Goal: Task Accomplishment & Management: Manage account settings

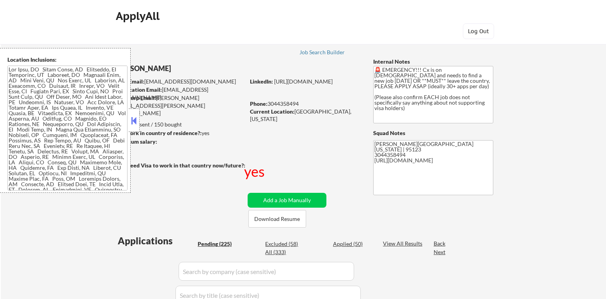
select select ""pending""
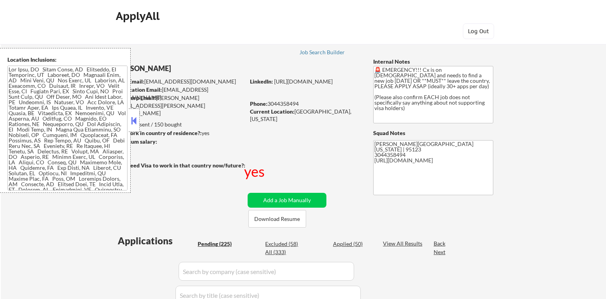
select select ""pending""
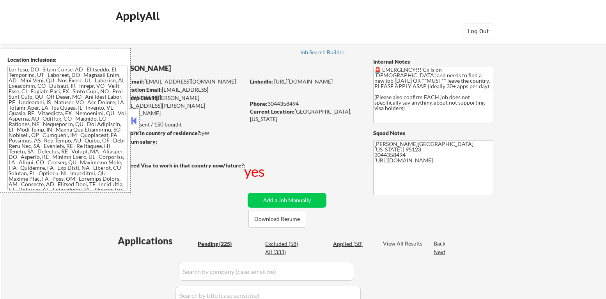
select select ""pending""
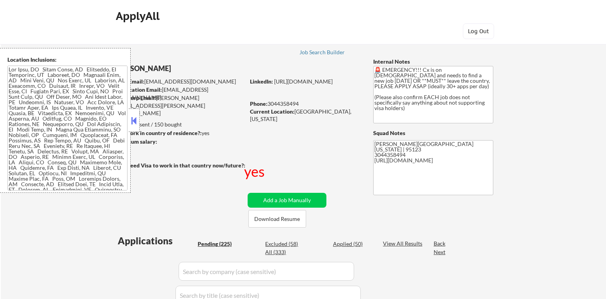
select select ""pending""
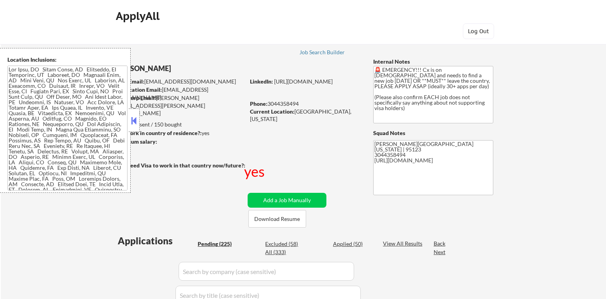
select select ""pending""
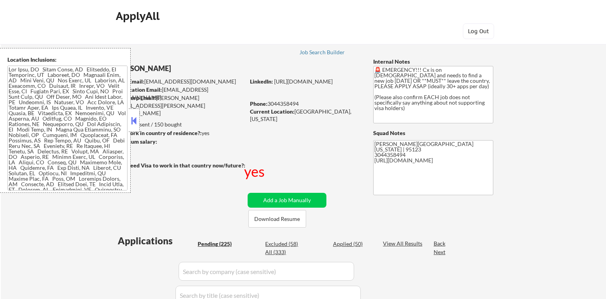
select select ""pending""
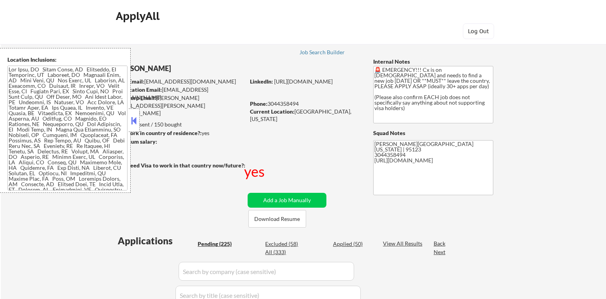
select select ""pending""
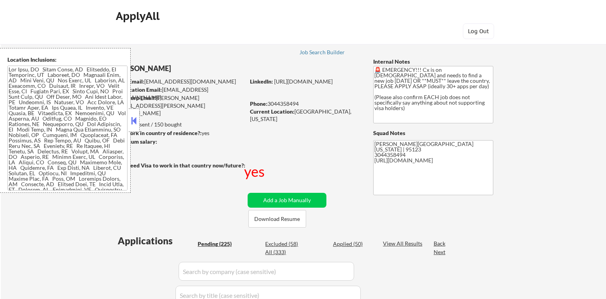
select select ""pending""
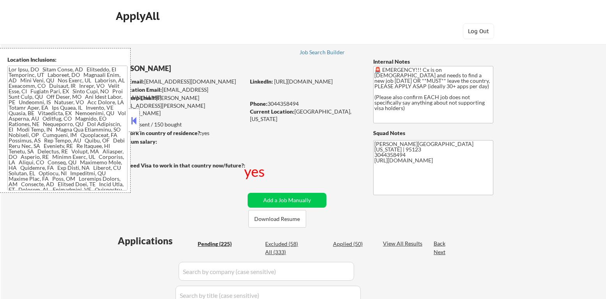
select select ""pending""
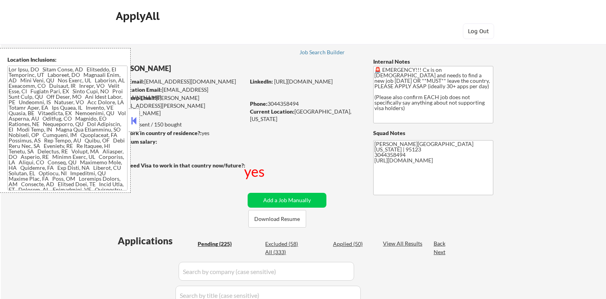
select select ""pending""
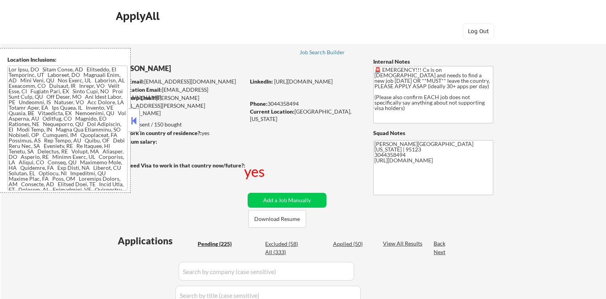
select select ""pending""
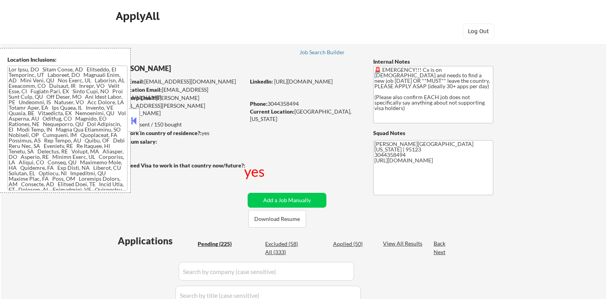
select select ""pending""
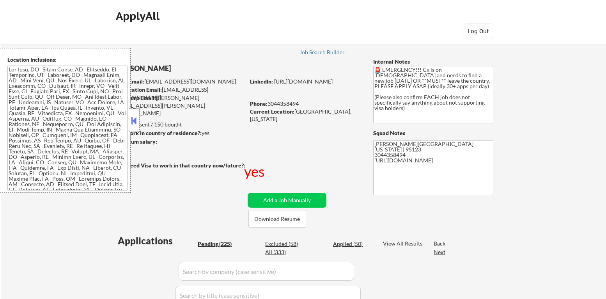
select select ""pending""
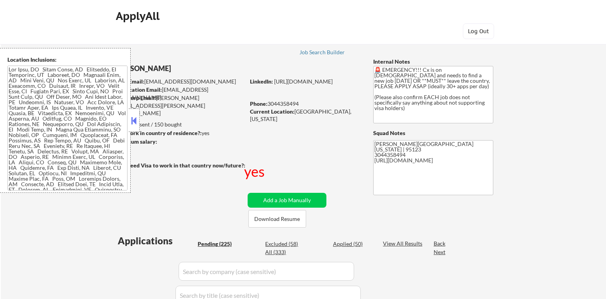
select select ""pending""
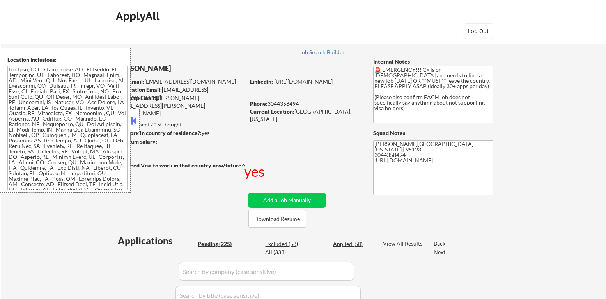
select select ""pending""
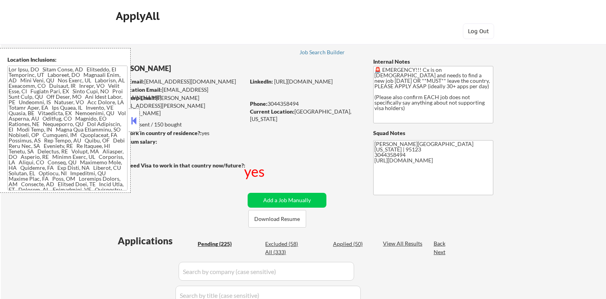
select select ""pending""
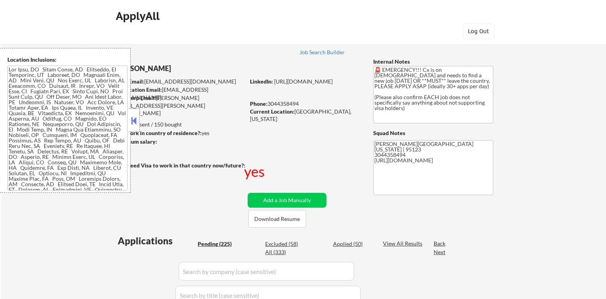
select select ""pending""
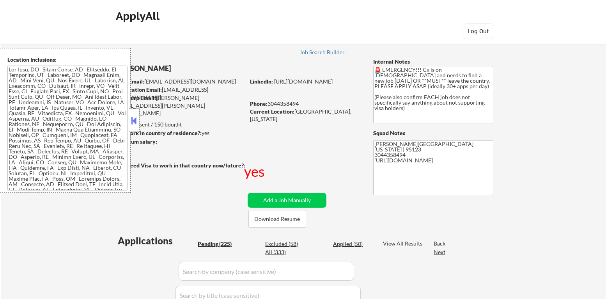
select select ""pending""
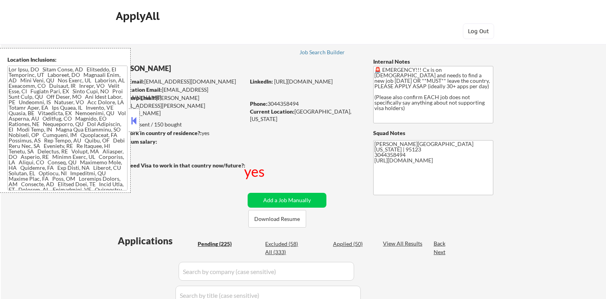
select select ""pending""
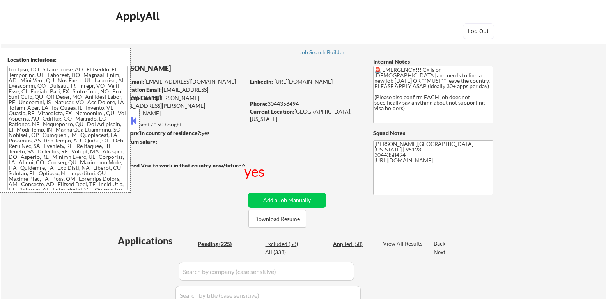
select select ""pending""
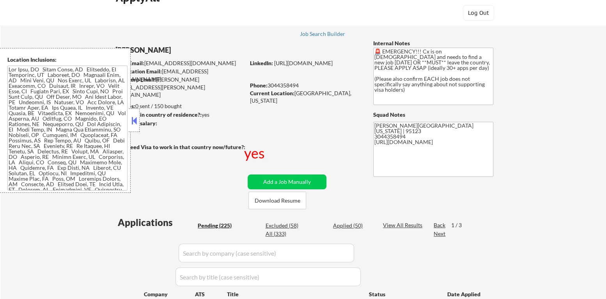
scroll to position [39, 0]
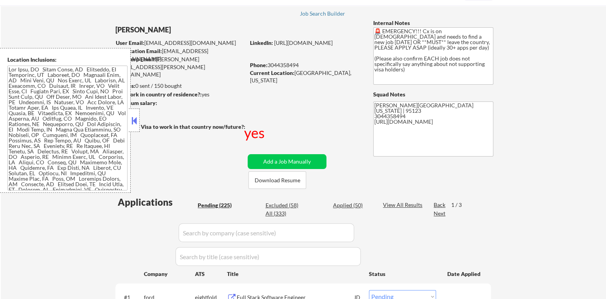
click at [135, 119] on button at bounding box center [134, 121] width 9 height 12
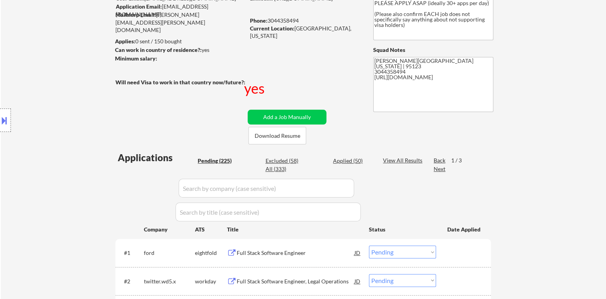
scroll to position [78, 0]
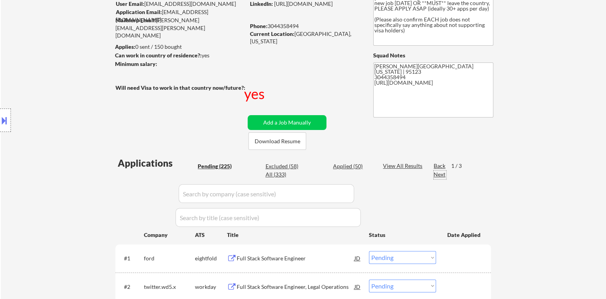
click at [439, 175] on div "Next" at bounding box center [440, 174] width 12 height 8
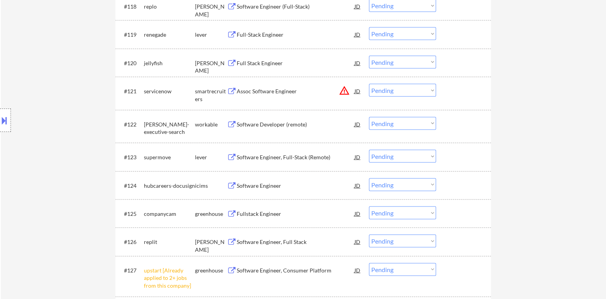
scroll to position [974, 0]
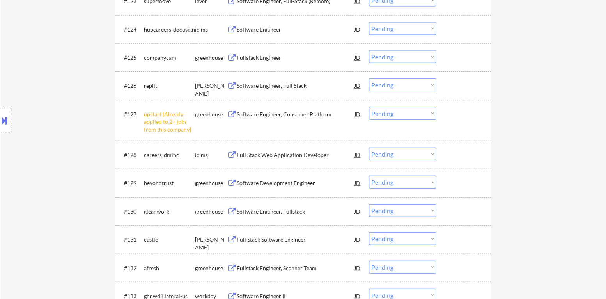
click at [395, 116] on select "Choose an option... Pending Applied Excluded (Questions) Excluded (Expired) Exc…" at bounding box center [402, 113] width 67 height 13
click at [369, 107] on select "Choose an option... Pending Applied Excluded (Questions) Excluded (Expired) Exc…" at bounding box center [402, 113] width 67 height 13
select select ""pending""
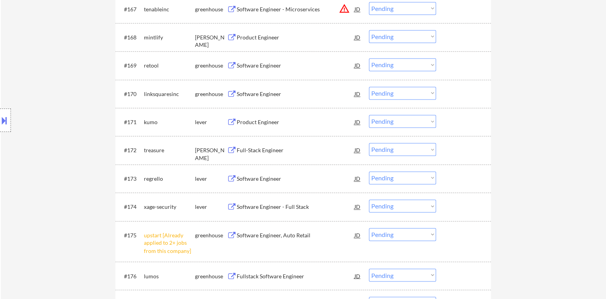
scroll to position [2262, 0]
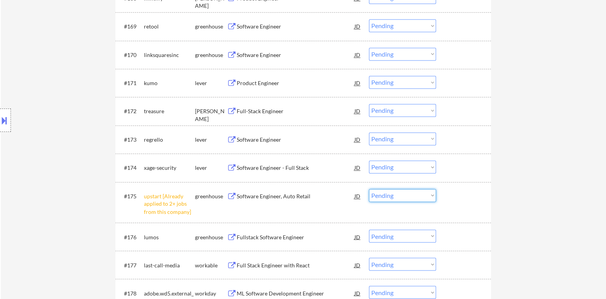
click at [420, 195] on select "Choose an option... Pending Applied Excluded (Questions) Excluded (Expired) Exc…" at bounding box center [402, 195] width 67 height 13
click at [369, 189] on select "Choose an option... Pending Applied Excluded (Questions) Excluded (Expired) Exc…" at bounding box center [402, 195] width 67 height 13
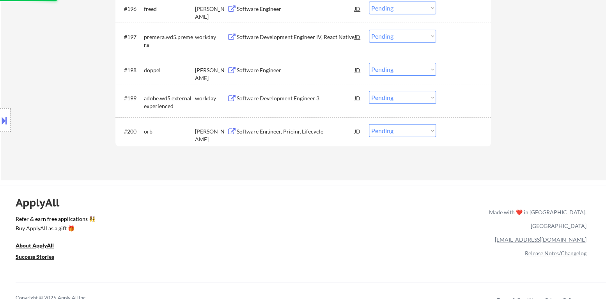
select select ""pending""
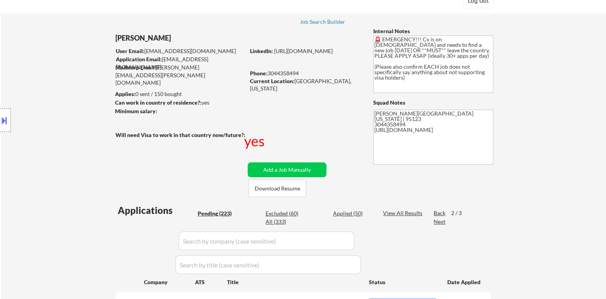
scroll to position [78, 0]
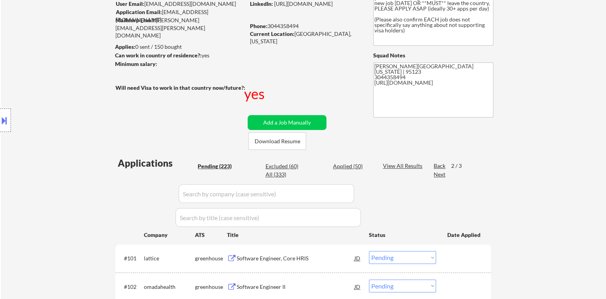
click at [441, 175] on div "Next" at bounding box center [440, 174] width 12 height 8
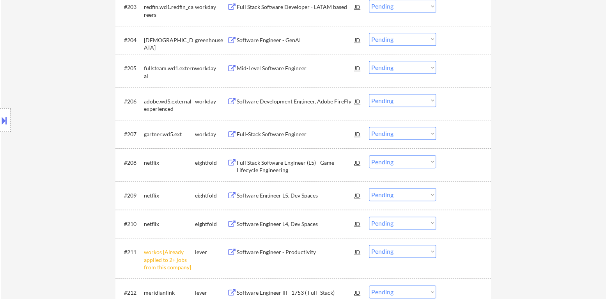
scroll to position [429, 0]
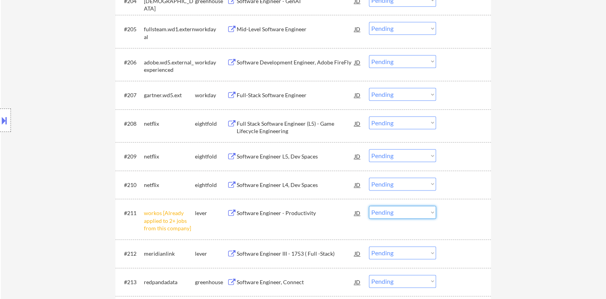
click at [417, 217] on select "Choose an option... Pending Applied Excluded (Questions) Excluded (Expired) Exc…" at bounding box center [402, 212] width 67 height 13
click at [369, 206] on select "Choose an option... Pending Applied Excluded (Questions) Excluded (Expired) Exc…" at bounding box center [402, 212] width 67 height 13
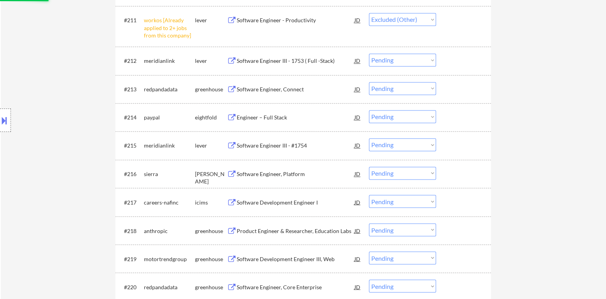
scroll to position [624, 0]
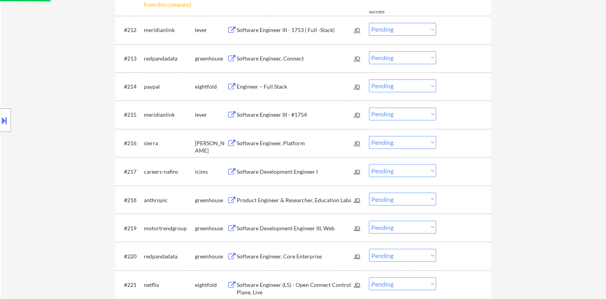
select select ""pending""
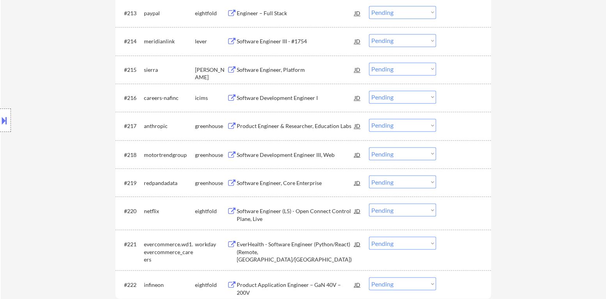
scroll to position [702, 0]
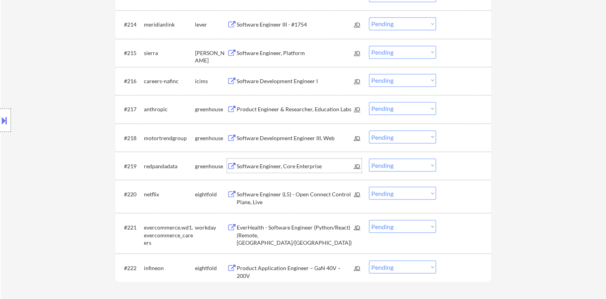
click at [292, 168] on div "Software Engineer, Core Enterprise" at bounding box center [296, 166] width 118 height 8
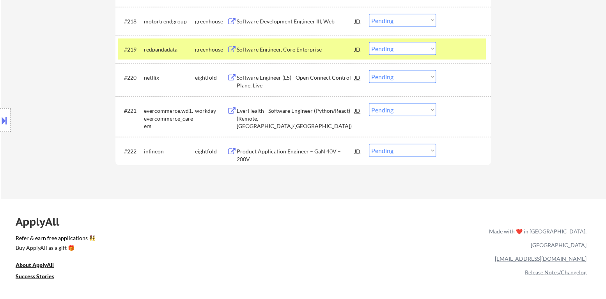
scroll to position [819, 0]
drag, startPoint x: 411, startPoint y: 47, endPoint x: 415, endPoint y: 52, distance: 6.0
click at [411, 47] on select "Choose an option... Pending Applied Excluded (Questions) Excluded (Expired) Exc…" at bounding box center [402, 47] width 67 height 13
click at [369, 41] on select "Choose an option... Pending Applied Excluded (Questions) Excluded (Expired) Exc…" at bounding box center [402, 47] width 67 height 13
click at [457, 43] on div at bounding box center [464, 48] width 34 height 14
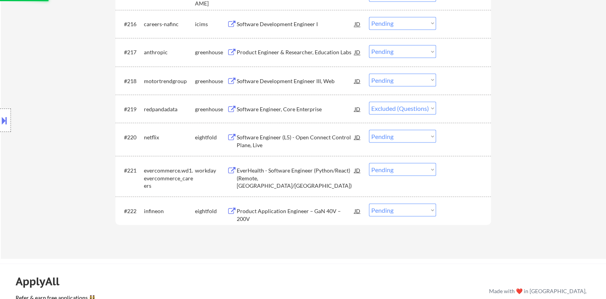
scroll to position [741, 0]
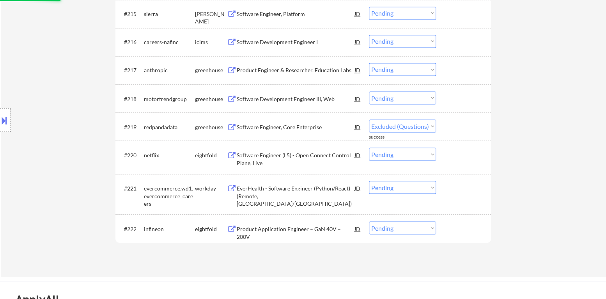
select select ""pending""
click at [299, 103] on div "Software Development Engineer III, Web" at bounding box center [296, 98] width 118 height 14
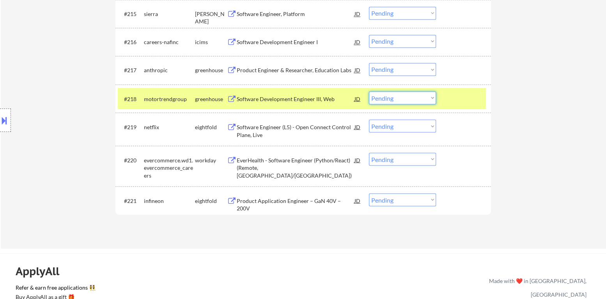
click at [408, 101] on select "Choose an option... Pending Applied Excluded (Questions) Excluded (Expired) Exc…" at bounding box center [402, 97] width 67 height 13
click at [369, 91] on select "Choose an option... Pending Applied Excluded (Questions) Excluded (Expired) Exc…" at bounding box center [402, 97] width 67 height 13
click at [454, 97] on div at bounding box center [464, 98] width 34 height 14
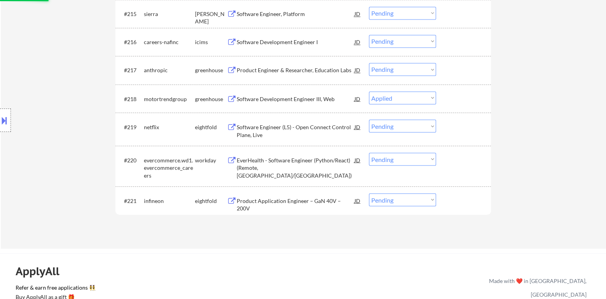
scroll to position [702, 0]
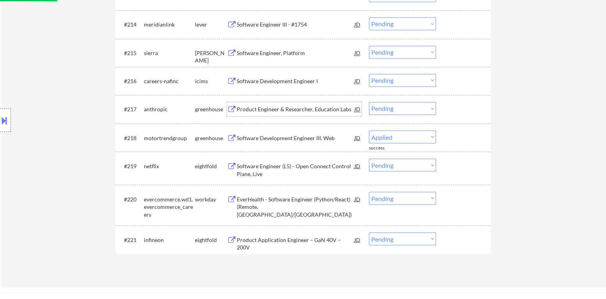
click at [295, 106] on div "Product Engineer & Researcher, Education Labs" at bounding box center [296, 109] width 118 height 8
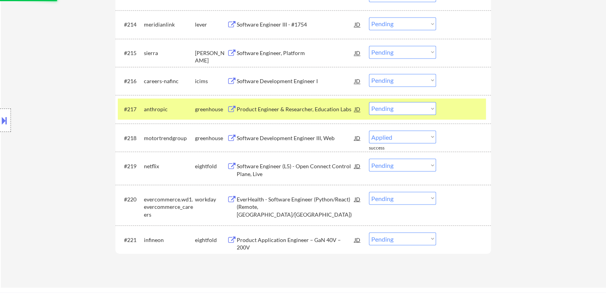
select select ""pending""
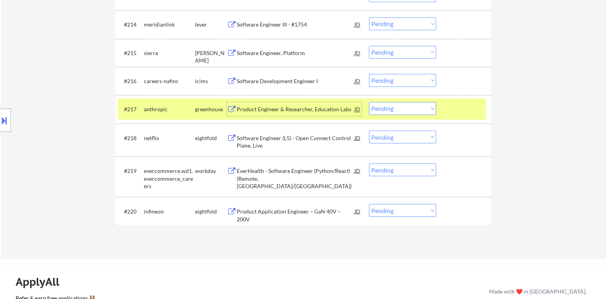
click at [419, 115] on div "#217 anthropic greenhouse Product Engineer & Researcher, Education Labs JD Choo…" at bounding box center [302, 108] width 368 height 21
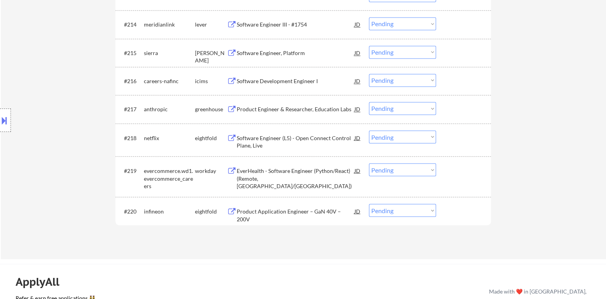
click at [418, 106] on select "Choose an option... Pending Applied Excluded (Questions) Excluded (Expired) Exc…" at bounding box center [402, 108] width 67 height 13
click at [369, 102] on select "Choose an option... Pending Applied Excluded (Questions) Excluded (Expired) Exc…" at bounding box center [402, 108] width 67 height 13
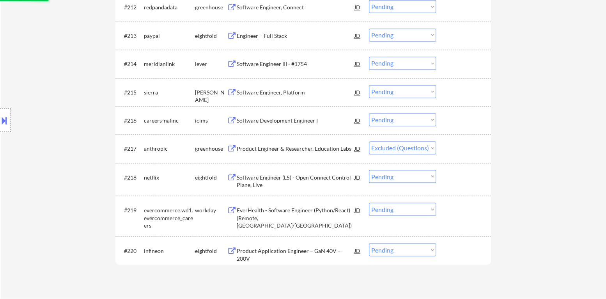
scroll to position [624, 0]
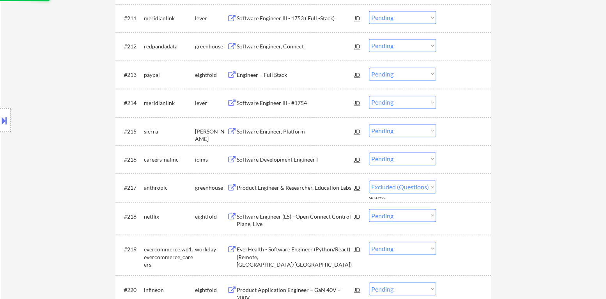
click at [269, 129] on div "Software Engineer, Platform" at bounding box center [296, 132] width 118 height 8
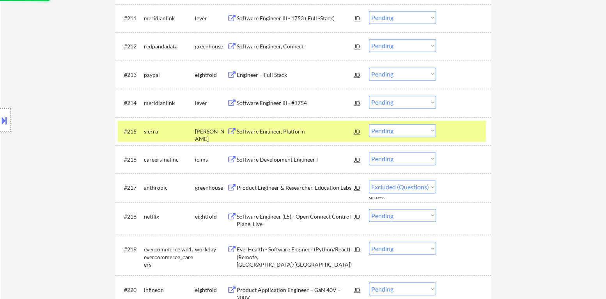
select select ""pending""
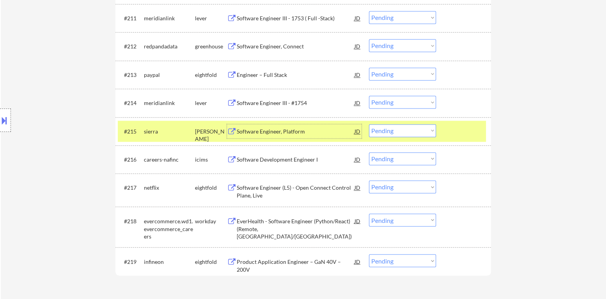
click at [381, 135] on select "Choose an option... Pending Applied Excluded (Questions) Excluded (Expired) Exc…" at bounding box center [402, 130] width 67 height 13
click at [369, 124] on select "Choose an option... Pending Applied Excluded (Questions) Excluded (Expired) Exc…" at bounding box center [402, 130] width 67 height 13
click at [438, 138] on div "#215 sierra [PERSON_NAME] Software Engineer, Platform JD Choose an option... Pe…" at bounding box center [302, 130] width 368 height 21
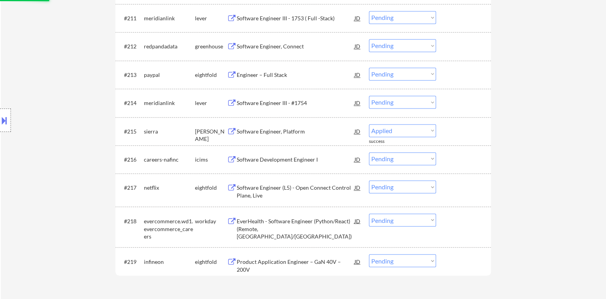
click at [269, 101] on div "Software Engineer III - #1754" at bounding box center [296, 103] width 118 height 8
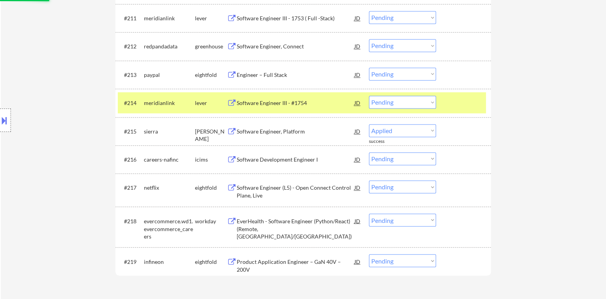
select select ""pending""
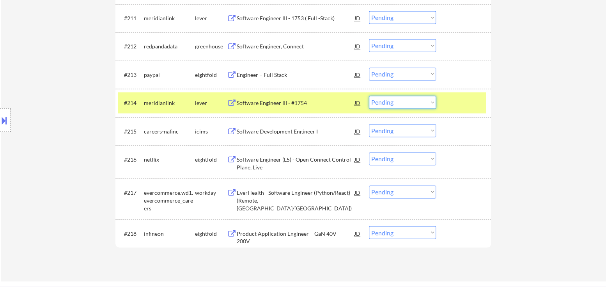
click at [398, 103] on select "Choose an option... Pending Applied Excluded (Questions) Excluded (Expired) Exc…" at bounding box center [402, 102] width 67 height 13
click at [369, 96] on select "Choose an option... Pending Applied Excluded (Questions) Excluded (Expired) Exc…" at bounding box center [402, 102] width 67 height 13
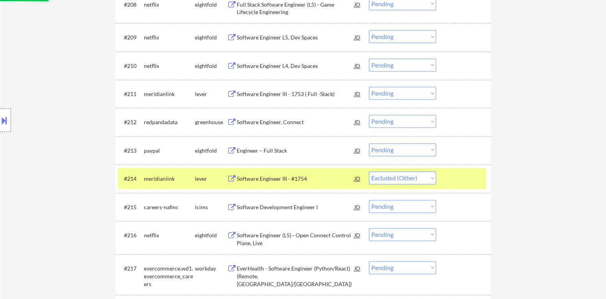
scroll to position [546, 0]
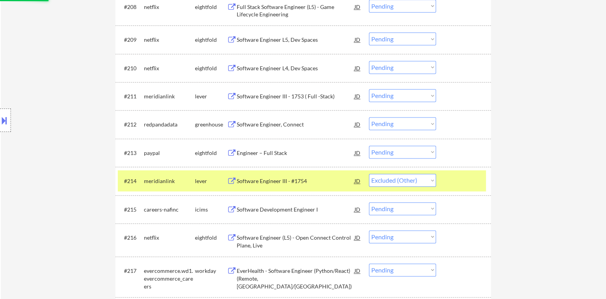
click at [288, 128] on div "Software Engineer, Connect" at bounding box center [296, 124] width 118 height 8
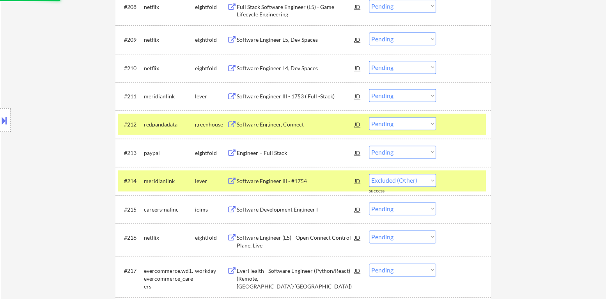
select select ""pending""
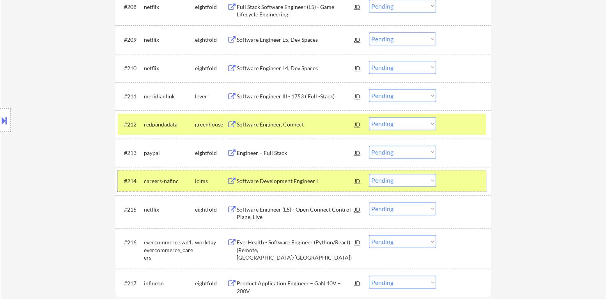
click at [446, 177] on div "#214 careers-nafinc icims Software Development Engineer I JD Choose an option..…" at bounding box center [302, 180] width 368 height 21
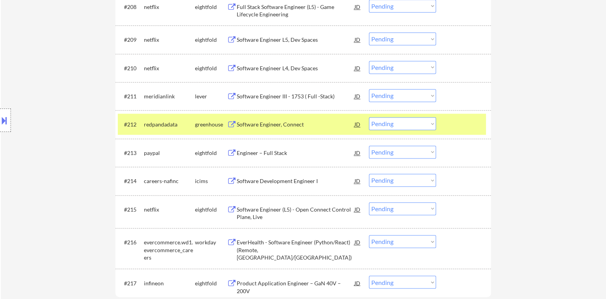
click at [417, 122] on select "Choose an option... Pending Applied Excluded (Questions) Excluded (Expired) Exc…" at bounding box center [402, 123] width 67 height 13
click at [369, 117] on select "Choose an option... Pending Applied Excluded (Questions) Excluded (Expired) Exc…" at bounding box center [402, 123] width 67 height 13
click at [456, 126] on div at bounding box center [464, 124] width 34 height 14
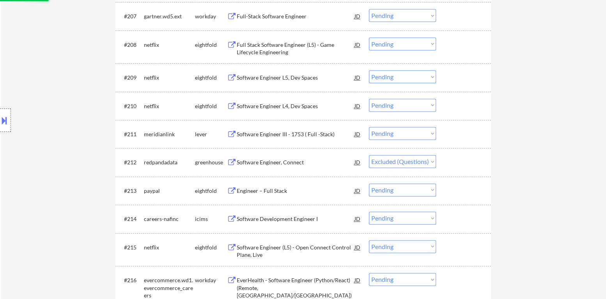
scroll to position [507, 0]
select select ""pending""
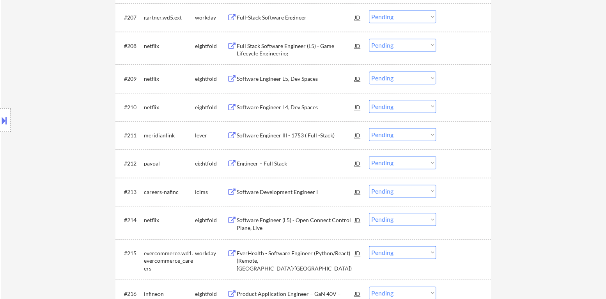
click at [303, 136] on div "Software Engineer III - 1753 ( Full -Stack)" at bounding box center [296, 135] width 118 height 8
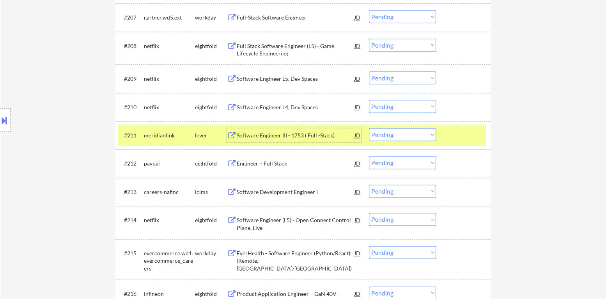
click at [413, 137] on select "Choose an option... Pending Applied Excluded (Questions) Excluded (Expired) Exc…" at bounding box center [402, 134] width 67 height 13
click at [369, 128] on select "Choose an option... Pending Applied Excluded (Questions) Excluded (Expired) Exc…" at bounding box center [402, 134] width 67 height 13
click at [463, 129] on div at bounding box center [464, 135] width 34 height 14
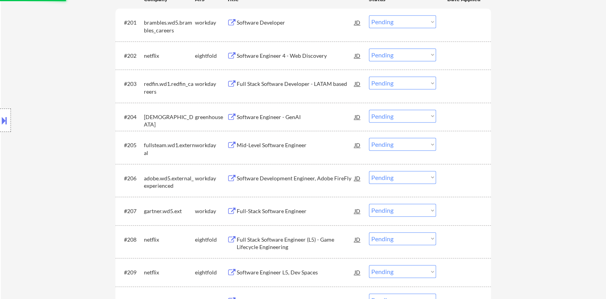
scroll to position [312, 0]
select select ""pending""
click at [269, 120] on div "Software Engineer - GenAI" at bounding box center [296, 118] width 118 height 8
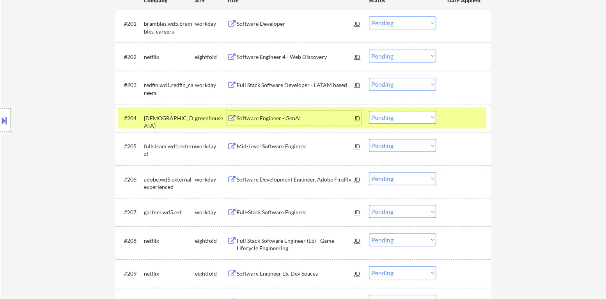
click at [403, 122] on select "Choose an option... Pending Applied Excluded (Questions) Excluded (Expired) Exc…" at bounding box center [402, 117] width 67 height 13
click at [369, 111] on select "Choose an option... Pending Applied Excluded (Questions) Excluded (Expired) Exc…" at bounding box center [402, 117] width 67 height 13
click at [436, 114] on select "Choose an option... Pending Applied Excluded (Questions) Excluded (Expired) Exc…" at bounding box center [402, 117] width 67 height 13
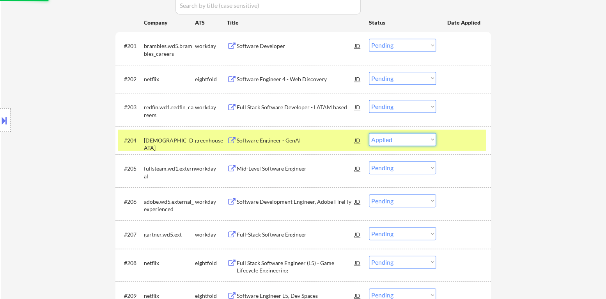
scroll to position [273, 0]
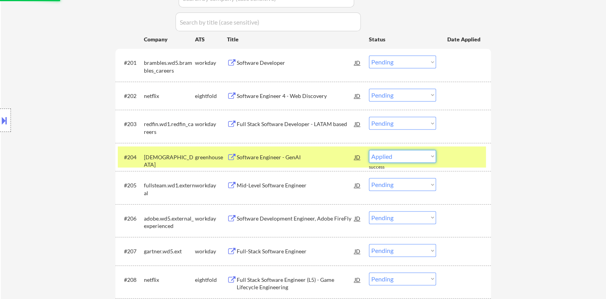
click at [462, 162] on div at bounding box center [464, 157] width 34 height 14
select select ""pending""
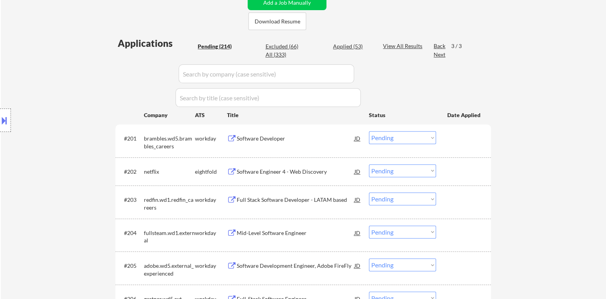
scroll to position [156, 0]
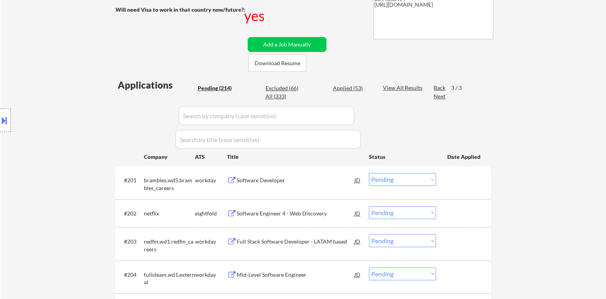
click at [438, 88] on div "Back" at bounding box center [440, 88] width 12 height 8
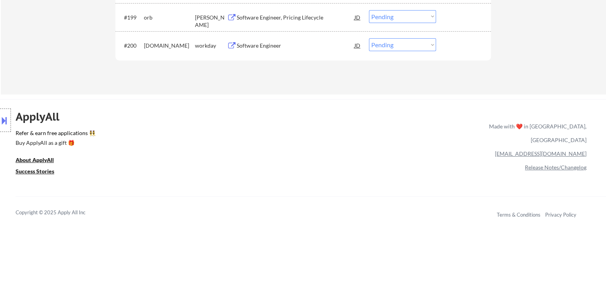
scroll to position [2951, 0]
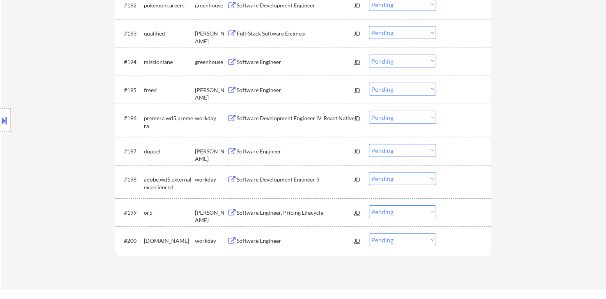
click at [291, 213] on div "Software Engineer, Pricing Lifecycle" at bounding box center [296, 213] width 118 height 8
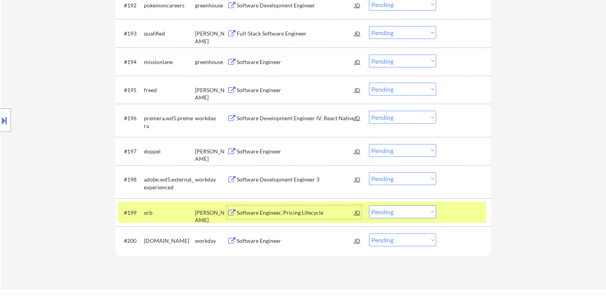
drag, startPoint x: 412, startPoint y: 213, endPoint x: 408, endPoint y: 210, distance: 5.0
click at [412, 213] on select "Choose an option... Pending Applied Excluded (Questions) Excluded (Expired) Exc…" at bounding box center [402, 211] width 67 height 13
click at [369, 205] on select "Choose an option... Pending Applied Excluded (Questions) Excluded (Expired) Exc…" at bounding box center [402, 211] width 67 height 13
click at [463, 207] on div at bounding box center [464, 212] width 34 height 14
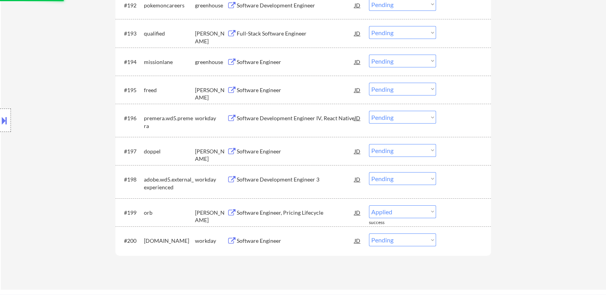
select select ""pending""
click at [280, 156] on div "Software Engineer" at bounding box center [296, 151] width 118 height 14
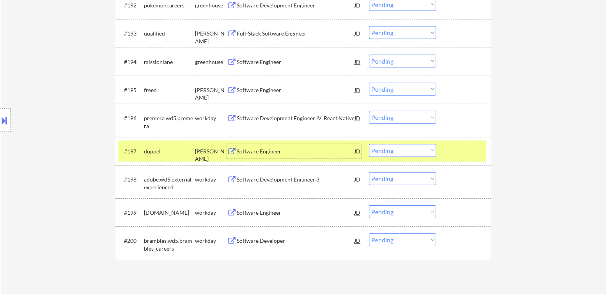
click at [400, 154] on select "Choose an option... Pending Applied Excluded (Questions) Excluded (Expired) Exc…" at bounding box center [402, 150] width 67 height 13
click at [369, 144] on select "Choose an option... Pending Applied Excluded (Questions) Excluded (Expired) Exc…" at bounding box center [402, 150] width 67 height 13
click at [447, 152] on div "#197 doppel [PERSON_NAME] Software Engineer JD Choose an option... Pending Appl…" at bounding box center [302, 150] width 368 height 21
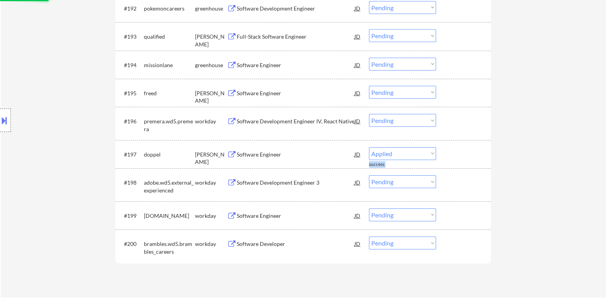
scroll to position [2912, 0]
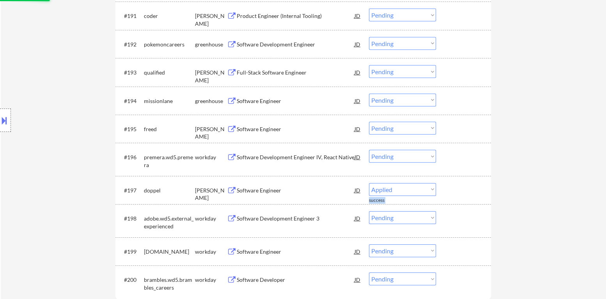
select select ""pending""
click at [259, 129] on div "Software Engineer" at bounding box center [296, 129] width 118 height 8
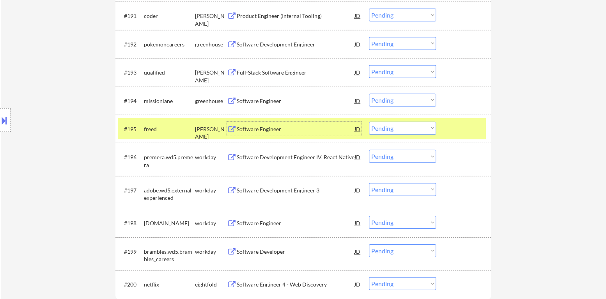
click at [409, 128] on select "Choose an option... Pending Applied Excluded (Questions) Excluded (Expired) Exc…" at bounding box center [402, 128] width 67 height 13
click at [369, 122] on select "Choose an option... Pending Applied Excluded (Questions) Excluded (Expired) Exc…" at bounding box center [402, 128] width 67 height 13
click at [446, 131] on div "#195 [PERSON_NAME] Software Engineer [PERSON_NAME] an option... Pending Applied…" at bounding box center [302, 128] width 368 height 21
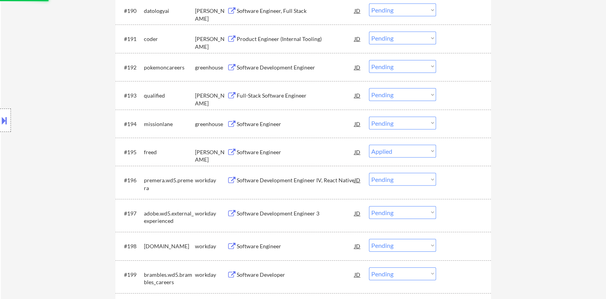
scroll to position [2873, 0]
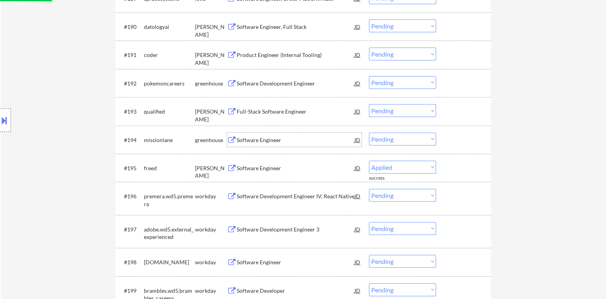
click at [256, 145] on div "Software Engineer" at bounding box center [296, 140] width 118 height 14
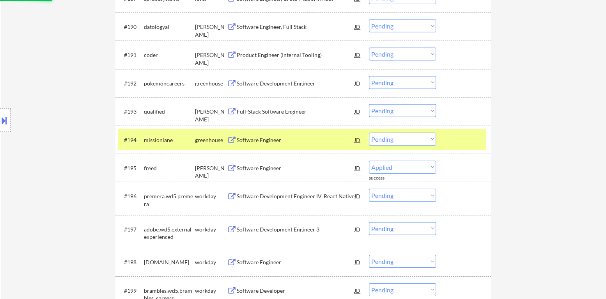
select select ""pending""
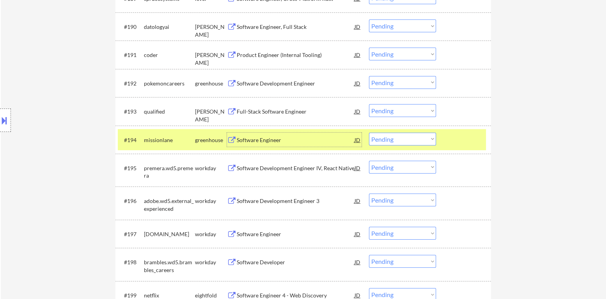
drag, startPoint x: 403, startPoint y: 136, endPoint x: 405, endPoint y: 143, distance: 6.8
click at [403, 136] on select "Choose an option... Pending Applied Excluded (Questions) Excluded (Expired) Exc…" at bounding box center [402, 139] width 67 height 13
click at [369, 133] on select "Choose an option... Pending Applied Excluded (Questions) Excluded (Expired) Exc…" at bounding box center [402, 139] width 67 height 13
click at [459, 135] on div at bounding box center [464, 140] width 34 height 14
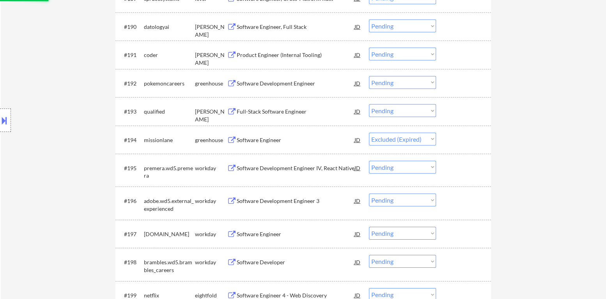
click at [274, 110] on div "Full-Stack Software Engineer" at bounding box center [296, 112] width 118 height 8
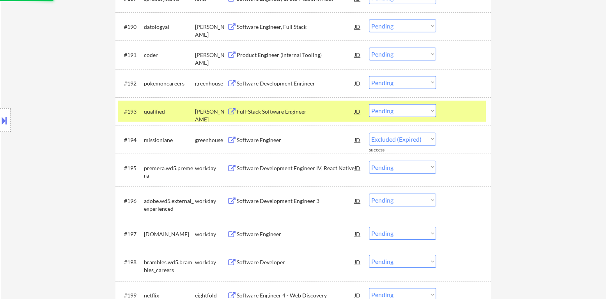
select select ""pending""
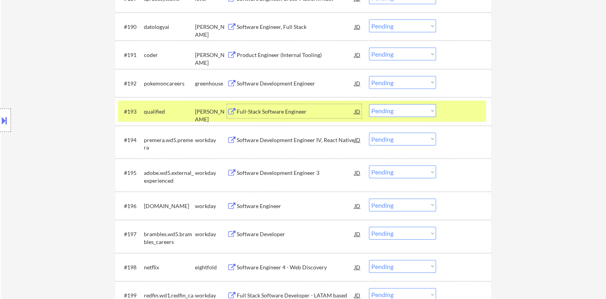
click at [386, 113] on select "Choose an option... Pending Applied Excluded (Questions) Excluded (Expired) Exc…" at bounding box center [402, 110] width 67 height 13
click at [369, 104] on select "Choose an option... Pending Applied Excluded (Questions) Excluded (Expired) Exc…" at bounding box center [402, 110] width 67 height 13
click at [466, 109] on div at bounding box center [464, 111] width 34 height 14
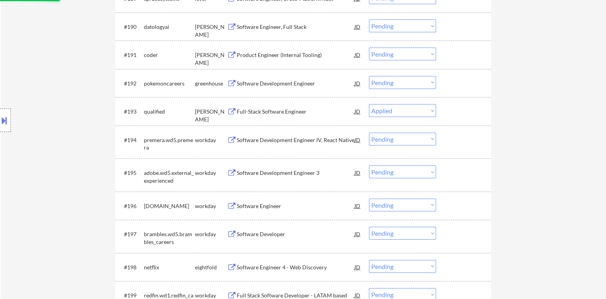
select select ""pending""
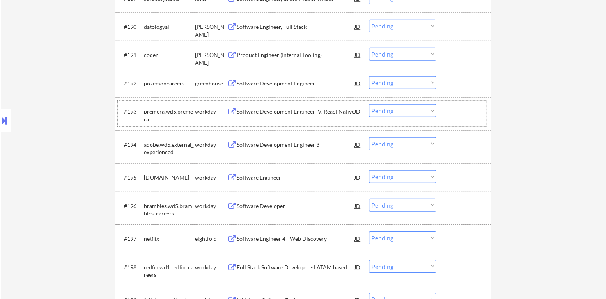
scroll to position [2834, 0]
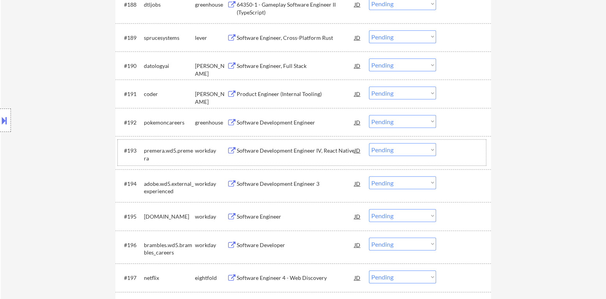
click at [271, 124] on div "Software Development Engineer" at bounding box center [296, 123] width 118 height 8
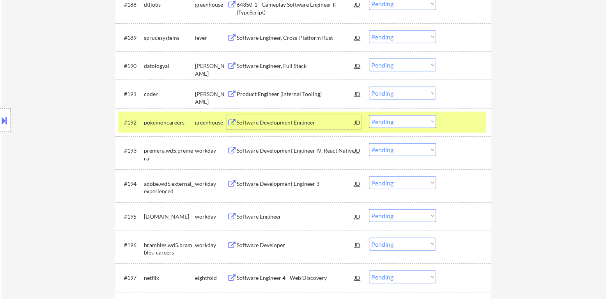
click at [390, 120] on select "Choose an option... Pending Applied Excluded (Questions) Excluded (Expired) Exc…" at bounding box center [402, 121] width 67 height 13
click at [369, 115] on select "Choose an option... Pending Applied Excluded (Questions) Excluded (Expired) Exc…" at bounding box center [402, 121] width 67 height 13
click at [457, 122] on div at bounding box center [464, 122] width 34 height 14
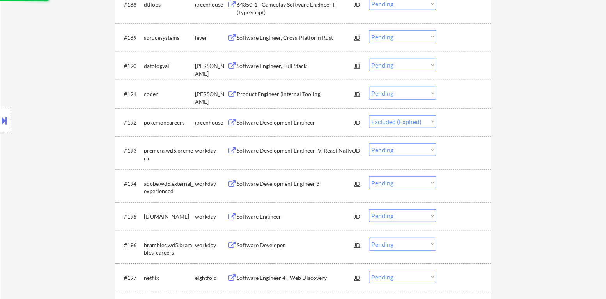
click at [287, 93] on div "Product Engineer (Internal Tooling)" at bounding box center [296, 94] width 118 height 8
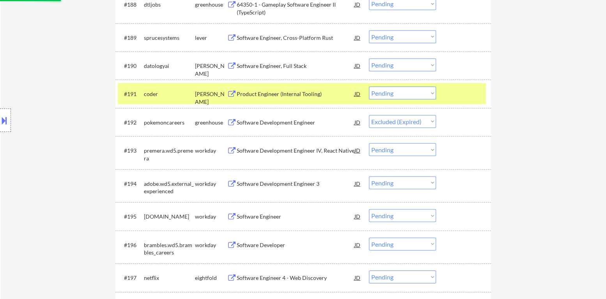
select select ""pending""
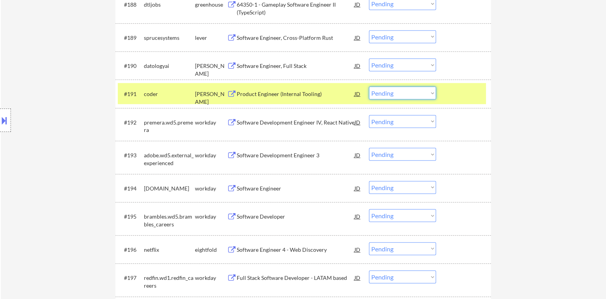
click at [397, 94] on select "Choose an option... Pending Applied Excluded (Questions) Excluded (Expired) Exc…" at bounding box center [402, 93] width 67 height 13
click at [369, 87] on select "Choose an option... Pending Applied Excluded (Questions) Excluded (Expired) Exc…" at bounding box center [402, 93] width 67 height 13
click at [468, 98] on div at bounding box center [464, 94] width 34 height 14
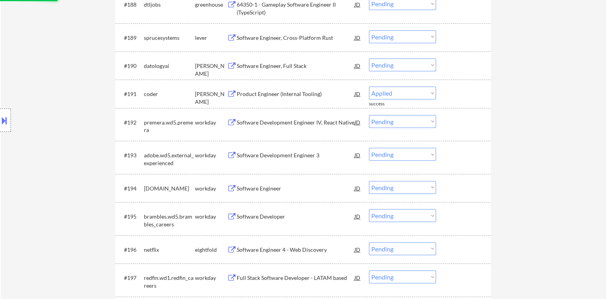
select select ""pending""
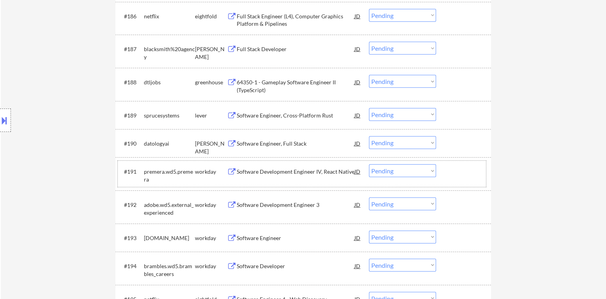
scroll to position [2756, 0]
click at [274, 144] on div "Software Engineer, Full Stack" at bounding box center [296, 144] width 118 height 8
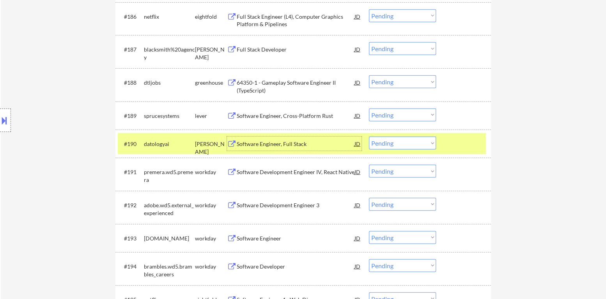
click at [440, 143] on div "#190 datologyai [PERSON_NAME] Software Engineer, Full [PERSON_NAME] Choose an o…" at bounding box center [302, 143] width 368 height 21
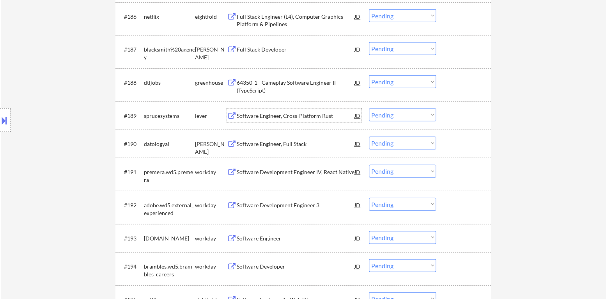
click at [286, 113] on div "Software Engineer, Cross-Platform Rust" at bounding box center [296, 116] width 118 height 8
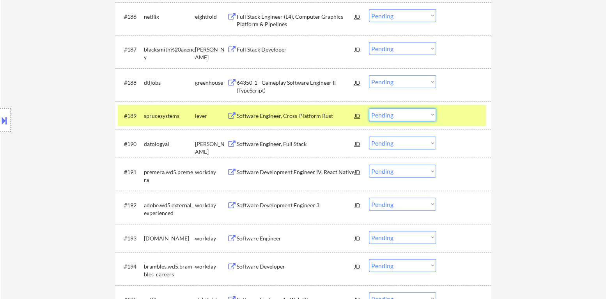
click at [413, 116] on select "Choose an option... Pending Applied Excluded (Questions) Excluded (Expired) Exc…" at bounding box center [402, 114] width 67 height 13
click at [369, 108] on select "Choose an option... Pending Applied Excluded (Questions) Excluded (Expired) Exc…" at bounding box center [402, 114] width 67 height 13
click at [448, 116] on div at bounding box center [464, 115] width 34 height 14
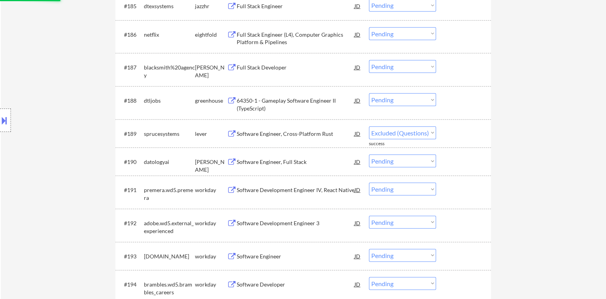
scroll to position [2717, 0]
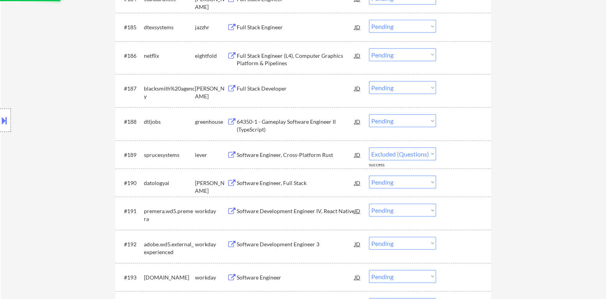
click at [280, 123] on div "64350-1 - Gameplay Software Engineer II (TypeScript)" at bounding box center [296, 125] width 118 height 15
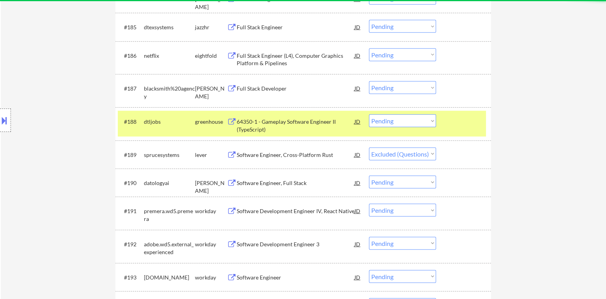
select select ""pending""
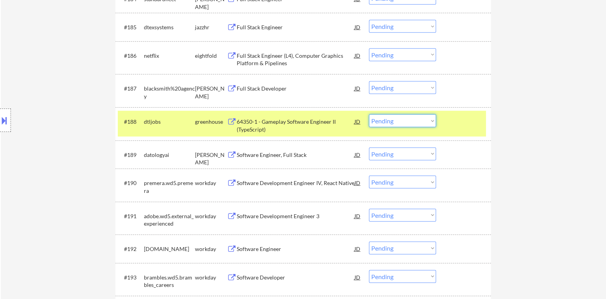
click at [390, 124] on select "Choose an option... Pending Applied Excluded (Questions) Excluded (Expired) Exc…" at bounding box center [402, 120] width 67 height 13
click at [369, 114] on select "Choose an option... Pending Applied Excluded (Questions) Excluded (Expired) Exc…" at bounding box center [402, 120] width 67 height 13
click at [458, 129] on div "#188 dtljobs greenhouse 64350-1 - Gameplay Software Engineer II (TypeScript) JD…" at bounding box center [302, 124] width 368 height 26
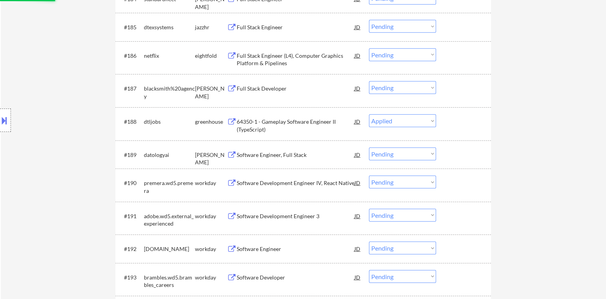
select select ""pending""
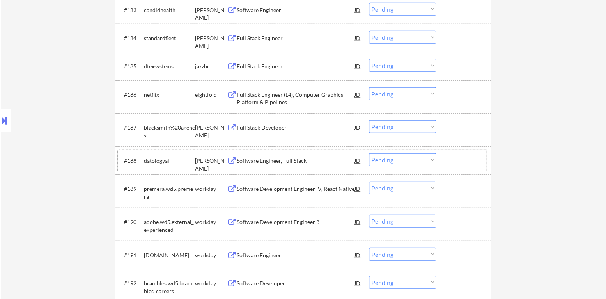
scroll to position [2639, 0]
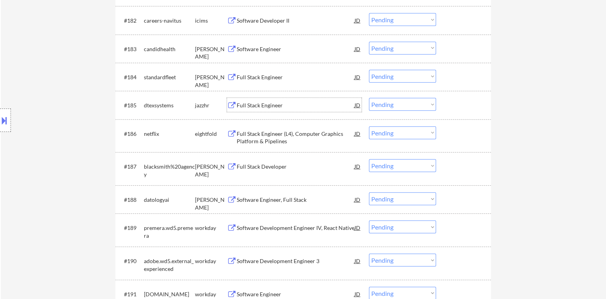
click at [267, 101] on div "Full Stack Engineer" at bounding box center [296, 105] width 118 height 8
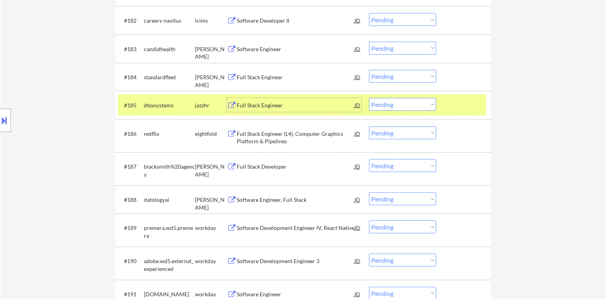
click at [408, 105] on select "Choose an option... Pending Applied Excluded (Questions) Excluded (Expired) Exc…" at bounding box center [402, 104] width 67 height 13
click at [369, 98] on select "Choose an option... Pending Applied Excluded (Questions) Excluded (Expired) Exc…" at bounding box center [402, 104] width 67 height 13
click at [446, 107] on div "#185 dtexsystems jazzhr Full Stack Engineer JD Choose an option... Pending Appl…" at bounding box center [302, 104] width 368 height 21
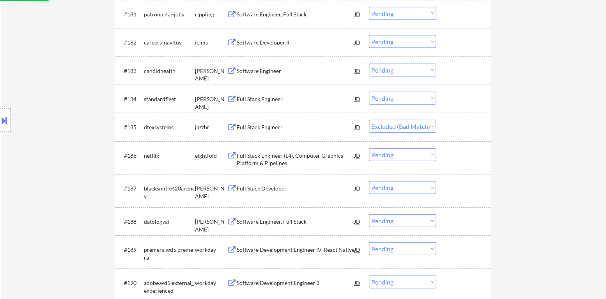
scroll to position [2600, 0]
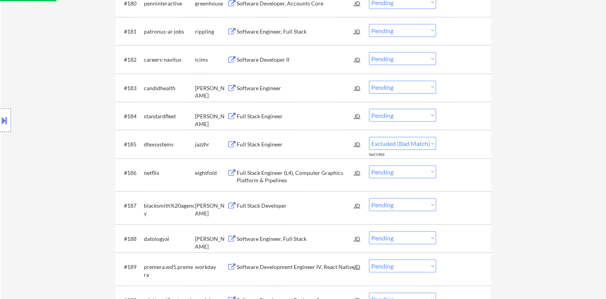
select select ""pending""
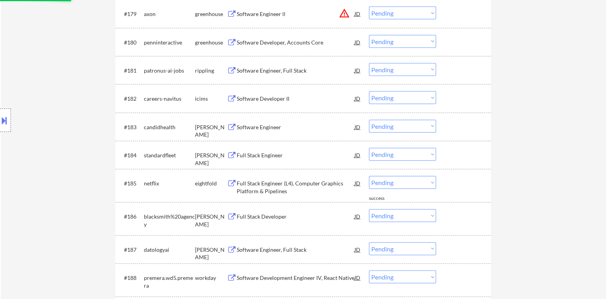
scroll to position [2522, 0]
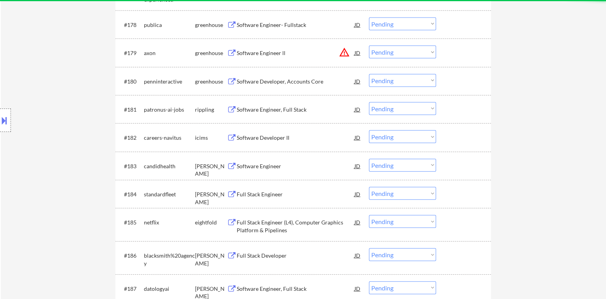
click at [269, 107] on div "Software Engineer, Full Stack" at bounding box center [296, 110] width 118 height 8
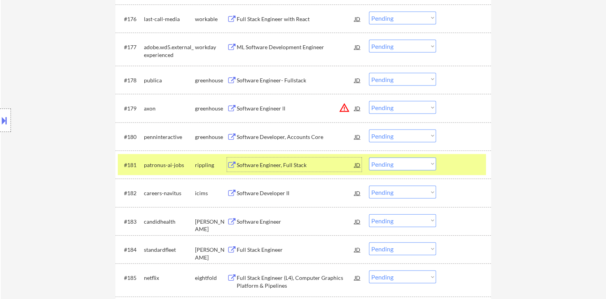
scroll to position [2444, 0]
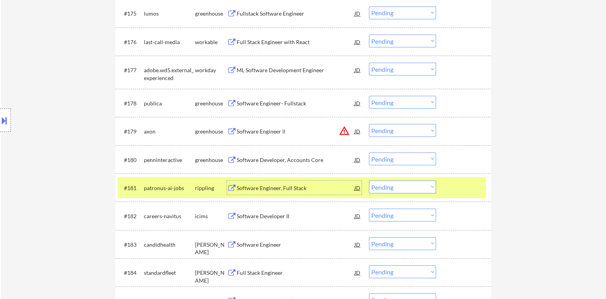
click at [407, 184] on select "Choose an option... Pending Applied Excluded (Questions) Excluded (Expired) Exc…" at bounding box center [402, 186] width 67 height 13
click at [369, 180] on select "Choose an option... Pending Applied Excluded (Questions) Excluded (Expired) Exc…" at bounding box center [402, 186] width 67 height 13
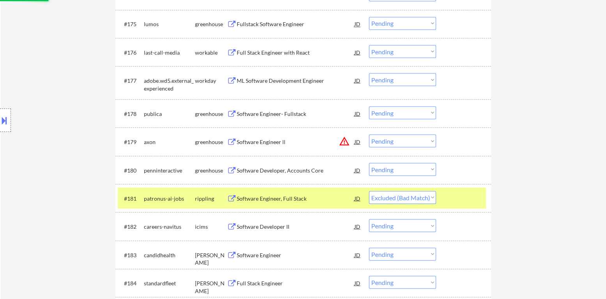
scroll to position [2366, 0]
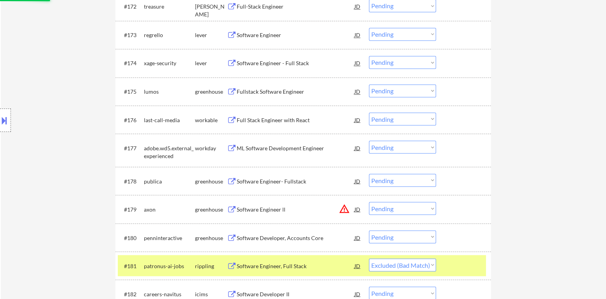
click at [284, 239] on div "Software Developer, Accounts Core" at bounding box center [296, 238] width 118 height 8
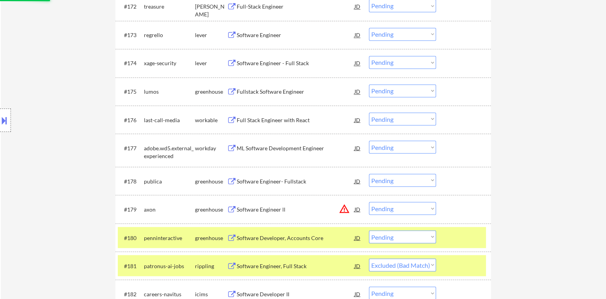
select select ""pending""
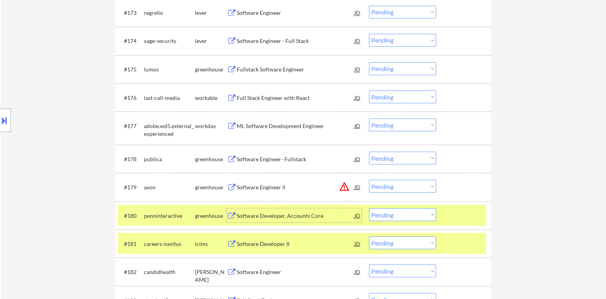
scroll to position [2405, 0]
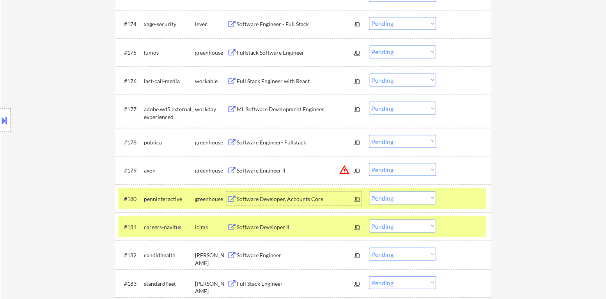
click at [465, 225] on div at bounding box center [464, 226] width 34 height 14
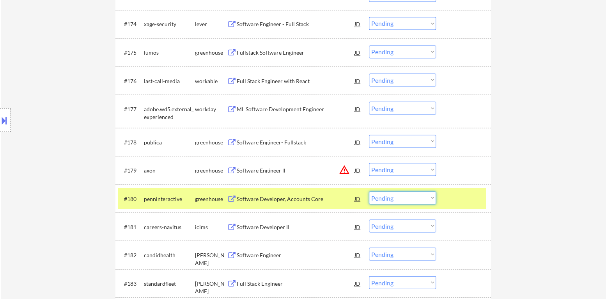
click at [421, 200] on select "Choose an option... Pending Applied Excluded (Questions) Excluded (Expired) Exc…" at bounding box center [402, 197] width 67 height 13
click at [369, 191] on select "Choose an option... Pending Applied Excluded (Questions) Excluded (Expired) Exc…" at bounding box center [402, 197] width 67 height 13
click at [340, 166] on button "warning_amber" at bounding box center [344, 169] width 11 height 11
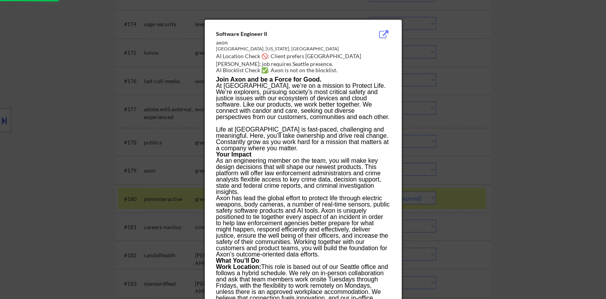
select select ""pending""
click at [466, 167] on div at bounding box center [303, 149] width 606 height 299
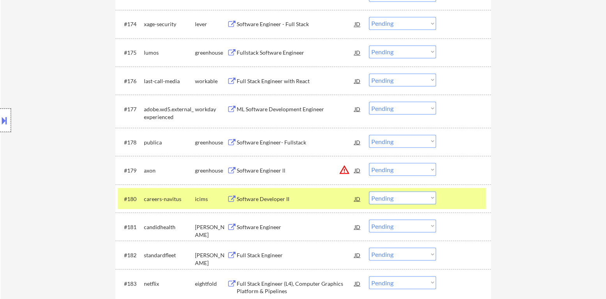
click at [0, 112] on div at bounding box center [5, 119] width 11 height 23
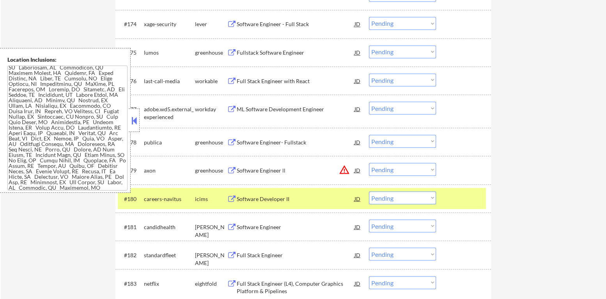
scroll to position [221, 0]
click at [134, 127] on div at bounding box center [134, 119] width 11 height 23
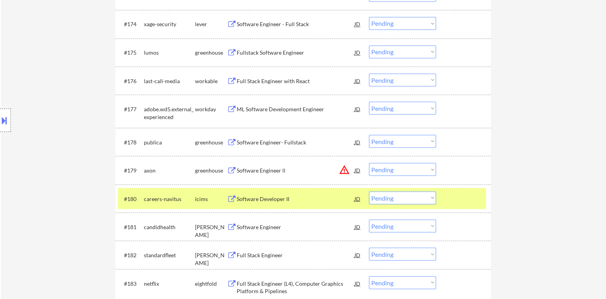
click at [456, 197] on div at bounding box center [464, 198] width 34 height 14
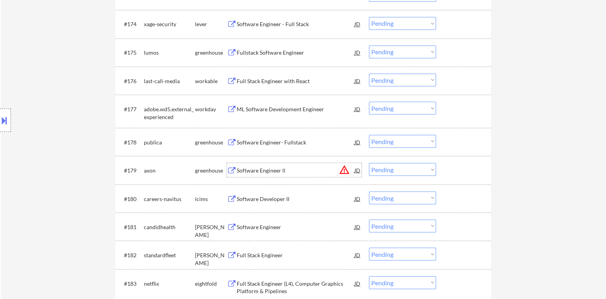
click at [283, 168] on div "Software Engineer ll" at bounding box center [296, 170] width 118 height 8
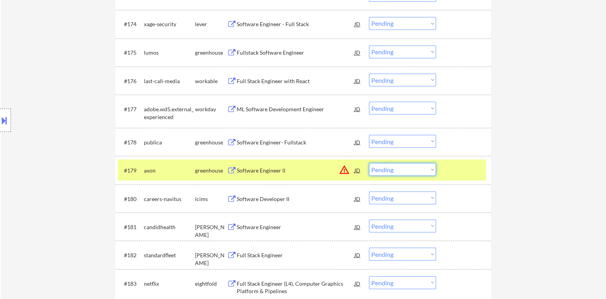
drag, startPoint x: 411, startPoint y: 169, endPoint x: 412, endPoint y: 173, distance: 4.3
click at [411, 169] on select "Choose an option... Pending Applied Excluded (Questions) Excluded (Expired) Exc…" at bounding box center [402, 169] width 67 height 13
click at [369, 163] on select "Choose an option... Pending Applied Excluded (Questions) Excluded (Expired) Exc…" at bounding box center [402, 169] width 67 height 13
click at [451, 172] on div at bounding box center [464, 170] width 34 height 14
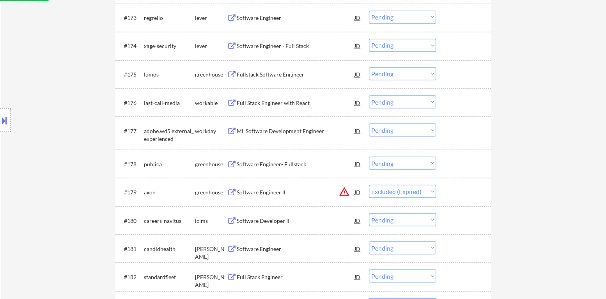
scroll to position [2366, 0]
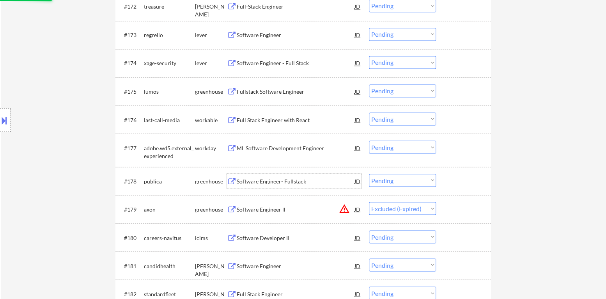
click at [289, 185] on div "Software Engineer- Fullstack" at bounding box center [296, 181] width 118 height 14
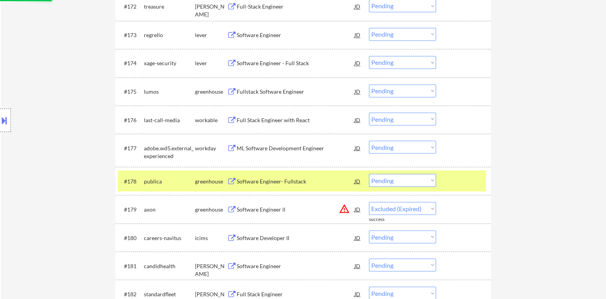
select select ""pending""
click at [273, 180] on div "Software Engineer- Fullstack" at bounding box center [296, 181] width 118 height 8
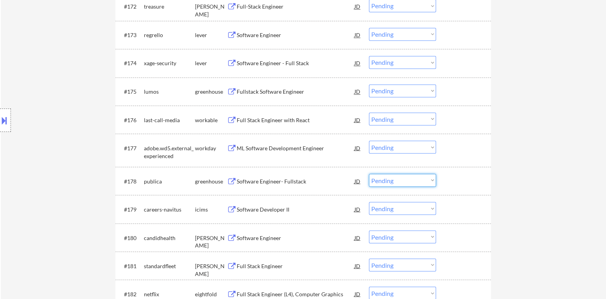
click at [396, 177] on select "Choose an option... Pending Applied Excluded (Questions) Excluded (Expired) Exc…" at bounding box center [402, 180] width 67 height 13
click at [369, 174] on select "Choose an option... Pending Applied Excluded (Questions) Excluded (Expired) Exc…" at bounding box center [402, 180] width 67 height 13
click at [276, 119] on div "Full Stack Engineer with React" at bounding box center [296, 120] width 118 height 8
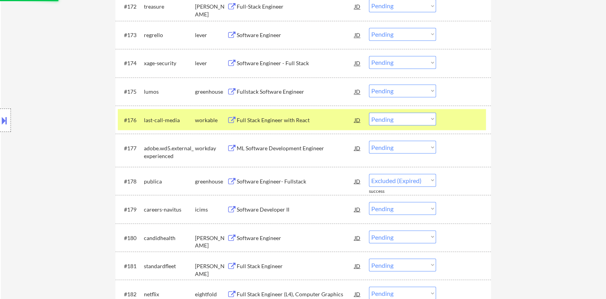
select select ""pending""
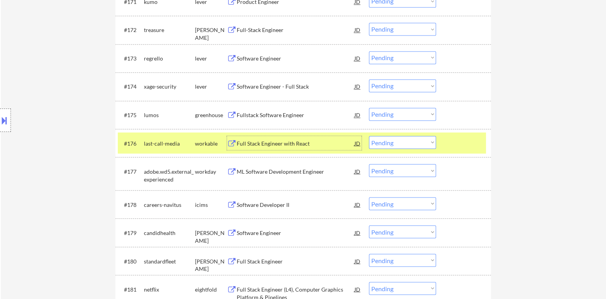
scroll to position [2327, 0]
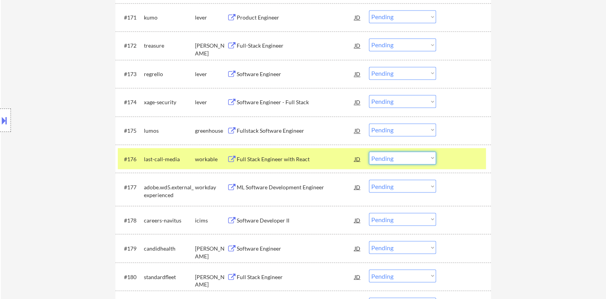
click at [406, 161] on select "Choose an option... Pending Applied Excluded (Questions) Excluded (Expired) Exc…" at bounding box center [402, 157] width 67 height 13
click at [369, 151] on select "Choose an option... Pending Applied Excluded (Questions) Excluded (Expired) Exc…" at bounding box center [402, 157] width 67 height 13
click at [458, 159] on div at bounding box center [464, 158] width 34 height 14
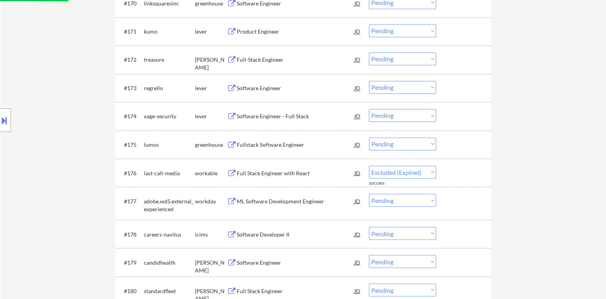
scroll to position [2288, 0]
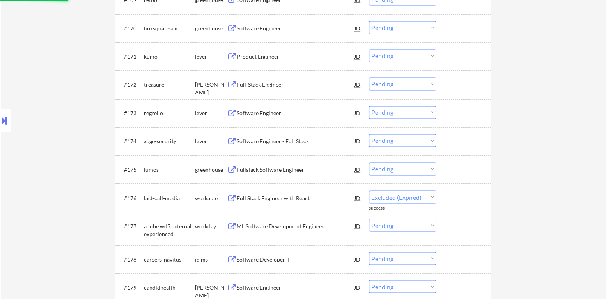
click at [294, 172] on div "Fullstack Software Engineer" at bounding box center [296, 170] width 118 height 8
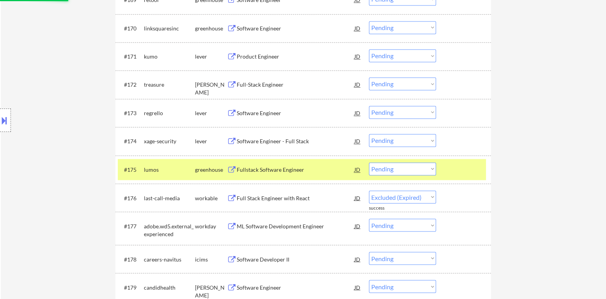
select select ""pending""
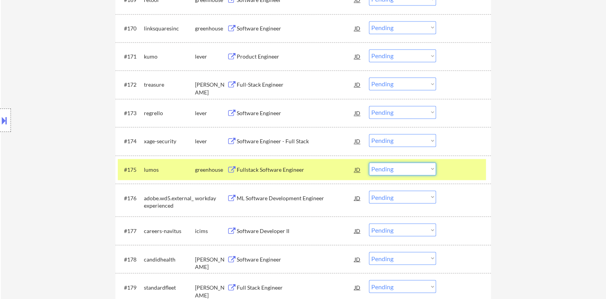
drag, startPoint x: 389, startPoint y: 168, endPoint x: 386, endPoint y: 174, distance: 5.8
click at [389, 168] on select "Choose an option... Pending Applied Excluded (Questions) Excluded (Expired) Exc…" at bounding box center [402, 168] width 67 height 13
click at [369, 162] on select "Choose an option... Pending Applied Excluded (Questions) Excluded (Expired) Exc…" at bounding box center [402, 168] width 67 height 13
click at [434, 172] on select "Choose an option... Pending Applied Excluded (Questions) Excluded (Expired) Exc…" at bounding box center [402, 168] width 67 height 13
click at [465, 172] on div at bounding box center [464, 169] width 34 height 14
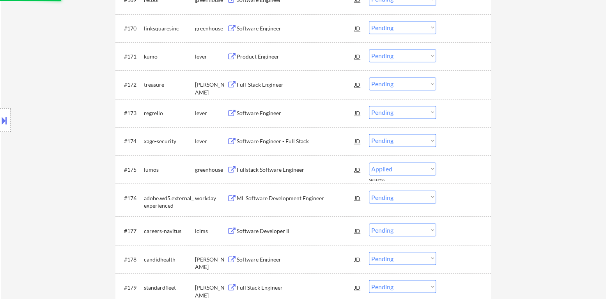
select select ""pending""
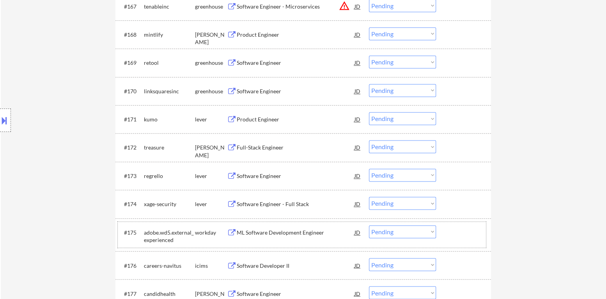
scroll to position [2210, 0]
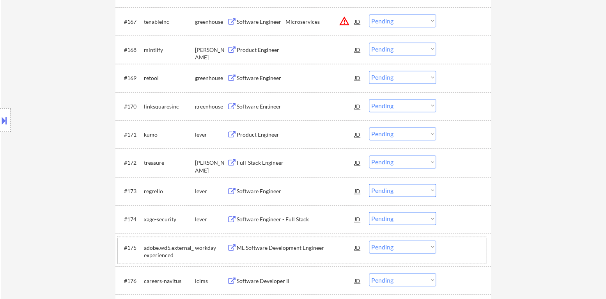
click at [280, 222] on div "Software Engineer - Full Stack" at bounding box center [296, 219] width 118 height 8
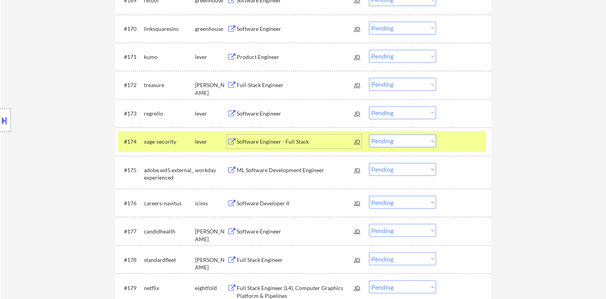
scroll to position [2288, 0]
click at [408, 140] on select "Choose an option... Pending Applied Excluded (Questions) Excluded (Expired) Exc…" at bounding box center [402, 140] width 67 height 13
click at [369, 134] on select "Choose an option... Pending Applied Excluded (Questions) Excluded (Expired) Exc…" at bounding box center [402, 140] width 67 height 13
click at [462, 135] on div at bounding box center [464, 141] width 34 height 14
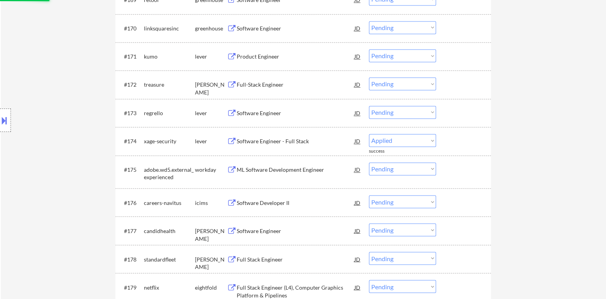
select select ""pending""
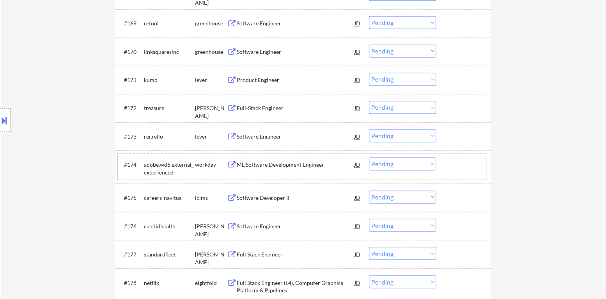
scroll to position [2249, 0]
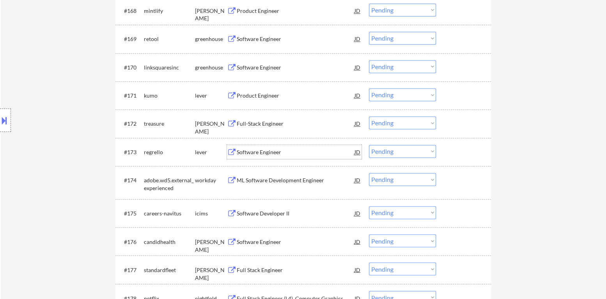
click at [269, 151] on div "Software Engineer" at bounding box center [296, 152] width 118 height 8
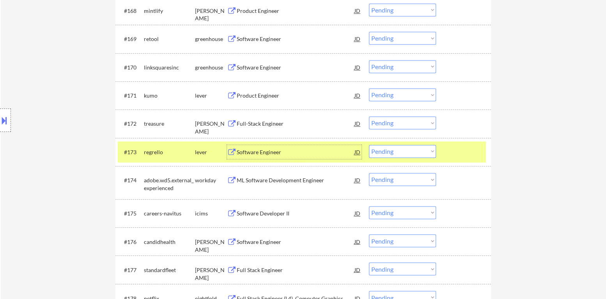
click at [412, 153] on select "Choose an option... Pending Applied Excluded (Questions) Excluded (Expired) Exc…" at bounding box center [402, 151] width 67 height 13
click at [369, 145] on select "Choose an option... Pending Applied Excluded (Questions) Excluded (Expired) Exc…" at bounding box center [402, 151] width 67 height 13
click at [455, 152] on div at bounding box center [464, 152] width 34 height 14
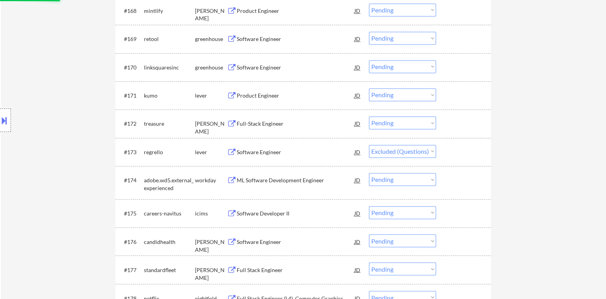
click at [269, 121] on div "Full-Stack Engineer" at bounding box center [296, 124] width 118 height 8
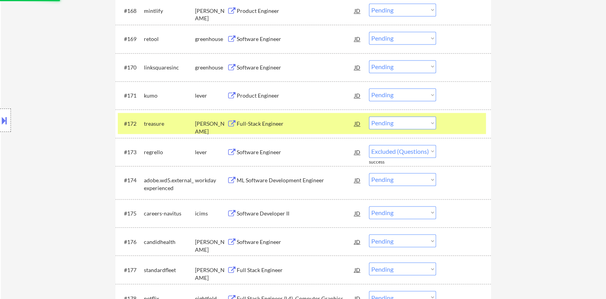
select select ""pending""
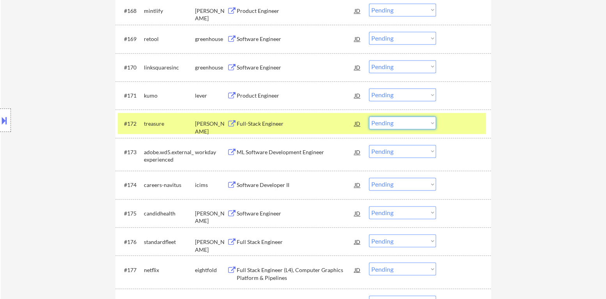
click at [390, 122] on select "Choose an option... Pending Applied Excluded (Questions) Excluded (Expired) Exc…" at bounding box center [402, 122] width 67 height 13
click at [369, 116] on select "Choose an option... Pending Applied Excluded (Questions) Excluded (Expired) Exc…" at bounding box center [402, 122] width 67 height 13
click at [437, 128] on div "#172 treasure [PERSON_NAME] Full-Stack Engineer JD warning_amber Choose an opti…" at bounding box center [302, 123] width 368 height 21
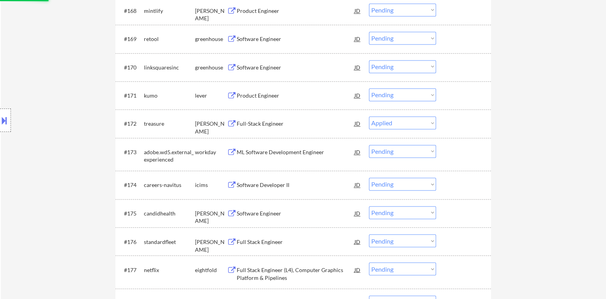
select select ""pending""
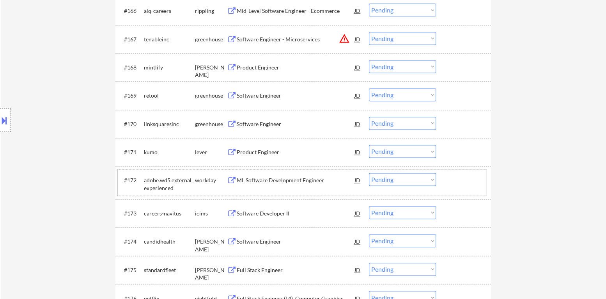
scroll to position [2171, 0]
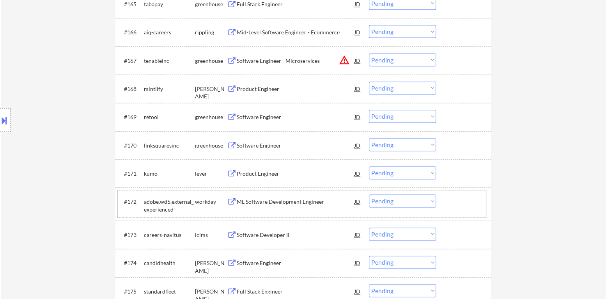
click at [278, 175] on div "Product Engineer" at bounding box center [296, 174] width 118 height 8
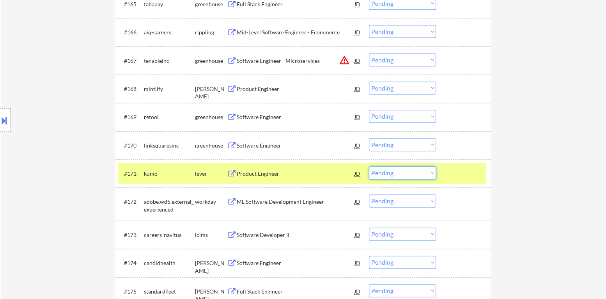
drag, startPoint x: 401, startPoint y: 172, endPoint x: 402, endPoint y: 177, distance: 4.3
click at [401, 173] on select "Choose an option... Pending Applied Excluded (Questions) Excluded (Expired) Exc…" at bounding box center [402, 172] width 67 height 13
click at [369, 166] on select "Choose an option... Pending Applied Excluded (Questions) Excluded (Expired) Exc…" at bounding box center [402, 172] width 67 height 13
click at [450, 172] on div at bounding box center [464, 173] width 34 height 14
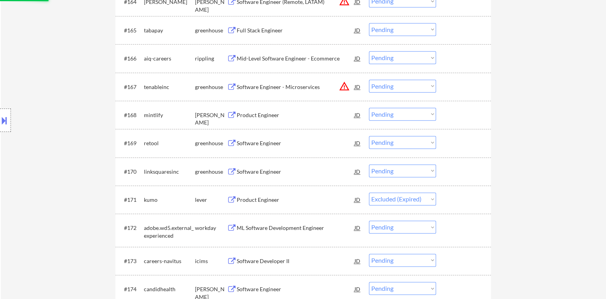
scroll to position [2132, 0]
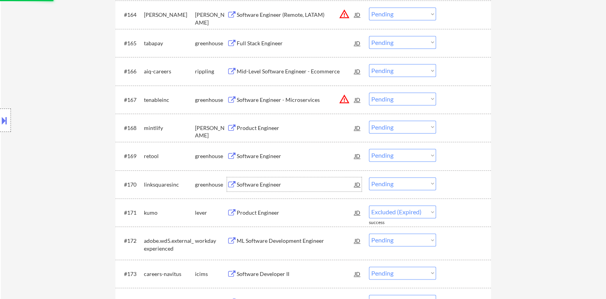
click at [260, 188] on div "Software Engineer" at bounding box center [296, 184] width 118 height 14
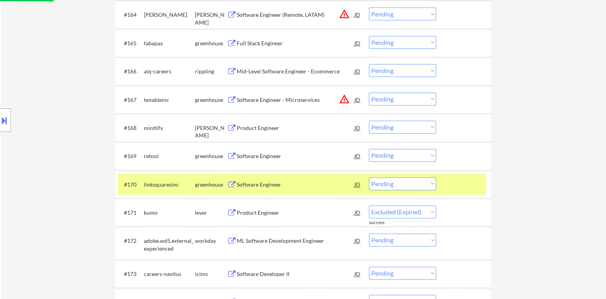
select select ""pending""
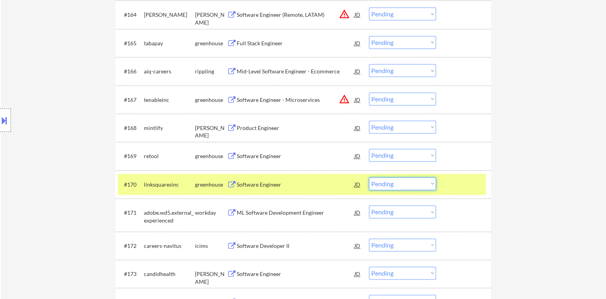
click at [402, 182] on select "Choose an option... Pending Applied Excluded (Questions) Excluded (Expired) Exc…" at bounding box center [402, 183] width 67 height 13
click at [369, 177] on select "Choose an option... Pending Applied Excluded (Questions) Excluded (Expired) Exc…" at bounding box center [402, 183] width 67 height 13
click at [456, 186] on div at bounding box center [464, 184] width 34 height 14
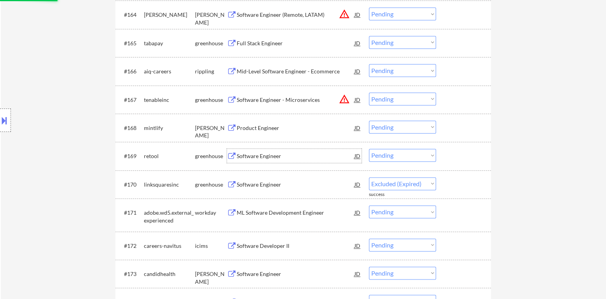
click at [276, 159] on div "Software Engineer" at bounding box center [296, 156] width 118 height 8
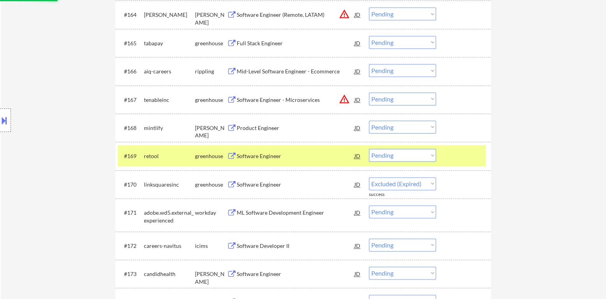
select select ""pending""
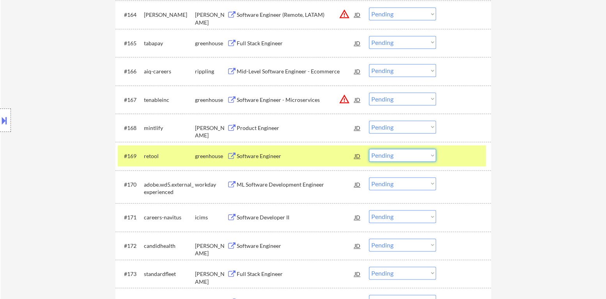
click at [392, 159] on select "Choose an option... Pending Applied Excluded (Questions) Excluded (Expired) Exc…" at bounding box center [402, 155] width 67 height 13
click at [369, 149] on select "Choose an option... Pending Applied Excluded (Questions) Excluded (Expired) Exc…" at bounding box center [402, 155] width 67 height 13
click at [458, 153] on div at bounding box center [464, 156] width 34 height 14
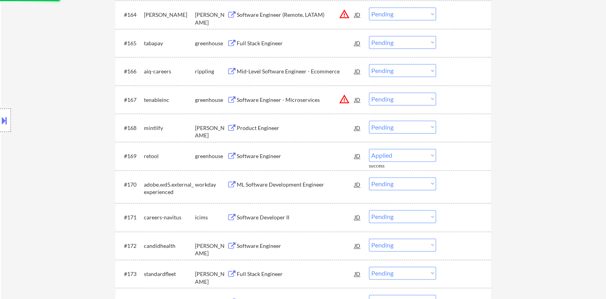
select select ""pending""
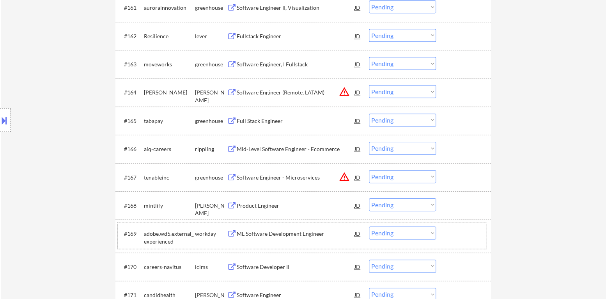
scroll to position [2054, 0]
click at [344, 179] on button "warning_amber" at bounding box center [344, 177] width 11 height 11
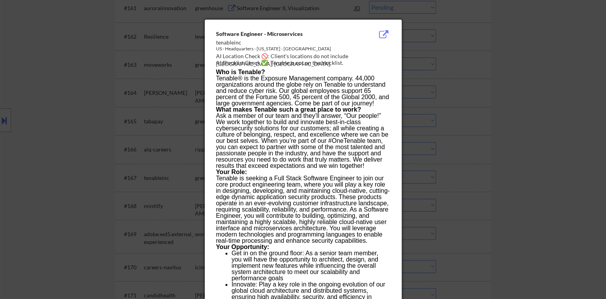
click at [493, 181] on div at bounding box center [303, 149] width 606 height 299
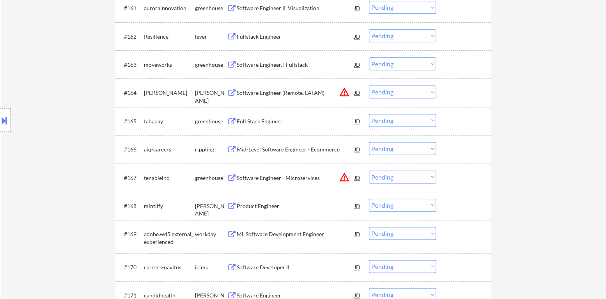
click at [0, 124] on button at bounding box center [4, 120] width 9 height 13
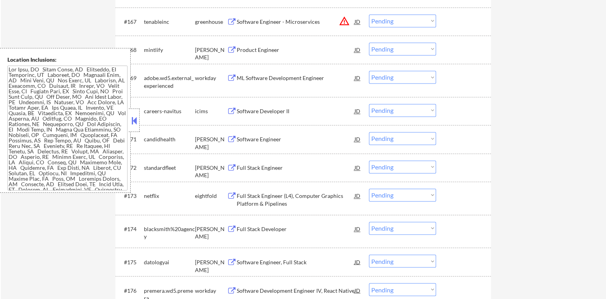
scroll to position [0, 0]
click at [133, 120] on button at bounding box center [134, 121] width 9 height 12
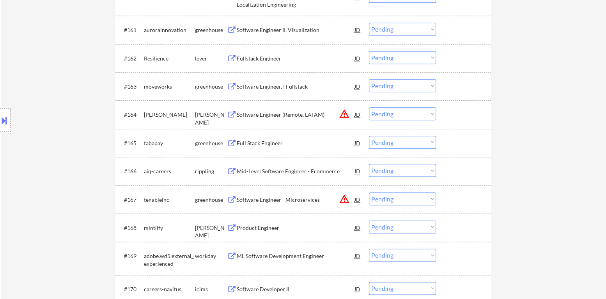
scroll to position [2015, 0]
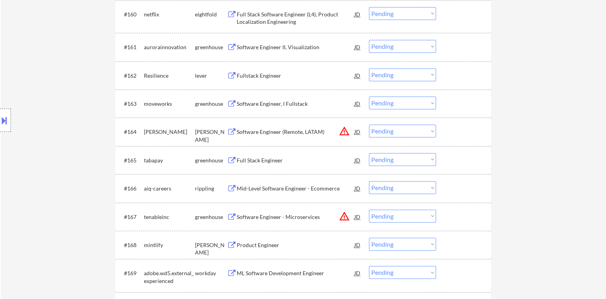
click at [345, 215] on button "warning_amber" at bounding box center [344, 216] width 11 height 11
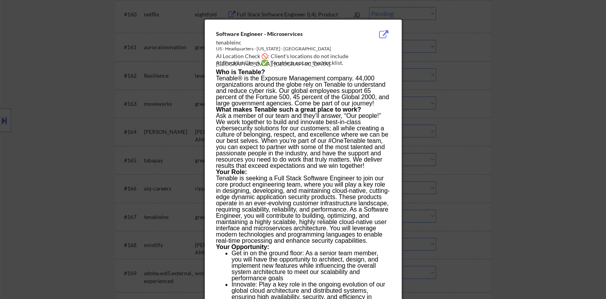
drag, startPoint x: 498, startPoint y: 205, endPoint x: 490, endPoint y: 206, distance: 8.7
click at [498, 206] on div at bounding box center [303, 149] width 606 height 299
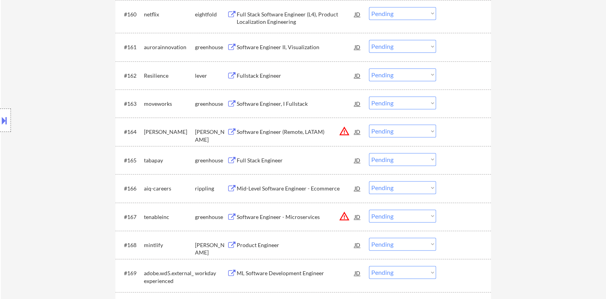
drag, startPoint x: 390, startPoint y: 216, endPoint x: 403, endPoint y: 214, distance: 13.4
click at [391, 216] on select "Choose an option... Pending Applied Excluded (Questions) Excluded (Expired) Exc…" at bounding box center [402, 215] width 67 height 13
click at [369, 209] on select "Choose an option... Pending Applied Excluded (Questions) Excluded (Expired) Exc…" at bounding box center [402, 215] width 67 height 13
click at [299, 187] on div "Mid-Level Software Engineer - Ecommerce" at bounding box center [296, 188] width 118 height 8
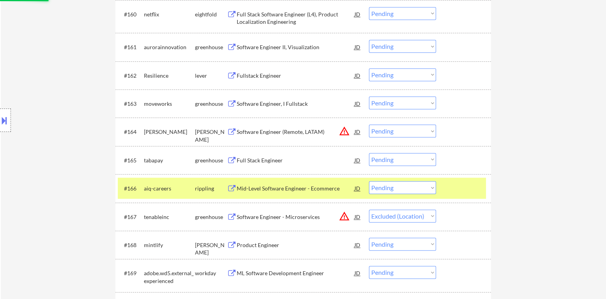
select select ""pending""
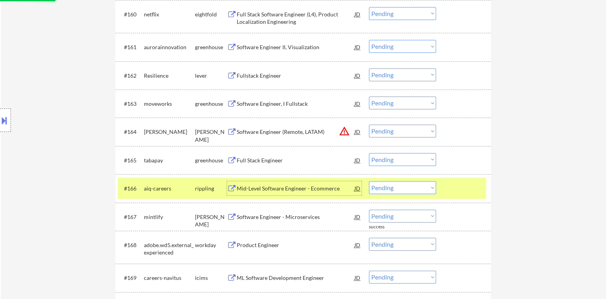
click at [397, 190] on select "Choose an option... Pending Applied Excluded (Questions) Excluded (Expired) Exc…" at bounding box center [402, 187] width 67 height 13
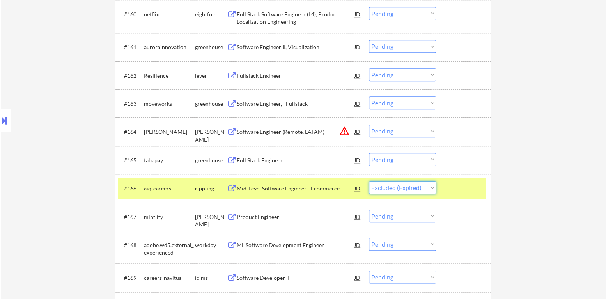
click at [369, 181] on select "Choose an option... Pending Applied Excluded (Questions) Excluded (Expired) Exc…" at bounding box center [402, 187] width 67 height 13
click at [456, 190] on div at bounding box center [464, 188] width 34 height 14
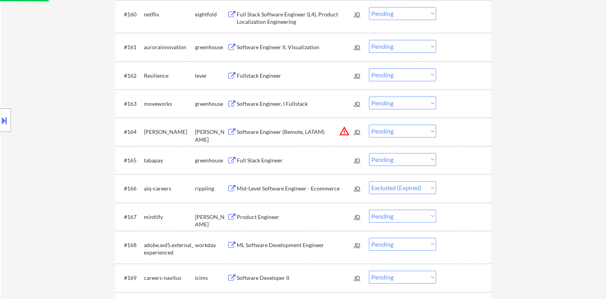
click at [260, 154] on div "Full Stack Engineer" at bounding box center [296, 160] width 118 height 14
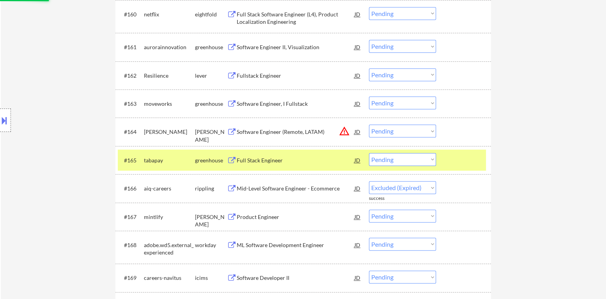
select select ""pending""
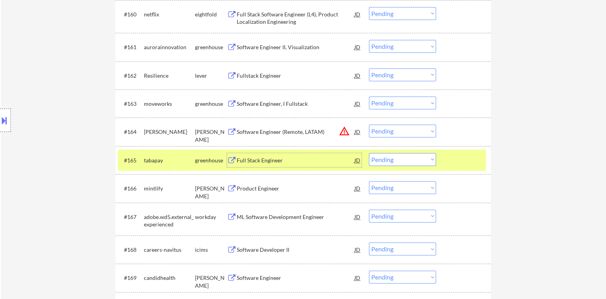
click at [411, 163] on select "Choose an option... Pending Applied Excluded (Questions) Excluded (Expired) Exc…" at bounding box center [402, 159] width 67 height 13
click at [369, 153] on select "Choose an option... Pending Applied Excluded (Questions) Excluded (Expired) Exc…" at bounding box center [402, 159] width 67 height 13
click at [454, 161] on div at bounding box center [464, 160] width 34 height 14
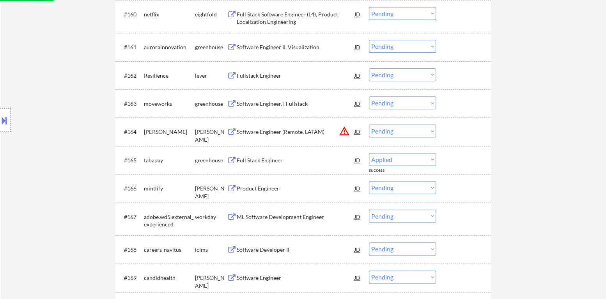
select select ""pending""
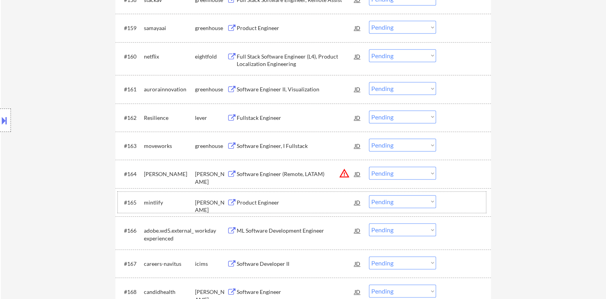
scroll to position [1937, 0]
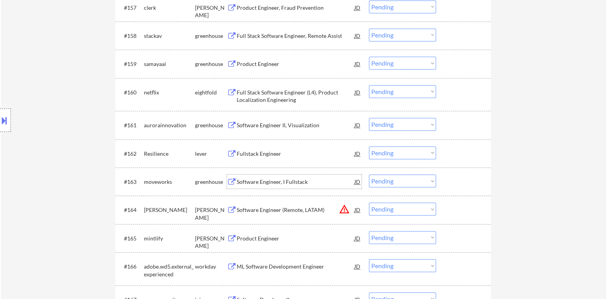
click at [283, 183] on div "Software Engineer, I Fullstack" at bounding box center [296, 182] width 118 height 8
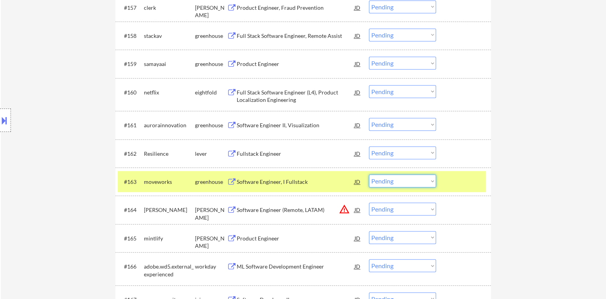
click at [388, 180] on select "Choose an option... Pending Applied Excluded (Questions) Excluded (Expired) Exc…" at bounding box center [402, 180] width 67 height 13
click at [369, 174] on select "Choose an option... Pending Applied Excluded (Questions) Excluded (Expired) Exc…" at bounding box center [402, 180] width 67 height 13
click at [456, 189] on div "#163 moveworks greenhouse Software Engineer, I Fullstack JD Choose an option...…" at bounding box center [302, 181] width 368 height 21
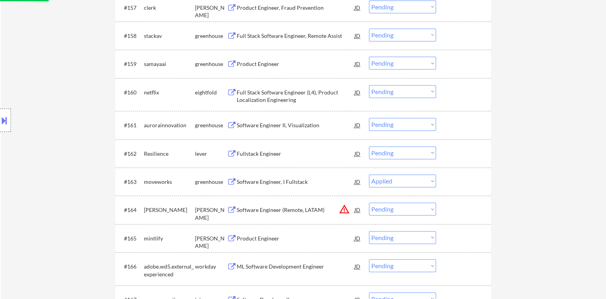
select select ""pending""
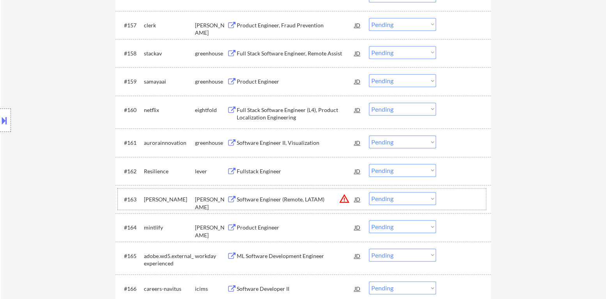
scroll to position [1898, 0]
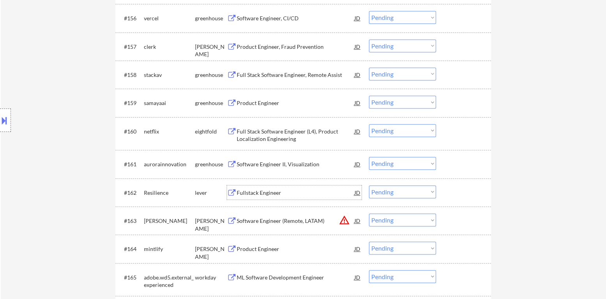
click at [271, 186] on div "Fullstack Engineer" at bounding box center [296, 192] width 118 height 14
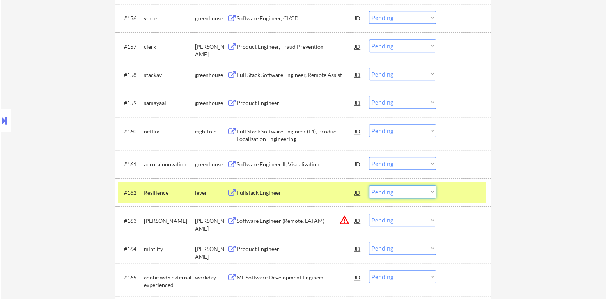
drag, startPoint x: 393, startPoint y: 190, endPoint x: 392, endPoint y: 194, distance: 4.3
click at [393, 191] on select "Choose an option... Pending Applied Excluded (Questions) Excluded (Expired) Exc…" at bounding box center [402, 191] width 67 height 13
click at [369, 185] on select "Choose an option... Pending Applied Excluded (Questions) Excluded (Expired) Exc…" at bounding box center [402, 191] width 67 height 13
click at [449, 198] on div at bounding box center [464, 192] width 34 height 14
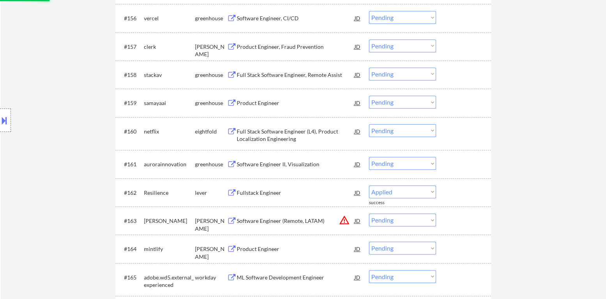
click at [286, 170] on div "#161 aurorainnovation greenhouse Software Engineer II, Visualization JD Choose …" at bounding box center [302, 163] width 368 height 21
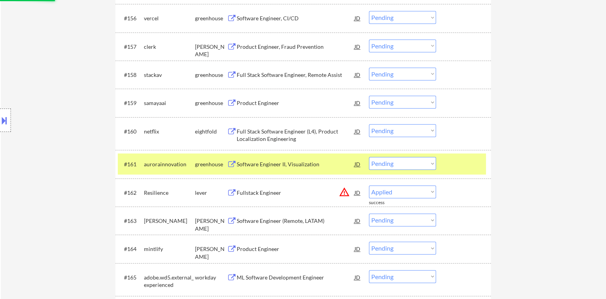
select select ""pending""
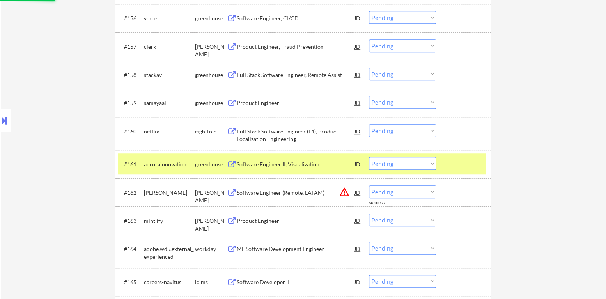
click at [288, 164] on div "Software Engineer II, Visualization" at bounding box center [296, 164] width 118 height 8
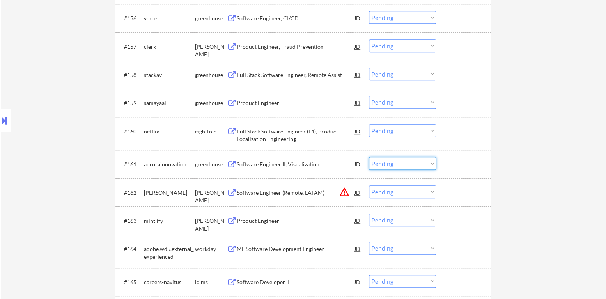
click at [416, 164] on select "Choose an option... Pending Applied Excluded (Questions) Excluded (Expired) Exc…" at bounding box center [402, 163] width 67 height 13
click at [369, 157] on select "Choose an option... Pending Applied Excluded (Questions) Excluded (Expired) Exc…" at bounding box center [402, 163] width 67 height 13
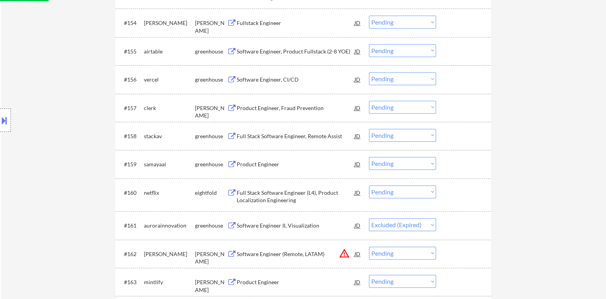
scroll to position [1820, 0]
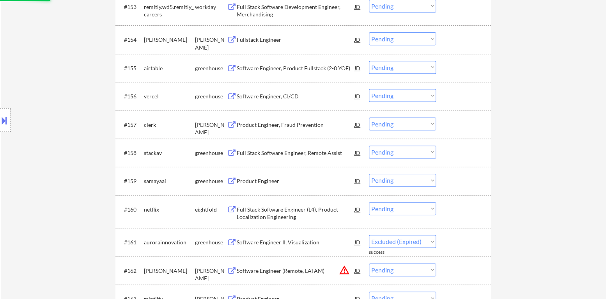
click at [275, 184] on div "Product Engineer" at bounding box center [296, 181] width 118 height 8
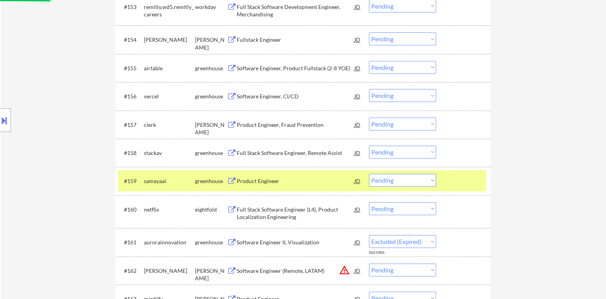
select select ""pending""
click at [399, 182] on select "Choose an option... Pending Applied Excluded (Questions) Excluded (Expired) Exc…" at bounding box center [402, 180] width 67 height 13
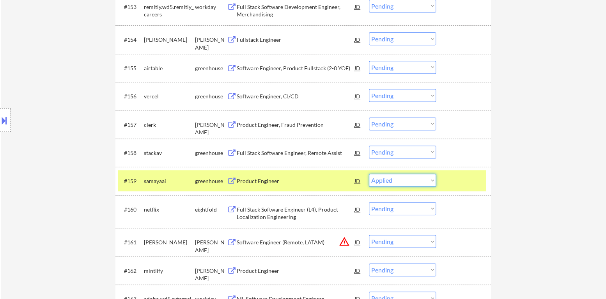
click at [369, 174] on select "Choose an option... Pending Applied Excluded (Questions) Excluded (Expired) Exc…" at bounding box center [402, 180] width 67 height 13
click at [454, 183] on div at bounding box center [464, 181] width 34 height 14
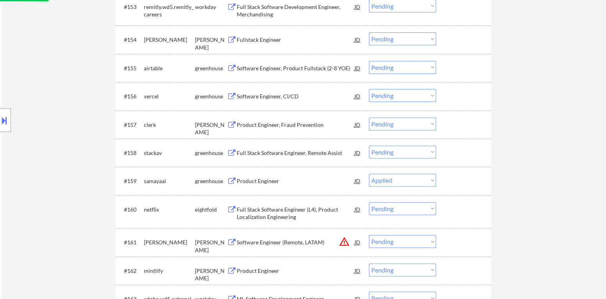
select select ""pending""
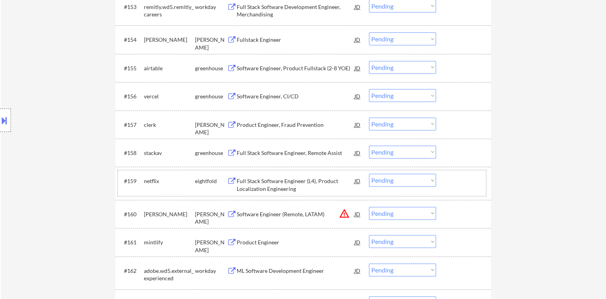
click at [282, 152] on div "Full Stack Software Engineer, Remote Assist" at bounding box center [296, 153] width 118 height 8
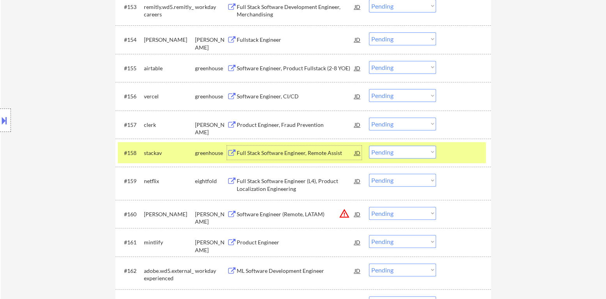
click at [406, 150] on select "Choose an option... Pending Applied Excluded (Questions) Excluded (Expired) Exc…" at bounding box center [402, 151] width 67 height 13
click at [369, 145] on select "Choose an option... Pending Applied Excluded (Questions) Excluded (Expired) Exc…" at bounding box center [402, 151] width 67 height 13
click at [452, 154] on div at bounding box center [464, 152] width 34 height 14
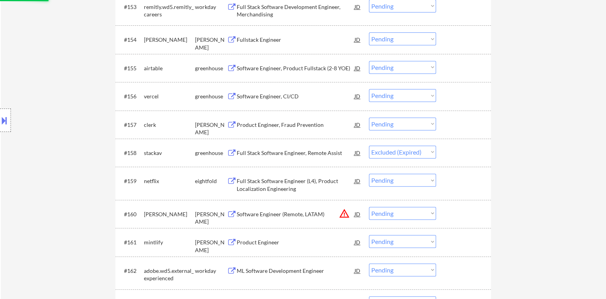
scroll to position [1781, 0]
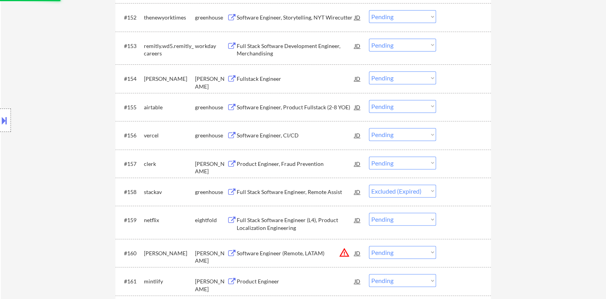
click at [303, 165] on div "Product Engineer, Fraud Prevention" at bounding box center [296, 164] width 118 height 8
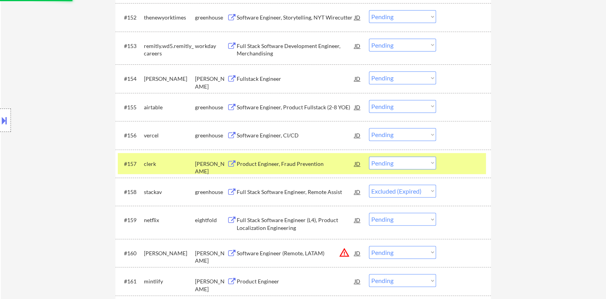
select select ""pending""
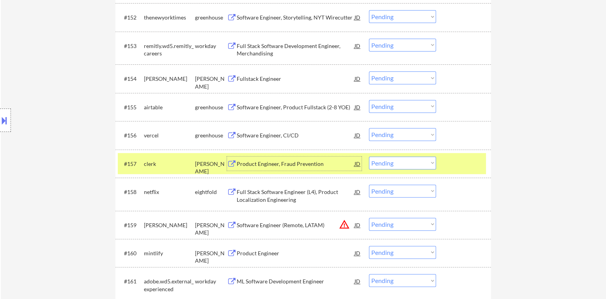
click at [406, 167] on select "Choose an option... Pending Applied Excluded (Questions) Excluded (Expired) Exc…" at bounding box center [402, 162] width 67 height 13
click at [369, 156] on select "Choose an option... Pending Applied Excluded (Questions) Excluded (Expired) Exc…" at bounding box center [402, 162] width 67 height 13
click at [455, 165] on div at bounding box center [464, 163] width 34 height 14
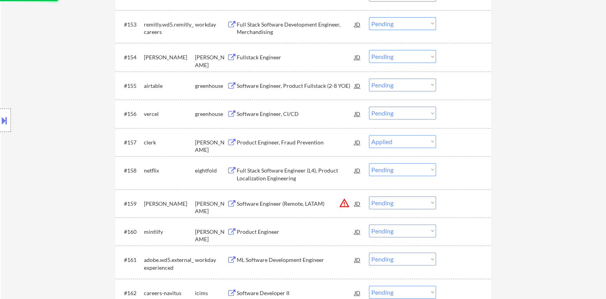
scroll to position [1742, 0]
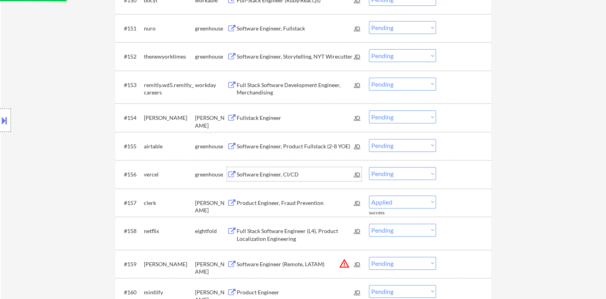
click at [281, 173] on div "Software Engineer, CI/CD" at bounding box center [296, 174] width 118 height 8
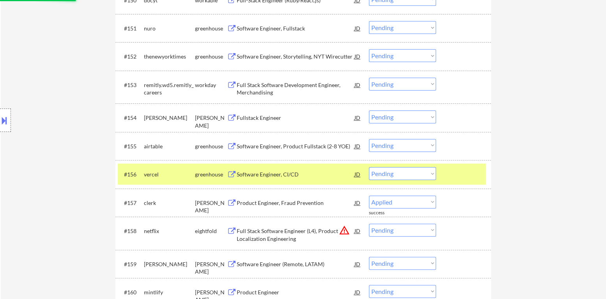
select select ""pending""
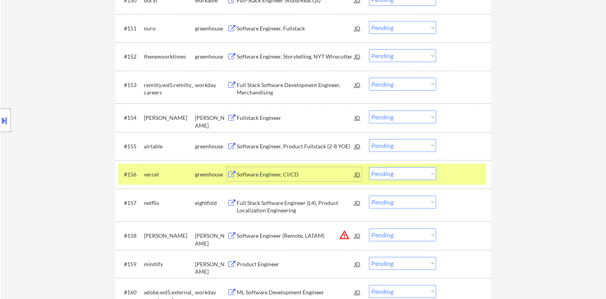
click at [406, 174] on select "Choose an option... Pending Applied Excluded (Questions) Excluded (Expired) Exc…" at bounding box center [402, 173] width 67 height 13
click at [369, 167] on select "Choose an option... Pending Applied Excluded (Questions) Excluded (Expired) Exc…" at bounding box center [402, 173] width 67 height 13
click at [468, 173] on div at bounding box center [464, 174] width 34 height 14
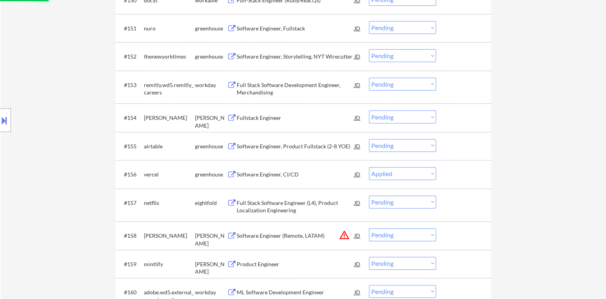
click at [298, 146] on div "Software Engineer, Product Fullstack (2-8 YOE)" at bounding box center [296, 146] width 118 height 8
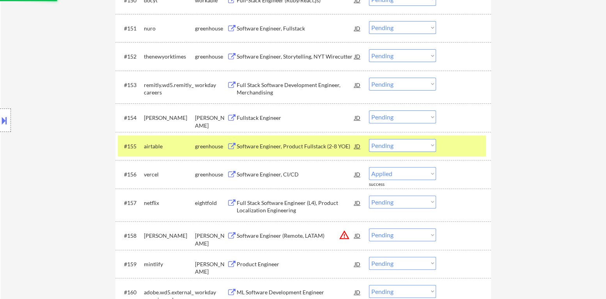
select select ""pending""
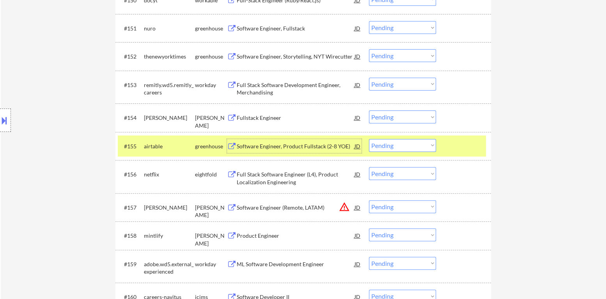
click at [387, 147] on select "Choose an option... Pending Applied Excluded (Questions) Excluded (Expired) Exc…" at bounding box center [402, 145] width 67 height 13
click at [369, 139] on select "Choose an option... Pending Applied Excluded (Questions) Excluded (Expired) Exc…" at bounding box center [402, 145] width 67 height 13
click at [450, 144] on div at bounding box center [464, 146] width 34 height 14
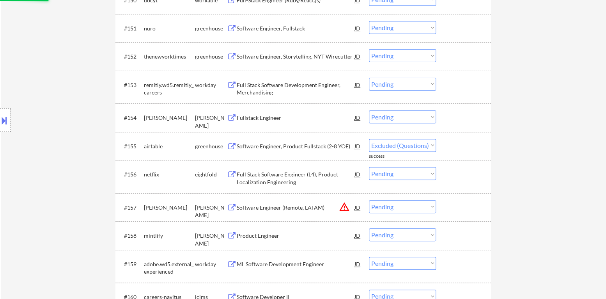
click at [262, 117] on div "Fullstack Engineer" at bounding box center [296, 118] width 118 height 8
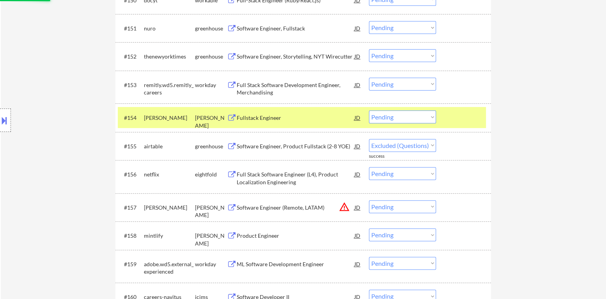
select select ""pending""
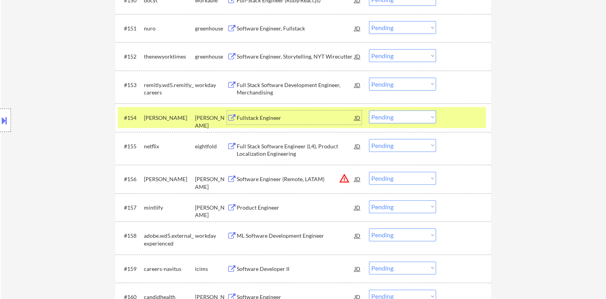
drag, startPoint x: 403, startPoint y: 115, endPoint x: 408, endPoint y: 122, distance: 8.6
click at [403, 115] on select "Choose an option... Pending Applied Excluded (Questions) Excluded (Expired) Exc…" at bounding box center [402, 116] width 67 height 13
click at [369, 110] on select "Choose an option... Pending Applied Excluded (Questions) Excluded (Expired) Exc…" at bounding box center [402, 116] width 67 height 13
click at [462, 116] on div at bounding box center [464, 117] width 34 height 14
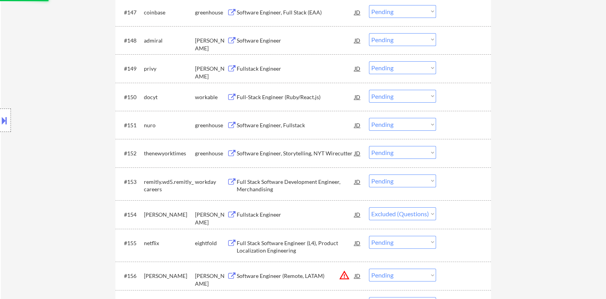
scroll to position [1625, 0]
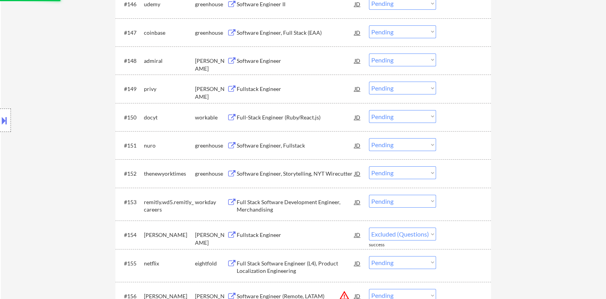
click at [283, 170] on div "Software Engineer, Storytelling, NYT Wirecutter" at bounding box center [296, 174] width 118 height 8
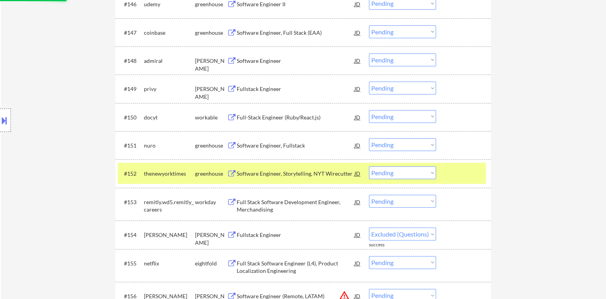
select select ""pending""
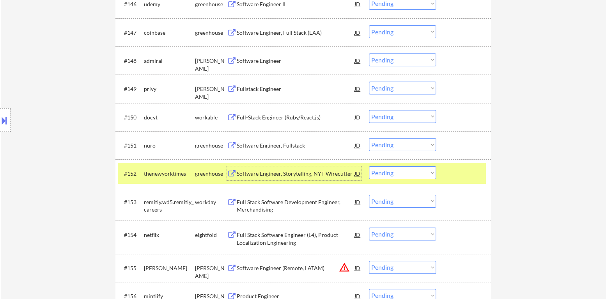
click at [412, 176] on select "Choose an option... Pending Applied Excluded (Questions) Excluded (Expired) Exc…" at bounding box center [402, 172] width 67 height 13
click at [369, 166] on select "Choose an option... Pending Applied Excluded (Questions) Excluded (Expired) Exc…" at bounding box center [402, 172] width 67 height 13
click at [459, 177] on div at bounding box center [464, 173] width 34 height 14
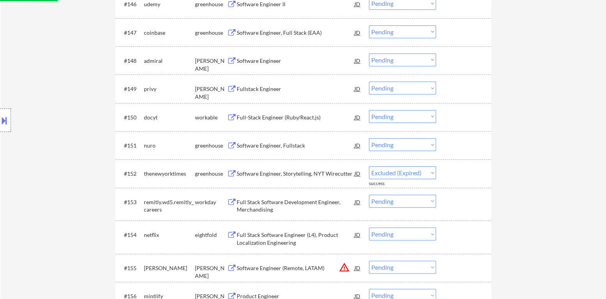
click at [284, 146] on div "Software Engineer, Fullstack" at bounding box center [296, 146] width 118 height 8
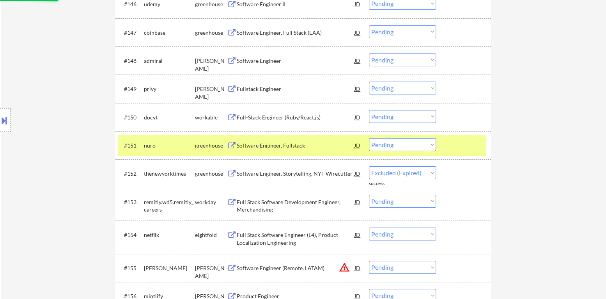
select select ""pending""
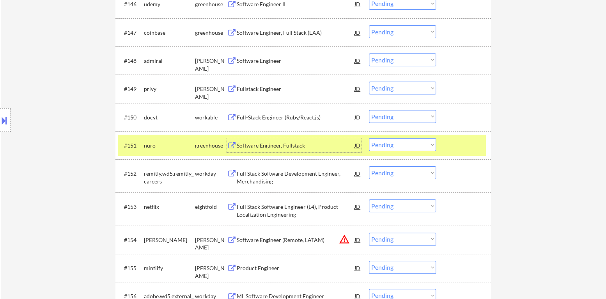
click at [402, 146] on select "Choose an option... Pending Applied Excluded (Questions) Excluded (Expired) Exc…" at bounding box center [402, 144] width 67 height 13
click at [369, 138] on select "Choose an option... Pending Applied Excluded (Questions) Excluded (Expired) Exc…" at bounding box center [402, 144] width 67 height 13
click at [445, 149] on div "#151 nuro greenhouse Software Engineer, Fullstack JD warning_amber Choose an op…" at bounding box center [302, 145] width 368 height 21
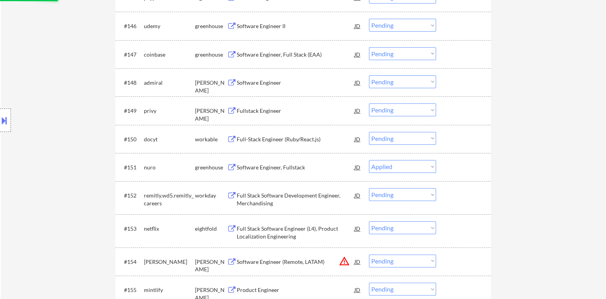
scroll to position [1586, 0]
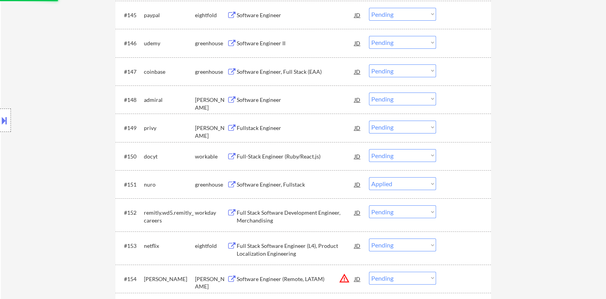
click at [278, 154] on div "Full-Stack Engineer (Ruby/React.js)" at bounding box center [296, 156] width 118 height 8
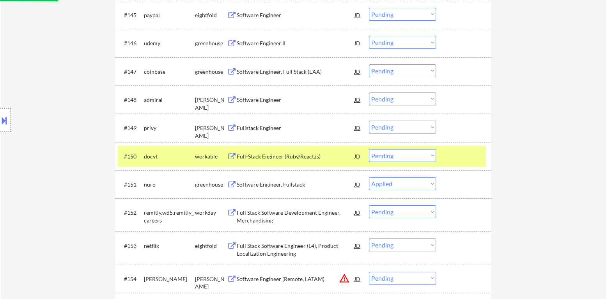
select select ""pending""
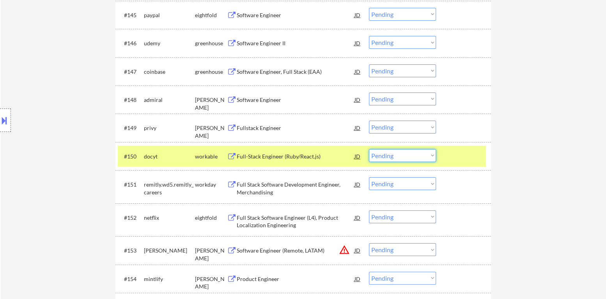
click at [412, 154] on select "Choose an option... Pending Applied Excluded (Questions) Excluded (Expired) Exc…" at bounding box center [402, 155] width 67 height 13
click at [369, 149] on select "Choose an option... Pending Applied Excluded (Questions) Excluded (Expired) Exc…" at bounding box center [402, 155] width 67 height 13
click at [458, 156] on div at bounding box center [464, 156] width 34 height 14
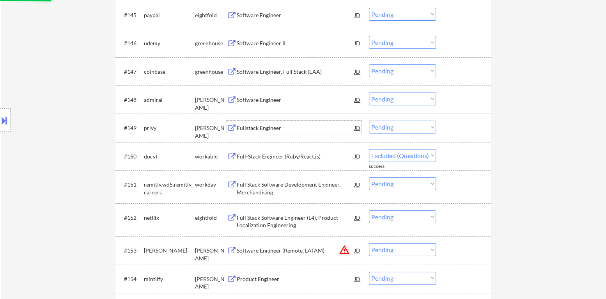
click at [264, 128] on div "Fullstack Engineer" at bounding box center [296, 128] width 118 height 8
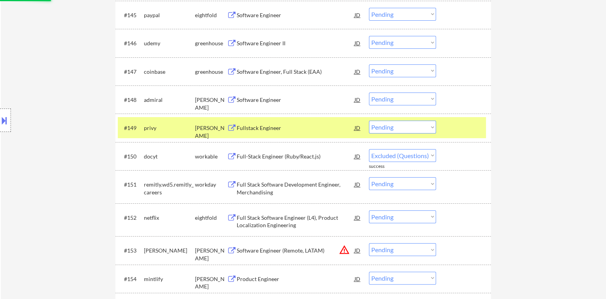
select select ""pending""
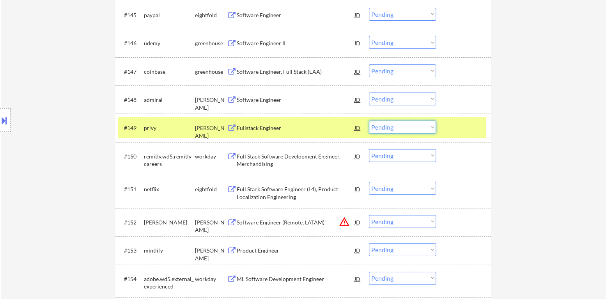
drag, startPoint x: 408, startPoint y: 127, endPoint x: 412, endPoint y: 132, distance: 6.7
click at [408, 127] on select "Choose an option... Pending Applied Excluded (Questions) Excluded (Expired) Exc…" at bounding box center [402, 126] width 67 height 13
click at [369, 120] on select "Choose an option... Pending Applied Excluded (Questions) Excluded (Expired) Exc…" at bounding box center [402, 126] width 67 height 13
click at [461, 128] on div at bounding box center [464, 127] width 34 height 14
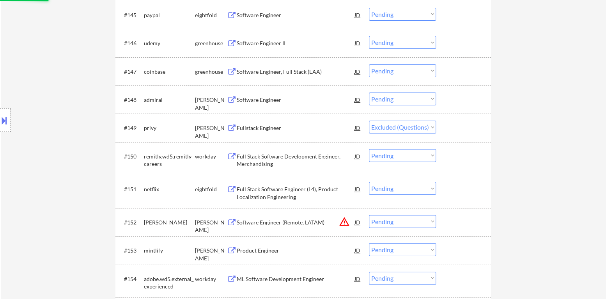
scroll to position [1547, 0]
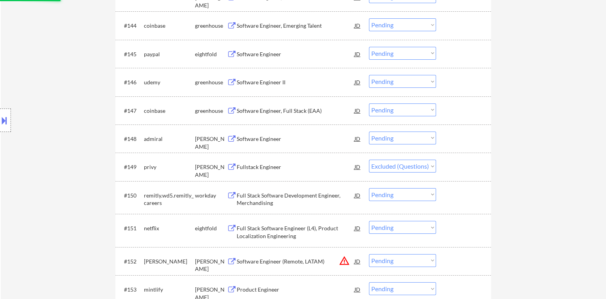
click at [256, 135] on div "Software Engineer" at bounding box center [296, 139] width 118 height 8
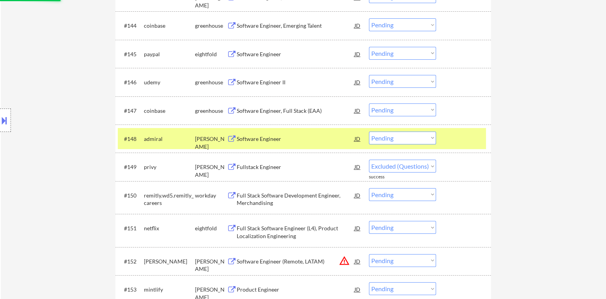
select select ""pending""
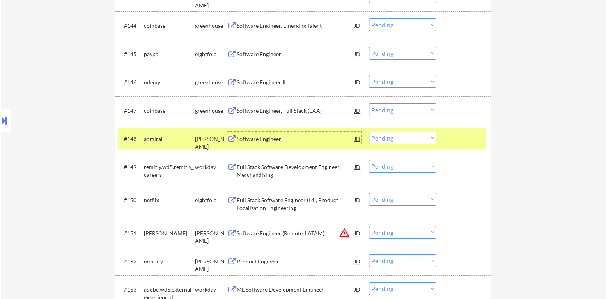
click at [412, 135] on select "Choose an option... Pending Applied Excluded (Questions) Excluded (Expired) Exc…" at bounding box center [402, 137] width 67 height 13
click at [369, 131] on select "Choose an option... Pending Applied Excluded (Questions) Excluded (Expired) Exc…" at bounding box center [402, 137] width 67 height 13
click at [452, 137] on div at bounding box center [464, 138] width 34 height 14
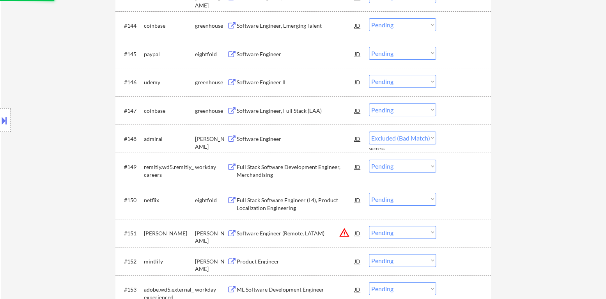
select select ""pending""
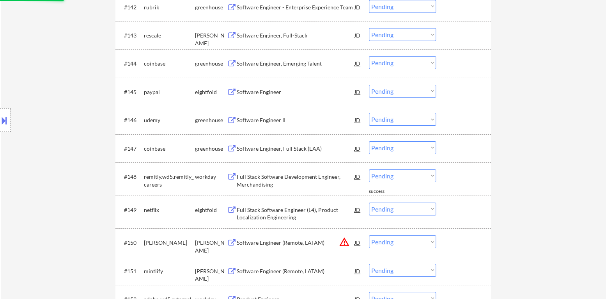
scroll to position [1508, 0]
click at [269, 120] on div "Software Engineer II" at bounding box center [296, 121] width 118 height 8
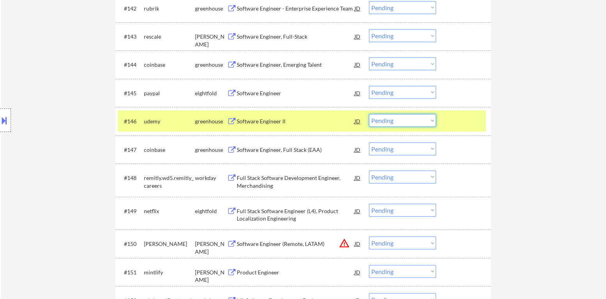
click at [408, 122] on select "Choose an option... Pending Applied Excluded (Questions) Excluded (Expired) Exc…" at bounding box center [402, 120] width 67 height 13
select select ""excluded__bad_match_""
click at [369, 114] on select "Choose an option... Pending Applied Excluded (Questions) Excluded (Expired) Exc…" at bounding box center [402, 120] width 67 height 13
click at [452, 122] on div at bounding box center [464, 121] width 34 height 14
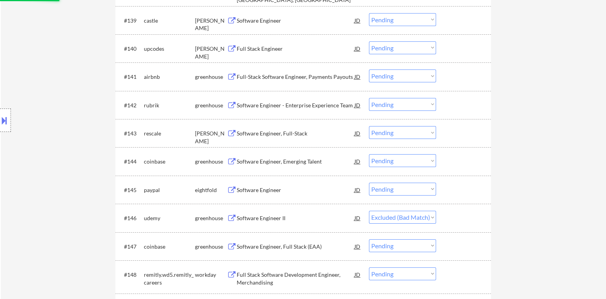
scroll to position [1391, 0]
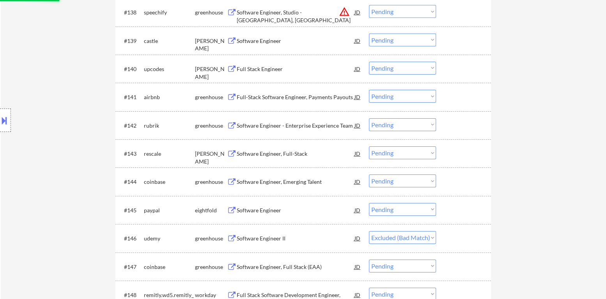
click at [280, 156] on div "Software Engineer, Full-Stack" at bounding box center [296, 154] width 118 height 8
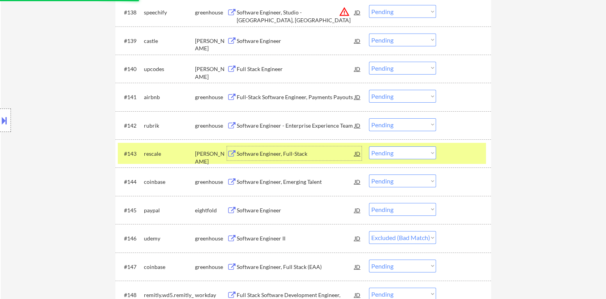
click at [400, 157] on select "Choose an option... Pending Applied Excluded (Questions) Excluded (Expired) Exc…" at bounding box center [402, 152] width 67 height 13
click at [369, 146] on select "Choose an option... Pending Applied Excluded (Questions) Excluded (Expired) Exc…" at bounding box center [402, 152] width 67 height 13
click at [450, 152] on div at bounding box center [464, 153] width 34 height 14
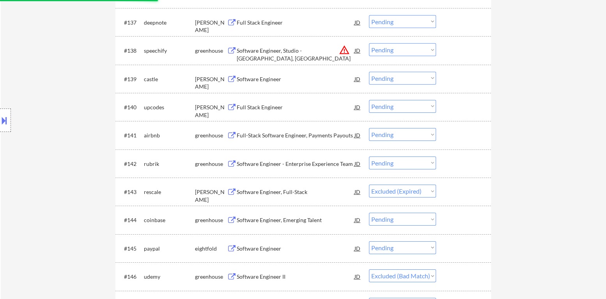
scroll to position [1352, 0]
click at [279, 163] on div "Software Engineer - Enterprise Experience Team" at bounding box center [296, 165] width 118 height 8
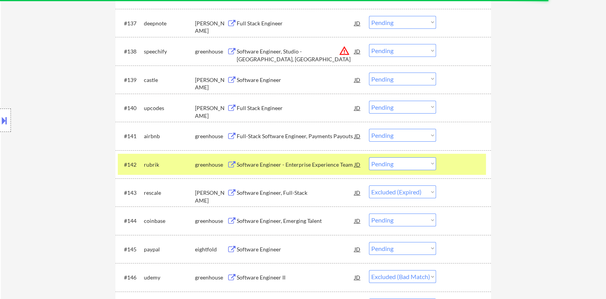
select select ""pending""
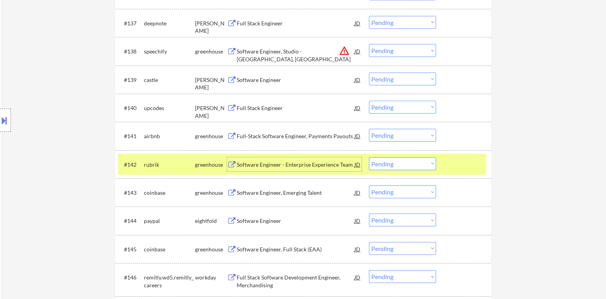
click at [394, 166] on select "Choose an option... Pending Applied Excluded (Questions) Excluded (Expired) Exc…" at bounding box center [402, 163] width 67 height 13
click at [369, 157] on select "Choose an option... Pending Applied Excluded (Questions) Excluded (Expired) Exc…" at bounding box center [402, 163] width 67 height 13
select select ""pending""
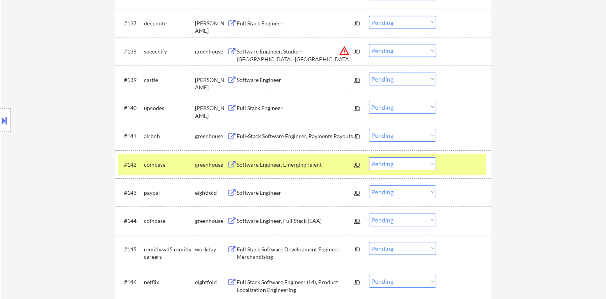
click at [452, 168] on div at bounding box center [464, 164] width 34 height 14
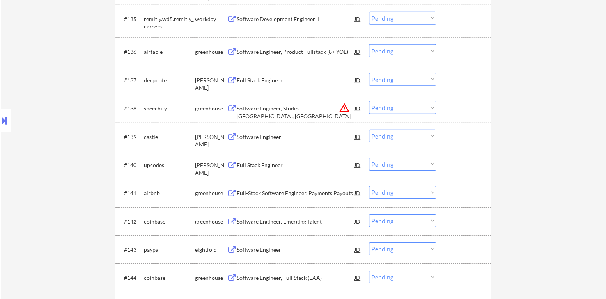
scroll to position [1274, 0]
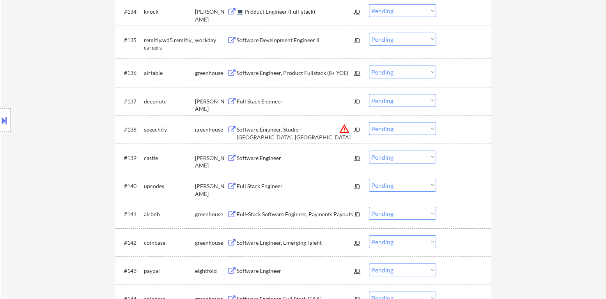
click at [291, 214] on div "Full-Stack Software Engineer, Payments Payouts" at bounding box center [296, 214] width 118 height 8
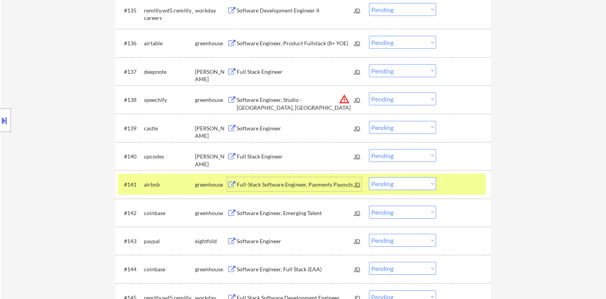
scroll to position [1287, 0]
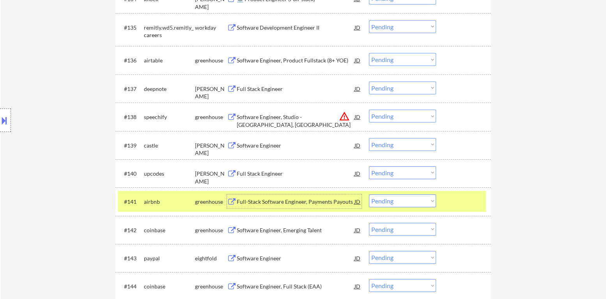
click at [402, 205] on select "Choose an option... Pending Applied Excluded (Questions) Excluded (Expired) Exc…" at bounding box center [402, 200] width 67 height 13
click at [369, 194] on select "Choose an option... Pending Applied Excluded (Questions) Excluded (Expired) Exc…" at bounding box center [402, 200] width 67 height 13
click at [461, 197] on div at bounding box center [464, 201] width 34 height 14
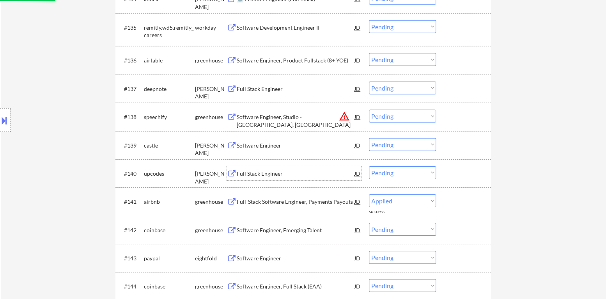
click at [260, 172] on div "Full Stack Engineer" at bounding box center [296, 174] width 118 height 8
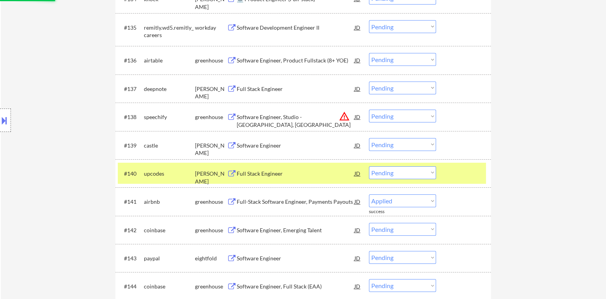
select select ""pending""
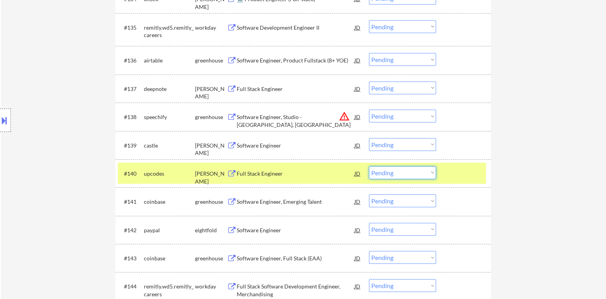
click at [418, 176] on select "Choose an option... Pending Applied Excluded (Questions) Excluded (Expired) Exc…" at bounding box center [402, 172] width 67 height 13
click at [369, 166] on select "Choose an option... Pending Applied Excluded (Questions) Excluded (Expired) Exc…" at bounding box center [402, 172] width 67 height 13
click at [457, 179] on div at bounding box center [464, 173] width 34 height 14
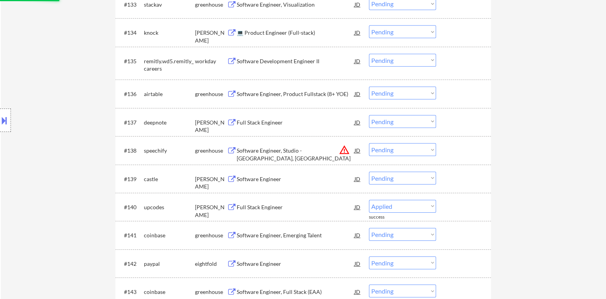
scroll to position [1248, 0]
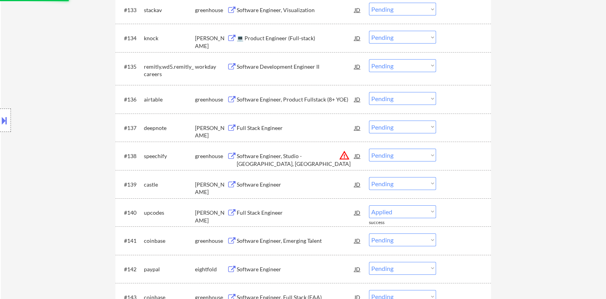
select select ""pending""
click at [269, 184] on div "Software Engineer" at bounding box center [296, 185] width 118 height 8
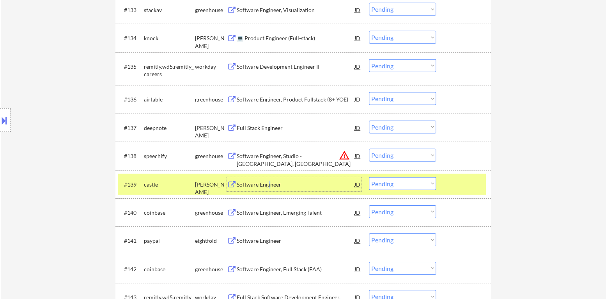
click at [0, 117] on button at bounding box center [4, 120] width 9 height 13
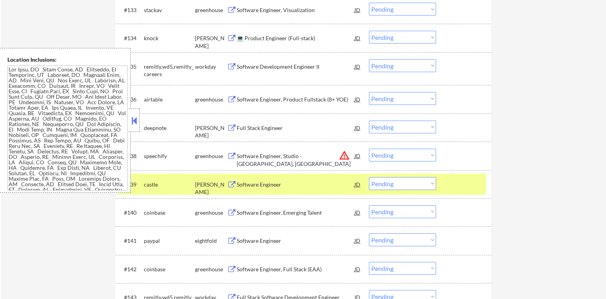
click at [358, 184] on div "JD" at bounding box center [358, 184] width 8 height 14
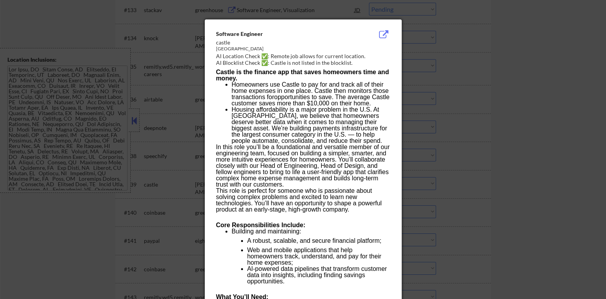
click at [516, 167] on div at bounding box center [303, 149] width 606 height 299
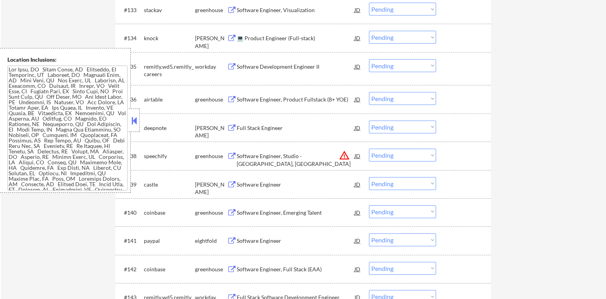
click at [135, 122] on button at bounding box center [134, 121] width 9 height 12
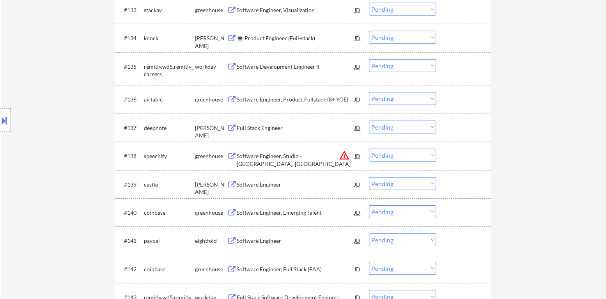
click at [0, 115] on button at bounding box center [4, 120] width 9 height 13
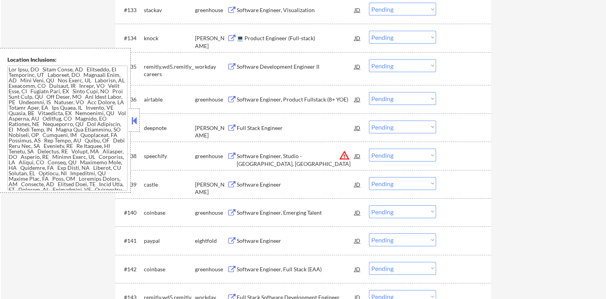
drag, startPoint x: 135, startPoint y: 122, endPoint x: 186, endPoint y: 108, distance: 53.7
click at [135, 121] on button at bounding box center [134, 121] width 9 height 12
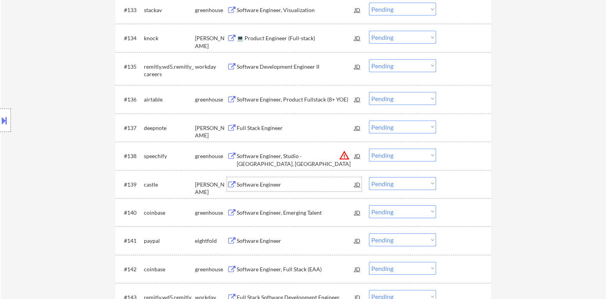
click at [248, 184] on div "Software Engineer" at bounding box center [296, 185] width 118 height 8
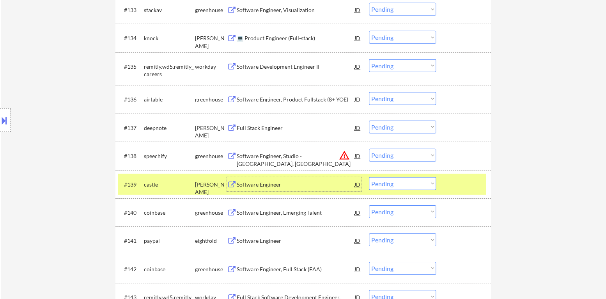
click at [399, 186] on select "Choose an option... Pending Applied Excluded (Questions) Excluded (Expired) Exc…" at bounding box center [402, 183] width 67 height 13
click at [369, 177] on select "Choose an option... Pending Applied Excluded (Questions) Excluded (Expired) Exc…" at bounding box center [402, 183] width 67 height 13
click at [468, 186] on div at bounding box center [464, 184] width 34 height 14
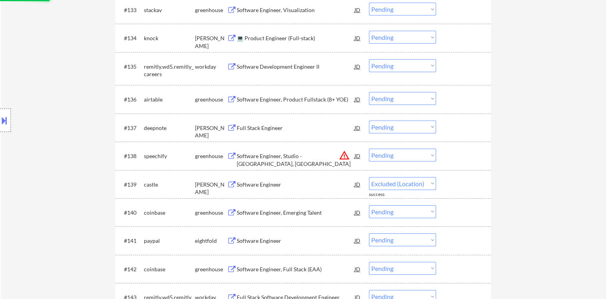
select select ""pending""
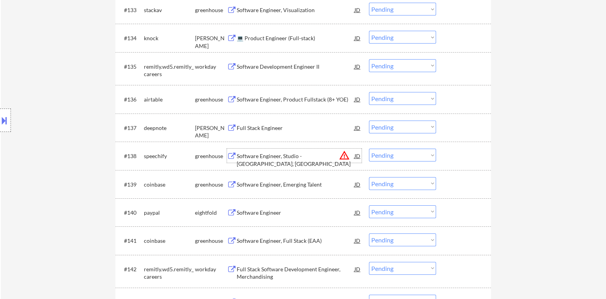
click at [311, 153] on div "Software Engineer, Studio - [GEOGRAPHIC_DATA], [GEOGRAPHIC_DATA]" at bounding box center [296, 159] width 118 height 15
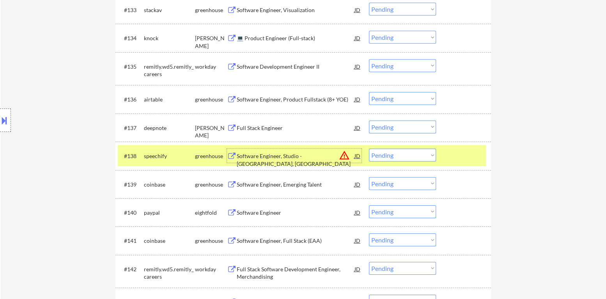
click at [399, 160] on select "Choose an option... Pending Applied Excluded (Questions) Excluded (Expired) Exc…" at bounding box center [402, 155] width 67 height 13
click at [369, 149] on select "Choose an option... Pending Applied Excluded (Questions) Excluded (Expired) Exc…" at bounding box center [402, 155] width 67 height 13
click at [452, 159] on div at bounding box center [464, 156] width 34 height 14
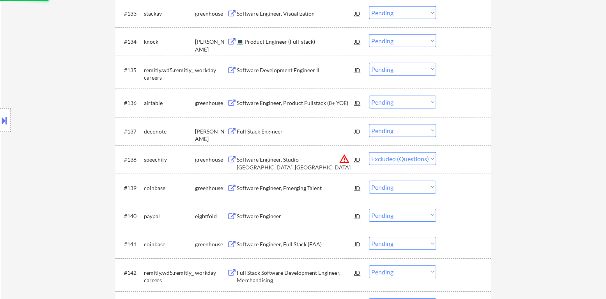
scroll to position [1209, 0]
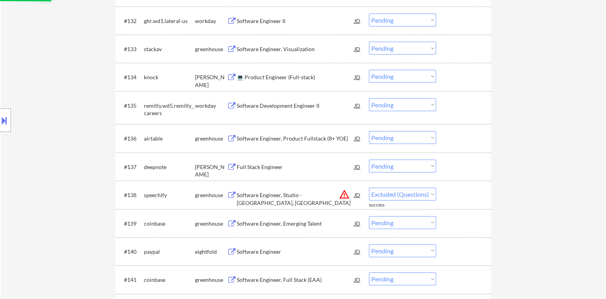
click at [278, 167] on div "Full Stack Engineer" at bounding box center [296, 167] width 118 height 8
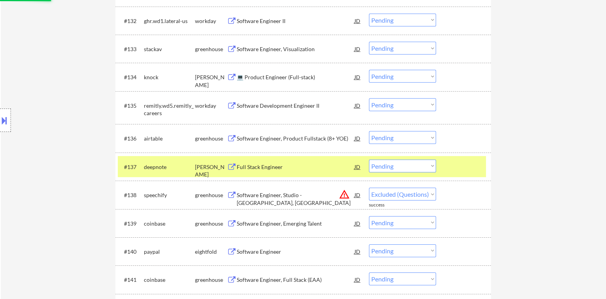
select select ""pending""
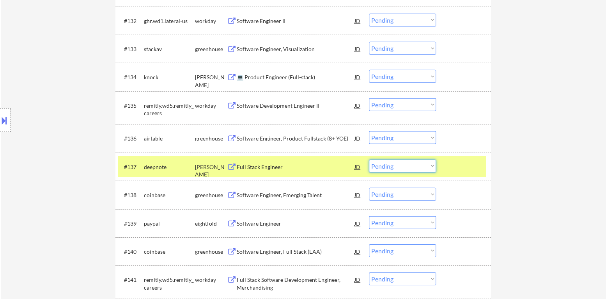
click at [405, 169] on select "Choose an option... Pending Applied Excluded (Questions) Excluded (Expired) Exc…" at bounding box center [402, 165] width 67 height 13
click at [369, 159] on select "Choose an option... Pending Applied Excluded (Questions) Excluded (Expired) Exc…" at bounding box center [402, 165] width 67 height 13
click at [296, 138] on div "Software Engineer, Product Fullstack (8+ YOE)" at bounding box center [296, 139] width 118 height 8
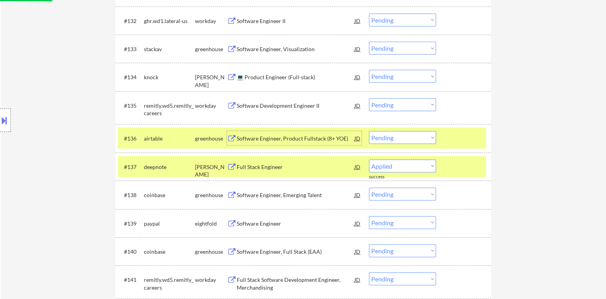
select select ""pending""
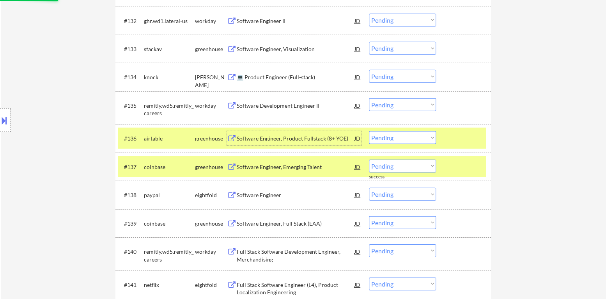
click at [468, 157] on div "#137 coinbase greenhouse Software Engineer, Emerging Talent JD Choose an option…" at bounding box center [302, 166] width 368 height 21
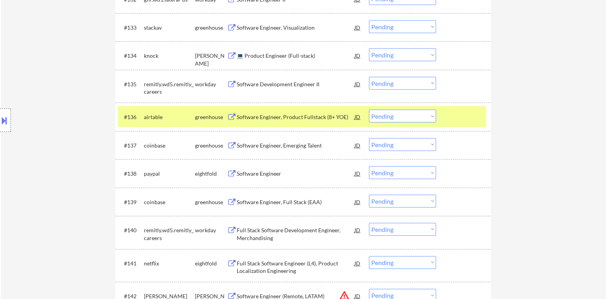
scroll to position [1234, 0]
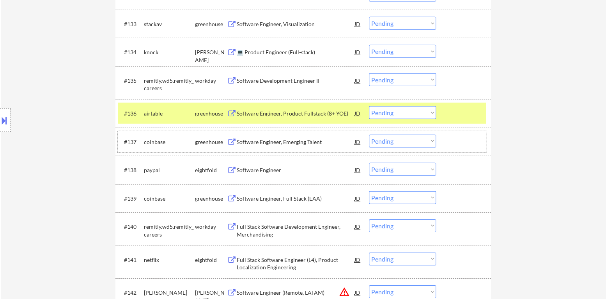
click at [397, 114] on select "Choose an option... Pending Applied Excluded (Questions) Excluded (Expired) Exc…" at bounding box center [402, 112] width 67 height 13
click at [369, 106] on select "Choose an option... Pending Applied Excluded (Questions) Excluded (Expired) Exc…" at bounding box center [402, 112] width 67 height 13
click at [450, 118] on div at bounding box center [464, 113] width 34 height 14
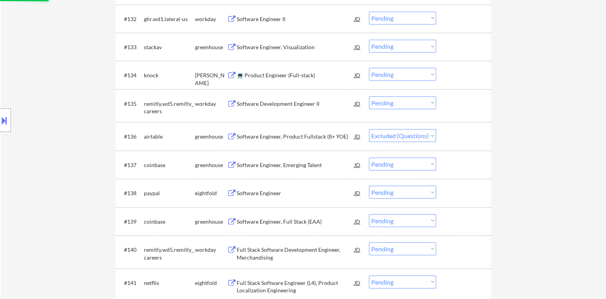
scroll to position [1195, 0]
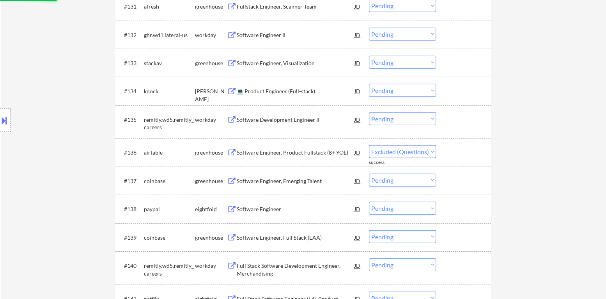
click at [292, 90] on div "💻 Product Engineer (Full-stack)" at bounding box center [296, 91] width 118 height 8
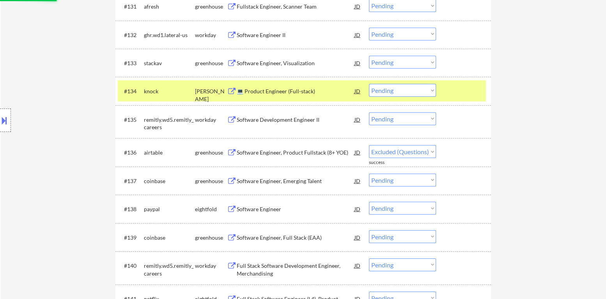
select select ""pending""
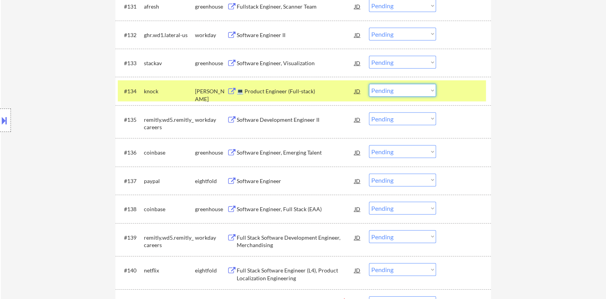
click at [399, 95] on select "Choose an option... Pending Applied Excluded (Questions) Excluded (Expired) Exc…" at bounding box center [402, 90] width 67 height 13
click at [369, 84] on select "Choose an option... Pending Applied Excluded (Questions) Excluded (Expired) Exc…" at bounding box center [402, 90] width 67 height 13
click at [438, 95] on div "#134 knock [PERSON_NAME] 💻 Product Engineer (Full-stack) JD Choose an option...…" at bounding box center [302, 90] width 368 height 21
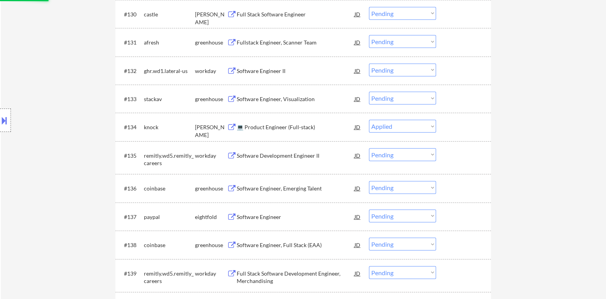
scroll to position [1156, 0]
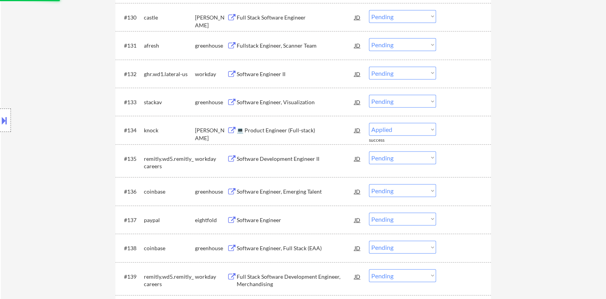
click at [275, 105] on div "Software Engineer, Visualization" at bounding box center [296, 102] width 118 height 8
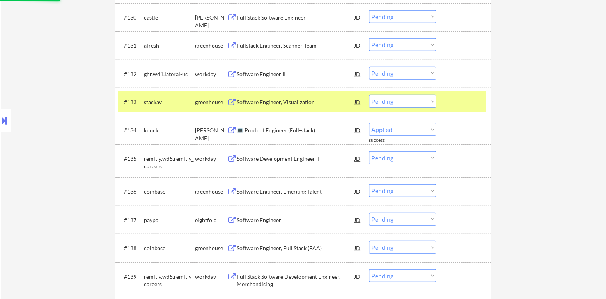
select select ""pending""
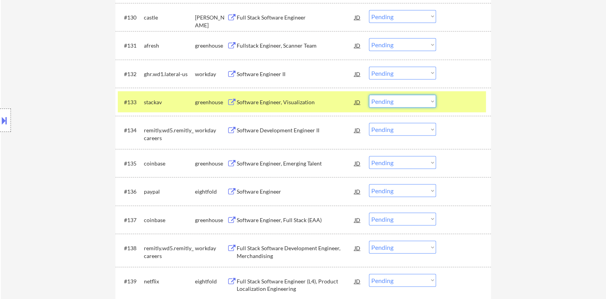
click at [408, 104] on select "Choose an option... Pending Applied Excluded (Questions) Excluded (Expired) Exc…" at bounding box center [402, 101] width 67 height 13
click at [369, 95] on select "Choose an option... Pending Applied Excluded (Questions) Excluded (Expired) Exc…" at bounding box center [402, 101] width 67 height 13
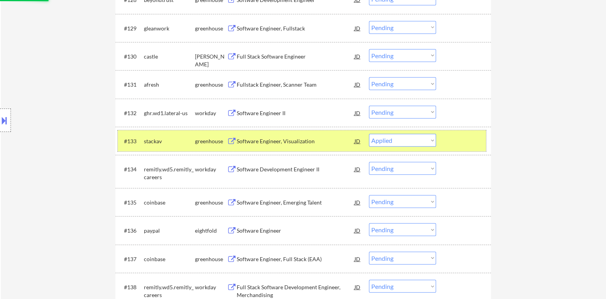
click at [463, 136] on div at bounding box center [464, 141] width 34 height 14
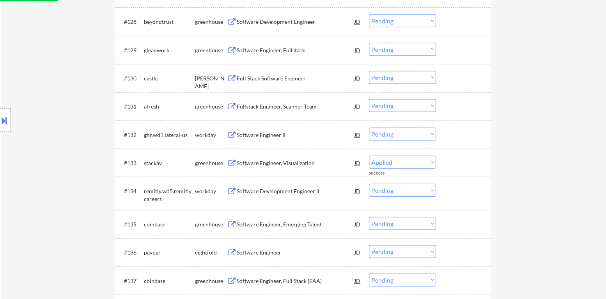
scroll to position [1078, 0]
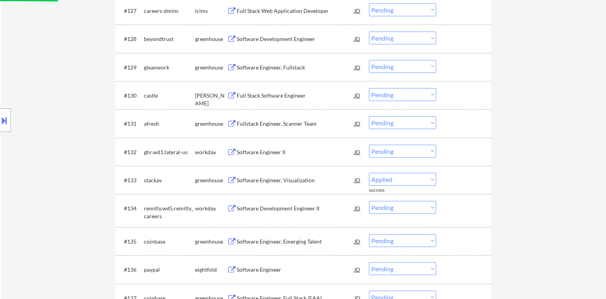
select select ""pending""
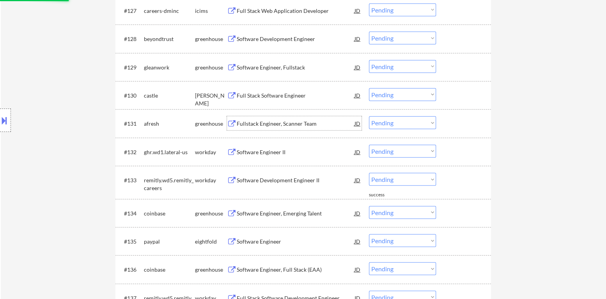
click at [272, 126] on div "Fullstack Engineer, Scanner Team" at bounding box center [296, 124] width 118 height 8
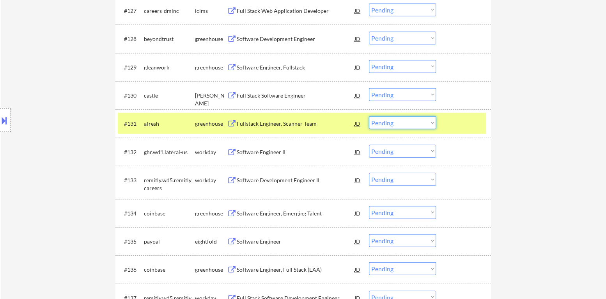
click at [396, 125] on select "Choose an option... Pending Applied Excluded (Questions) Excluded (Expired) Exc…" at bounding box center [402, 122] width 67 height 13
click at [369, 116] on select "Choose an option... Pending Applied Excluded (Questions) Excluded (Expired) Exc…" at bounding box center [402, 122] width 67 height 13
drag, startPoint x: 453, startPoint y: 125, endPoint x: 446, endPoint y: 136, distance: 13.5
click at [454, 125] on div at bounding box center [464, 123] width 34 height 14
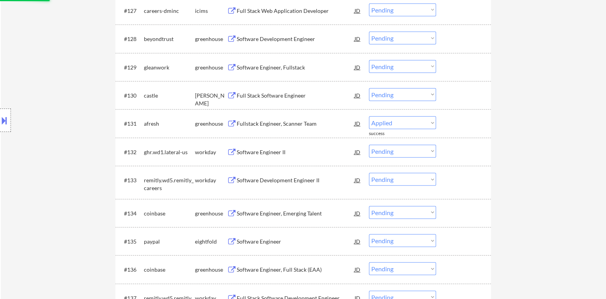
select select ""pending""
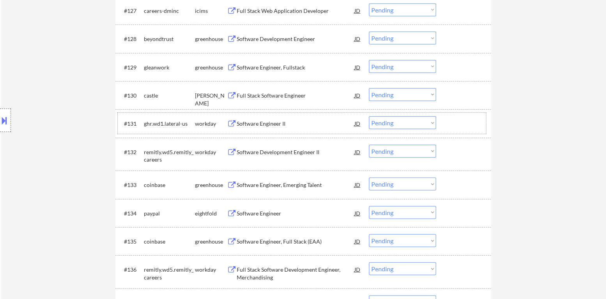
click at [281, 97] on div "Full Stack Software Engineer" at bounding box center [296, 96] width 118 height 8
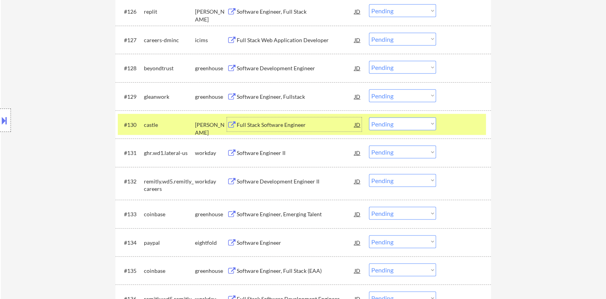
scroll to position [1067, 0]
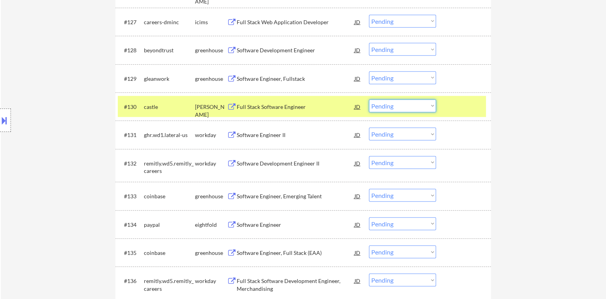
click at [411, 109] on select "Choose an option... Pending Applied Excluded (Questions) Excluded (Expired) Exc…" at bounding box center [402, 105] width 67 height 13
click at [369, 99] on select "Choose an option... Pending Applied Excluded (Questions) Excluded (Expired) Exc…" at bounding box center [402, 105] width 67 height 13
click at [458, 111] on div at bounding box center [464, 106] width 34 height 14
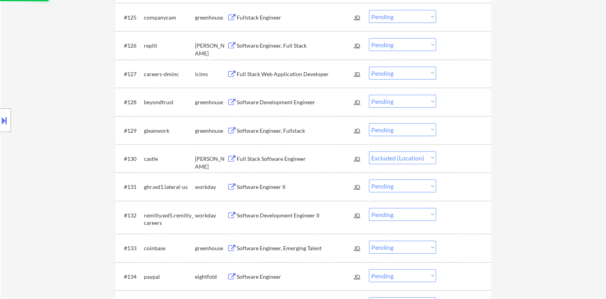
scroll to position [989, 0]
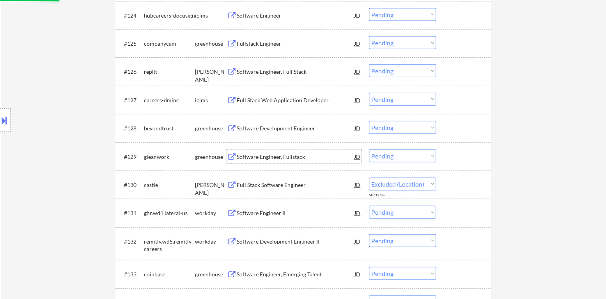
click at [283, 152] on div "Software Engineer, Fullstack" at bounding box center [296, 156] width 118 height 14
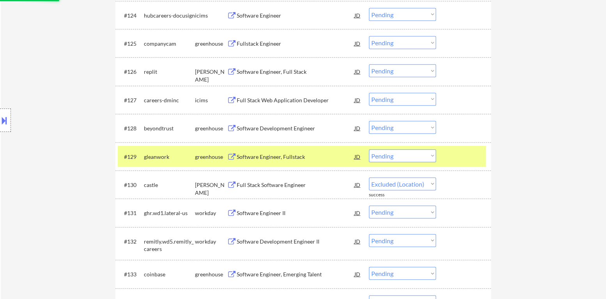
select select ""pending""
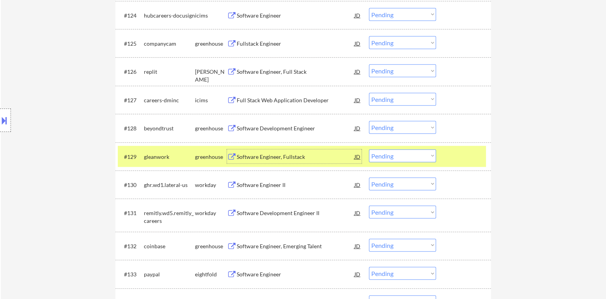
click at [393, 158] on select "Choose an option... Pending Applied Excluded (Questions) Excluded (Expired) Exc…" at bounding box center [402, 155] width 67 height 13
click at [369, 149] on select "Choose an option... Pending Applied Excluded (Questions) Excluded (Expired) Exc…" at bounding box center [402, 155] width 67 height 13
click at [429, 157] on select "Choose an option... Pending Applied Excluded (Questions) Excluded (Expired) Exc…" at bounding box center [402, 155] width 67 height 13
click at [466, 155] on div at bounding box center [464, 156] width 34 height 14
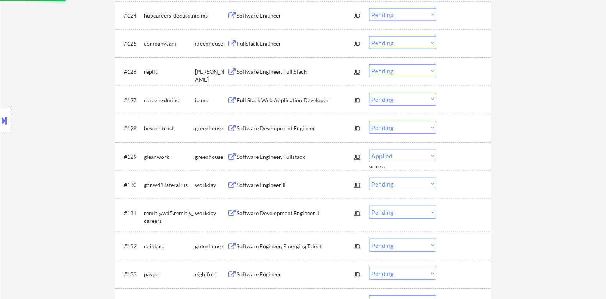
select select ""pending""
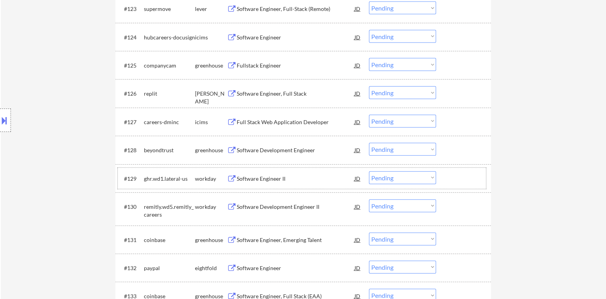
scroll to position [950, 0]
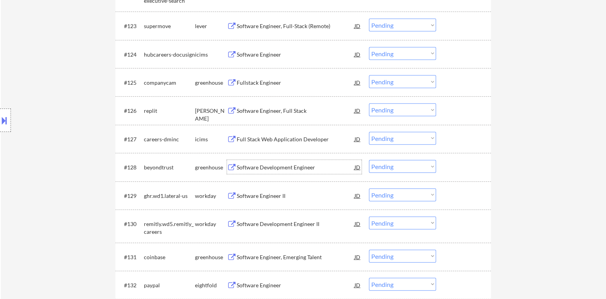
click at [276, 170] on div "Software Development Engineer" at bounding box center [296, 167] width 118 height 8
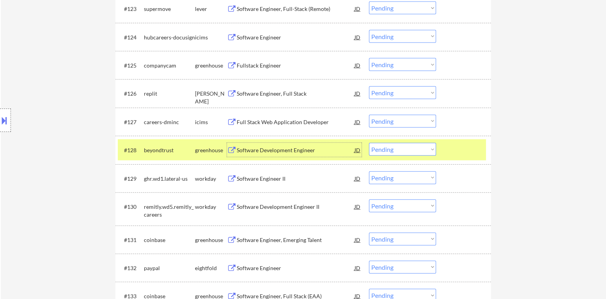
scroll to position [943, 0]
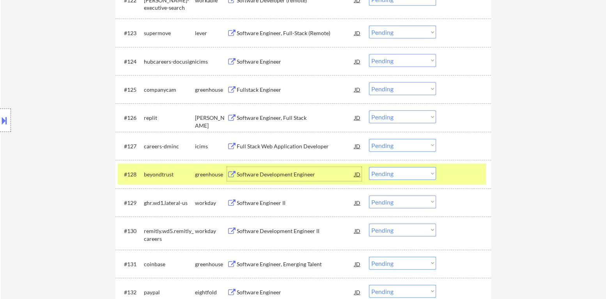
click at [399, 177] on select "Choose an option... Pending Applied Excluded (Questions) Excluded (Expired) Exc…" at bounding box center [402, 173] width 67 height 13
click at [369, 167] on select "Choose an option... Pending Applied Excluded (Questions) Excluded (Expired) Exc…" at bounding box center [402, 173] width 67 height 13
click at [449, 174] on div at bounding box center [464, 174] width 34 height 14
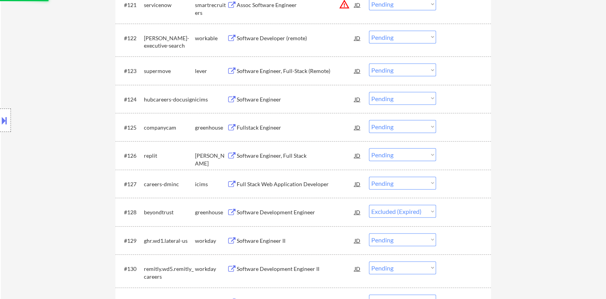
scroll to position [904, 0]
click at [259, 155] on div "Software Engineer, Full Stack" at bounding box center [296, 157] width 118 height 8
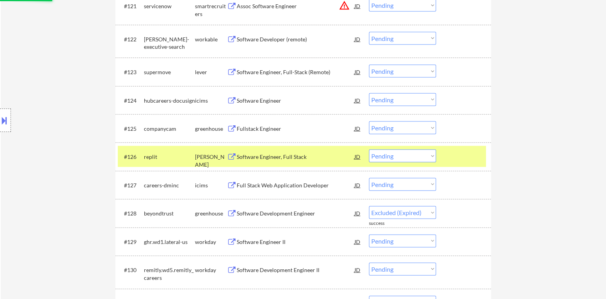
select select ""pending""
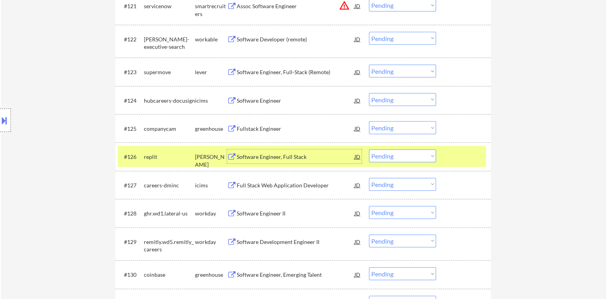
click at [422, 155] on select "Choose an option... Pending Applied Excluded (Questions) Excluded (Expired) Exc…" at bounding box center [402, 155] width 67 height 13
click at [369, 149] on select "Choose an option... Pending Applied Excluded (Questions) Excluded (Expired) Exc…" at bounding box center [402, 155] width 67 height 13
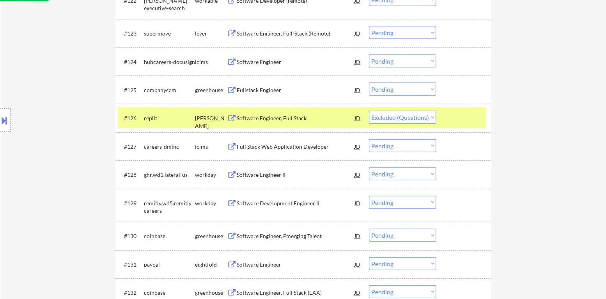
scroll to position [943, 0]
click at [452, 152] on div at bounding box center [464, 146] width 34 height 14
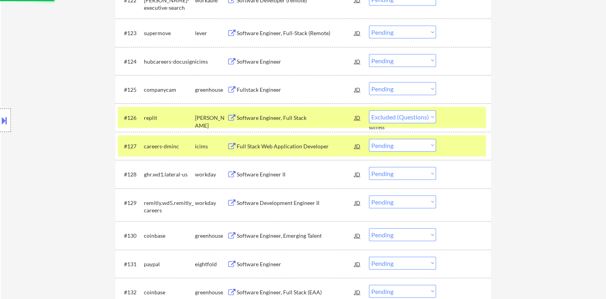
drag, startPoint x: 454, startPoint y: 145, endPoint x: 457, endPoint y: 122, distance: 23.3
click at [454, 145] on div at bounding box center [464, 146] width 34 height 14
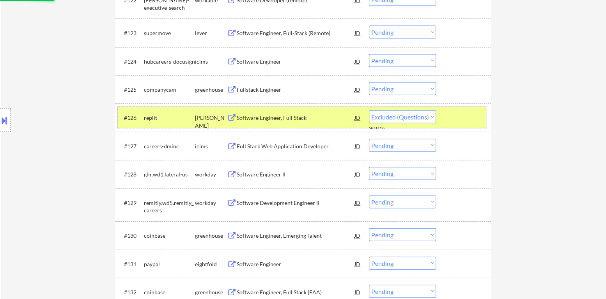
click at [457, 120] on div at bounding box center [464, 117] width 34 height 14
select select ""pending""
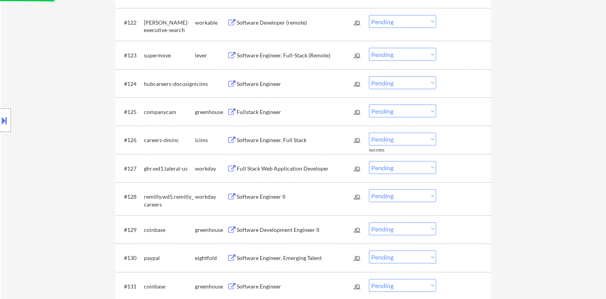
scroll to position [904, 0]
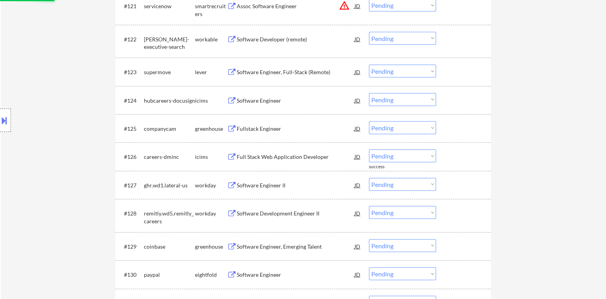
click at [277, 134] on div "Fullstack Engineer" at bounding box center [296, 128] width 118 height 14
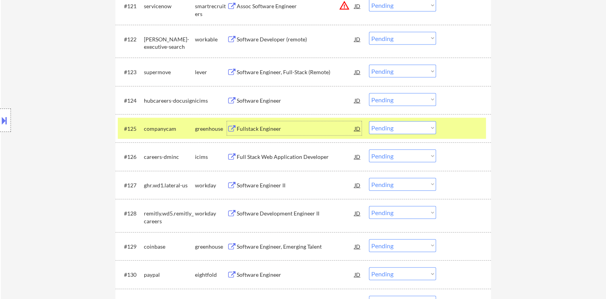
click at [444, 130] on div "#125 companycam greenhouse Fullstack Engineer JD Choose an option... Pending Ap…" at bounding box center [302, 128] width 368 height 21
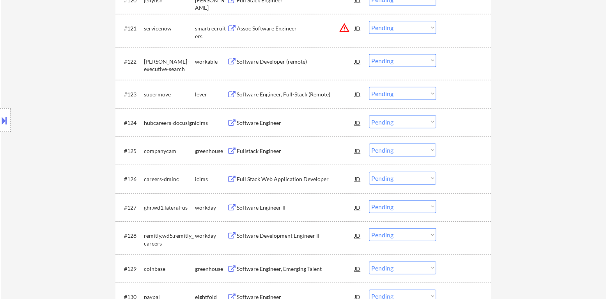
scroll to position [864, 0]
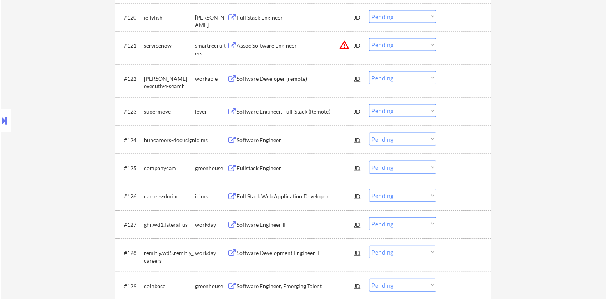
click at [292, 112] on div "Software Engineer, Full-Stack (Remote)" at bounding box center [296, 112] width 118 height 8
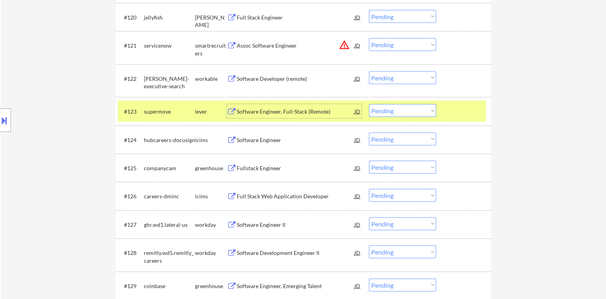
click at [398, 115] on select "Choose an option... Pending Applied Excluded (Questions) Excluded (Expired) Exc…" at bounding box center [402, 110] width 67 height 13
click at [369, 104] on select "Choose an option... Pending Applied Excluded (Questions) Excluded (Expired) Exc…" at bounding box center [402, 110] width 67 height 13
click at [455, 115] on div at bounding box center [464, 111] width 34 height 14
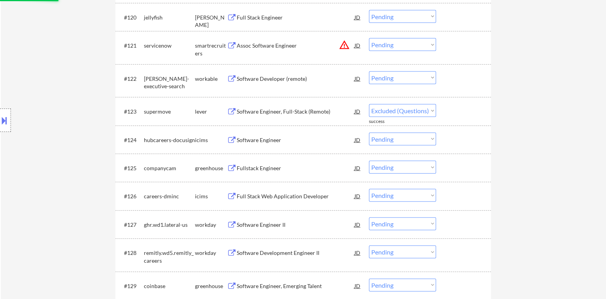
select select ""pending""
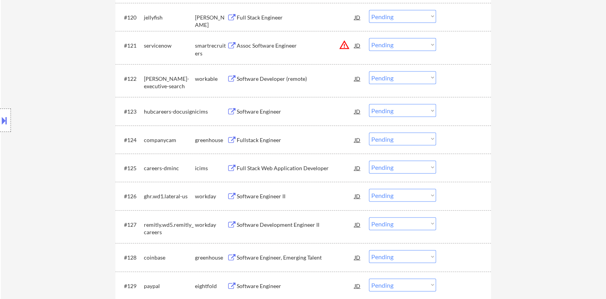
click at [262, 142] on div "Fullstack Engineer" at bounding box center [296, 140] width 118 height 8
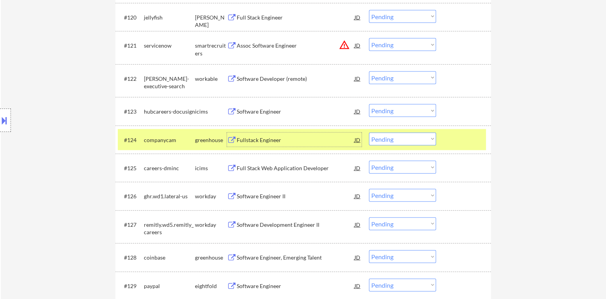
click at [447, 139] on div "#124 companycam greenhouse Fullstack Engineer JD Choose an option... Pending Ap…" at bounding box center [302, 139] width 368 height 21
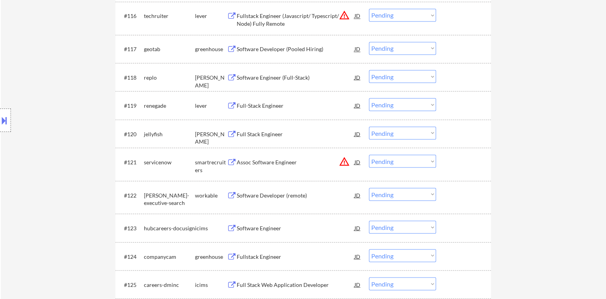
scroll to position [748, 0]
click at [289, 198] on div "Software Developer (remote)" at bounding box center [296, 195] width 118 height 8
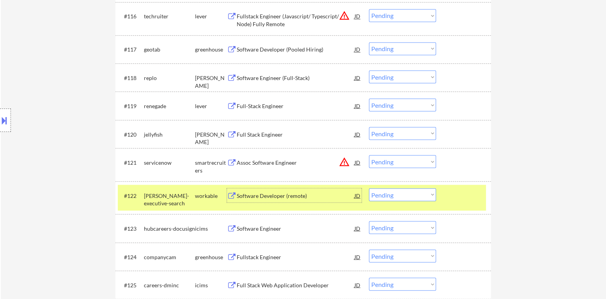
click at [449, 198] on div at bounding box center [464, 195] width 34 height 14
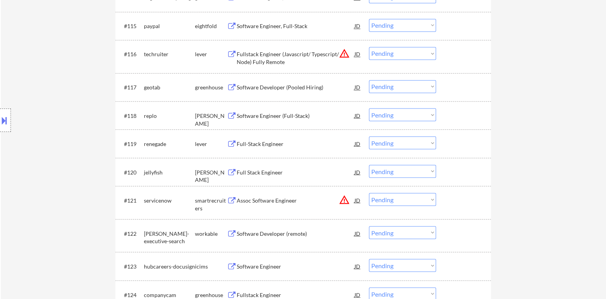
scroll to position [709, 0]
click at [257, 168] on div "Full Stack Engineer" at bounding box center [296, 173] width 118 height 14
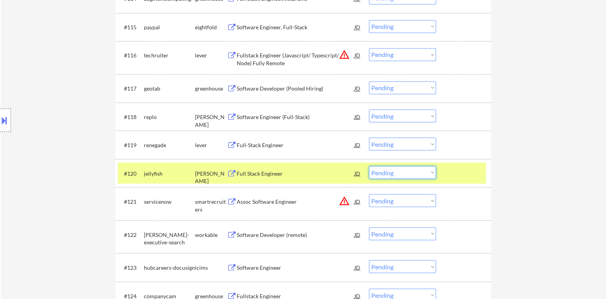
click at [407, 174] on select "Choose an option... Pending Applied Excluded (Questions) Excluded (Expired) Exc…" at bounding box center [402, 172] width 67 height 13
click at [369, 166] on select "Choose an option... Pending Applied Excluded (Questions) Excluded (Expired) Exc…" at bounding box center [402, 172] width 67 height 13
click at [461, 174] on div at bounding box center [464, 173] width 34 height 14
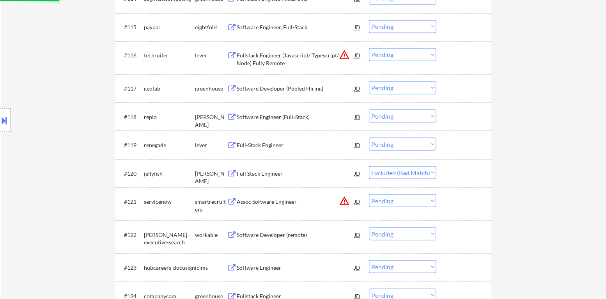
click at [260, 142] on div "Full-Stack Engineer" at bounding box center [296, 145] width 118 height 8
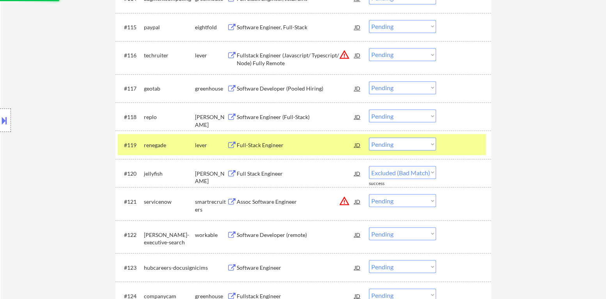
select select ""pending""
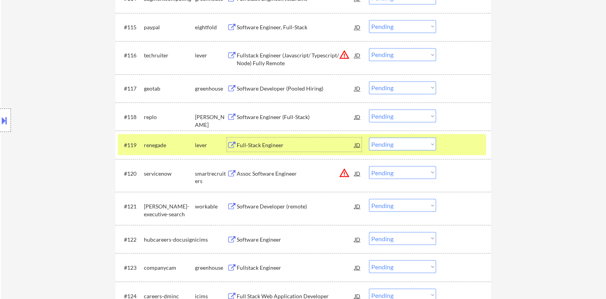
click at [386, 146] on select "Choose an option... Pending Applied Excluded (Questions) Excluded (Expired) Exc…" at bounding box center [402, 143] width 67 height 13
click at [369, 137] on select "Choose an option... Pending Applied Excluded (Questions) Excluded (Expired) Exc…" at bounding box center [402, 143] width 67 height 13
click at [453, 145] on div at bounding box center [464, 144] width 34 height 14
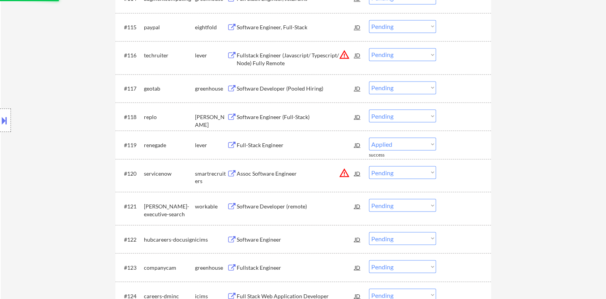
select select ""pending""
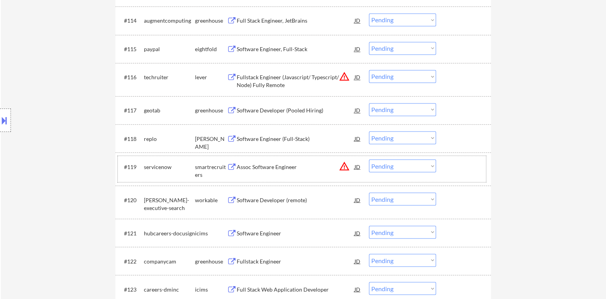
scroll to position [670, 0]
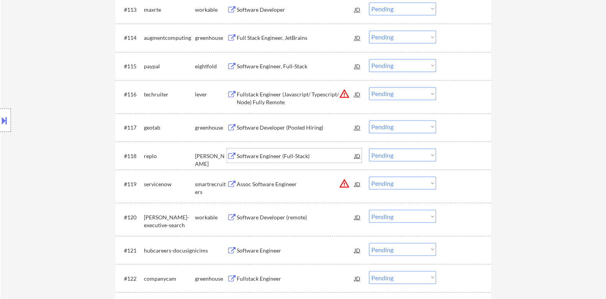
click at [281, 158] on div "Software Engineer (Full-Stack)" at bounding box center [296, 156] width 118 height 8
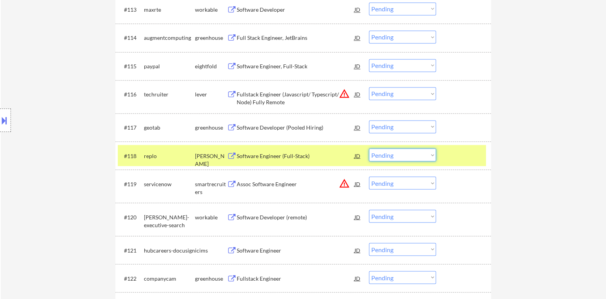
drag, startPoint x: 409, startPoint y: 152, endPoint x: 414, endPoint y: 158, distance: 7.8
click at [409, 152] on select "Choose an option... Pending Applied Excluded (Questions) Excluded (Expired) Exc…" at bounding box center [402, 154] width 67 height 13
click at [369, 148] on select "Choose an option... Pending Applied Excluded (Questions) Excluded (Expired) Exc…" at bounding box center [402, 154] width 67 height 13
click at [451, 152] on div at bounding box center [464, 155] width 34 height 14
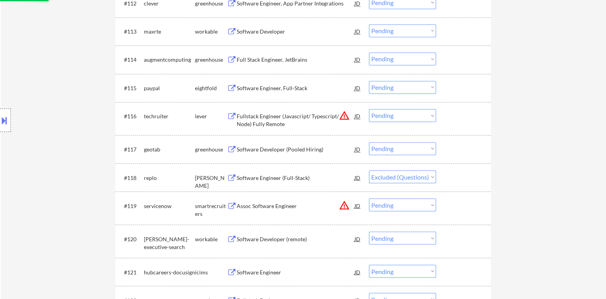
scroll to position [631, 0]
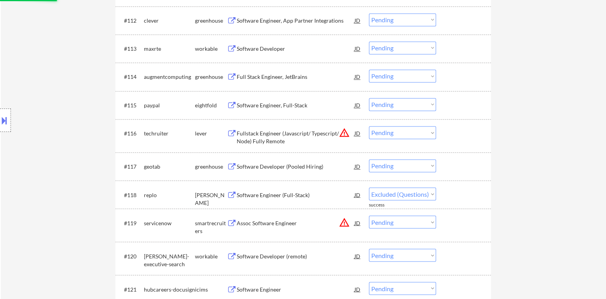
select select ""pending""
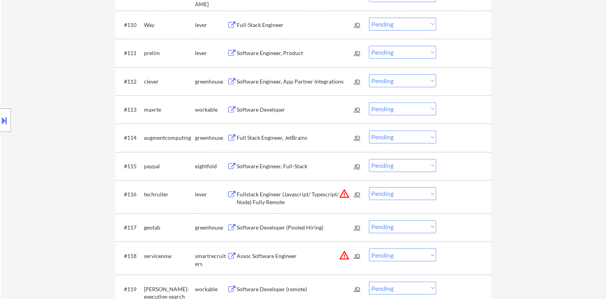
scroll to position [553, 0]
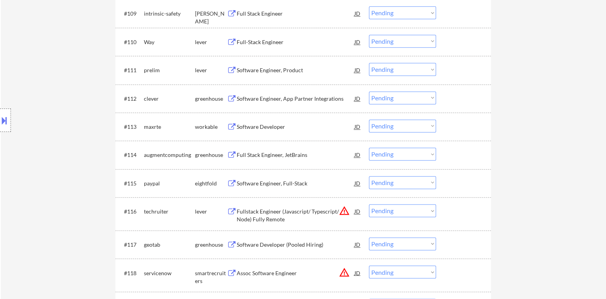
click at [283, 127] on div "Software Developer" at bounding box center [296, 127] width 118 height 8
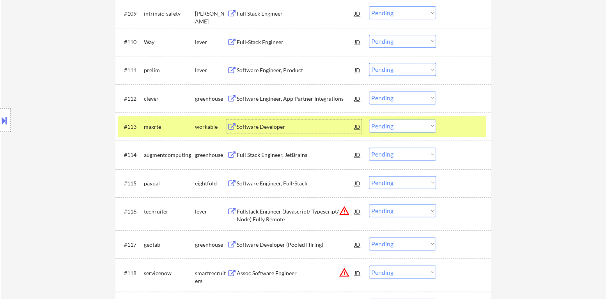
click at [400, 126] on select "Choose an option... Pending Applied Excluded (Questions) Excluded (Expired) Exc…" at bounding box center [402, 125] width 67 height 13
click at [369, 119] on select "Choose an option... Pending Applied Excluded (Questions) Excluded (Expired) Exc…" at bounding box center [402, 125] width 67 height 13
click at [454, 126] on div at bounding box center [464, 126] width 34 height 14
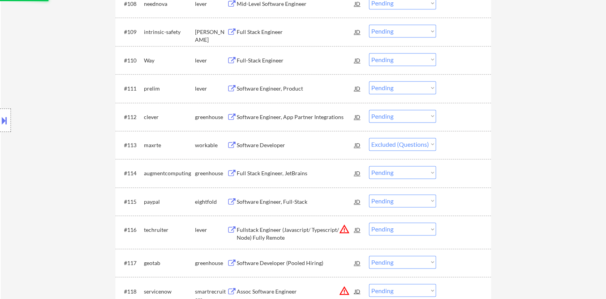
scroll to position [514, 0]
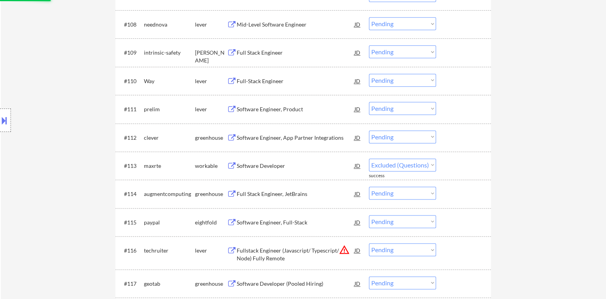
select select ""pending""
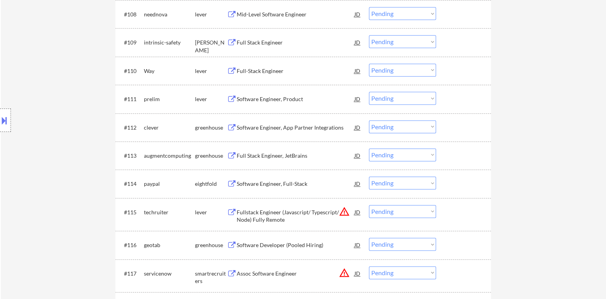
scroll to position [485, 0]
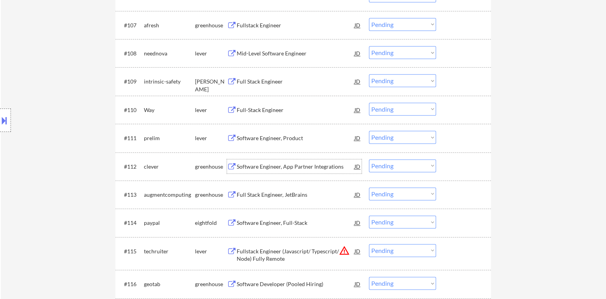
click at [278, 164] on div "Software Engineer, App Partner Integrations" at bounding box center [296, 167] width 118 height 8
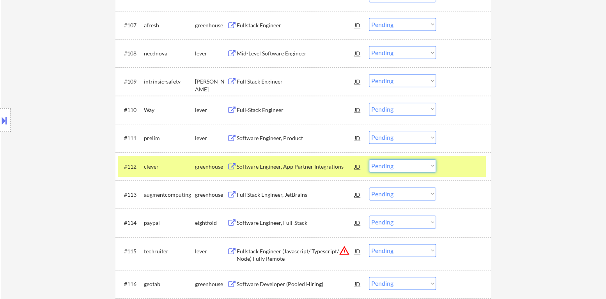
click at [413, 170] on select "Choose an option... Pending Applied Excluded (Questions) Excluded (Expired) Exc…" at bounding box center [402, 165] width 67 height 13
click at [369, 159] on select "Choose an option... Pending Applied Excluded (Questions) Excluded (Expired) Exc…" at bounding box center [402, 165] width 67 height 13
click at [455, 170] on div at bounding box center [464, 166] width 34 height 14
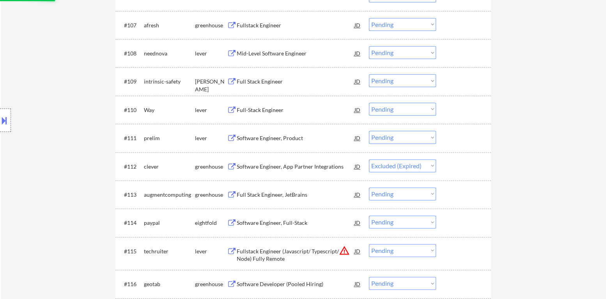
click at [289, 137] on div "Software Engineer, Product" at bounding box center [296, 138] width 118 height 8
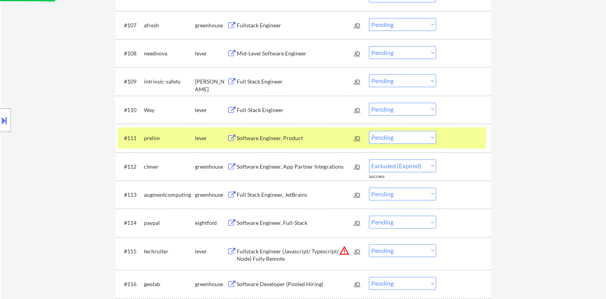
select select ""pending""
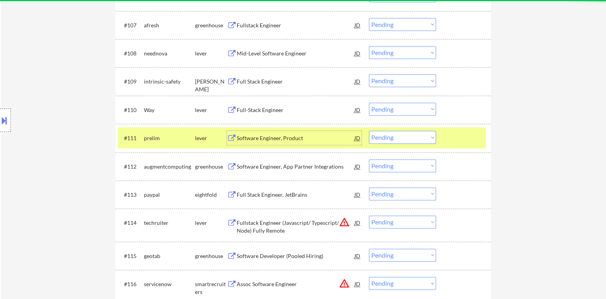
click at [404, 139] on select "Choose an option... Pending Applied Excluded (Questions) Excluded (Expired) Exc…" at bounding box center [402, 137] width 67 height 13
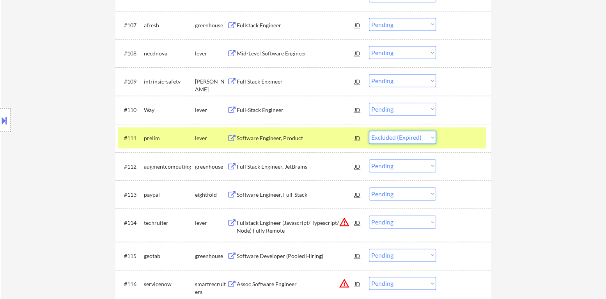
click at [369, 131] on select "Choose an option... Pending Applied Excluded (Questions) Excluded (Expired) Exc…" at bounding box center [402, 137] width 67 height 13
click at [460, 134] on div at bounding box center [464, 138] width 34 height 14
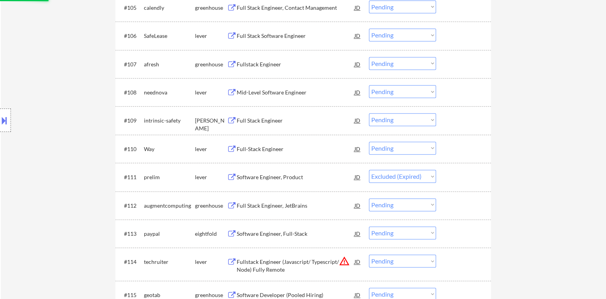
scroll to position [445, 0]
click at [268, 146] on div "Full-Stack Engineer" at bounding box center [296, 149] width 118 height 8
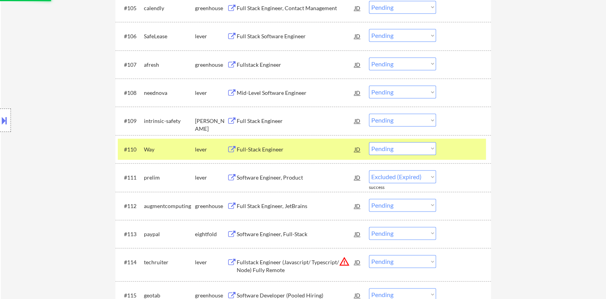
select select ""pending""
click at [418, 141] on div "#110 Way lever Full-Stack Engineer JD warning_amber Choose an option... Pending…" at bounding box center [302, 148] width 368 height 21
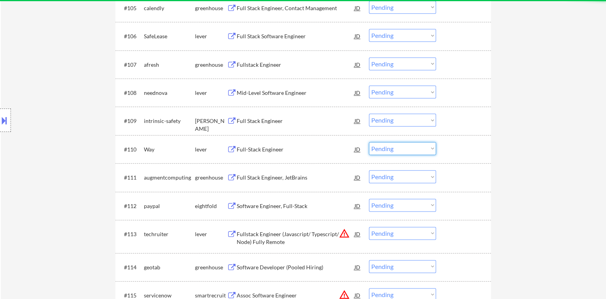
click at [414, 145] on select "Choose an option... Pending Applied Excluded (Questions) Excluded (Expired) Exc…" at bounding box center [402, 148] width 67 height 13
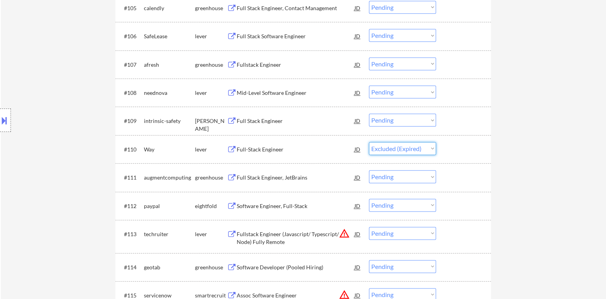
click at [369, 142] on select "Choose an option... Pending Applied Excluded (Questions) Excluded (Expired) Exc…" at bounding box center [402, 148] width 67 height 13
click at [259, 121] on div "Full Stack Engineer" at bounding box center [296, 121] width 118 height 8
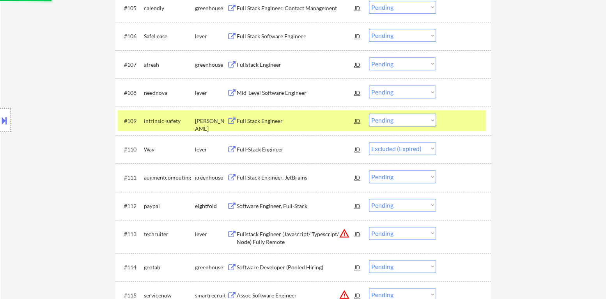
select select ""pending""
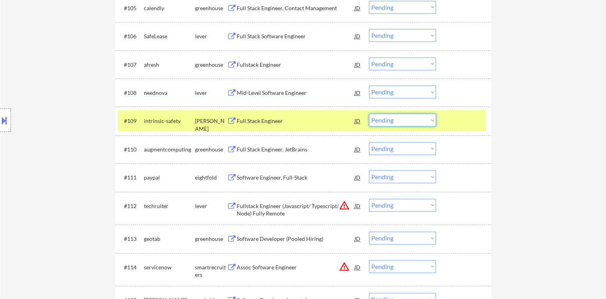
drag, startPoint x: 392, startPoint y: 120, endPoint x: 395, endPoint y: 126, distance: 6.3
click at [393, 120] on select "Choose an option... Pending Applied Excluded (Questions) Excluded (Expired) Exc…" at bounding box center [402, 119] width 67 height 13
click at [369, 113] on select "Choose an option... Pending Applied Excluded (Questions) Excluded (Expired) Exc…" at bounding box center [402, 119] width 67 height 13
click at [450, 122] on div at bounding box center [464, 120] width 34 height 14
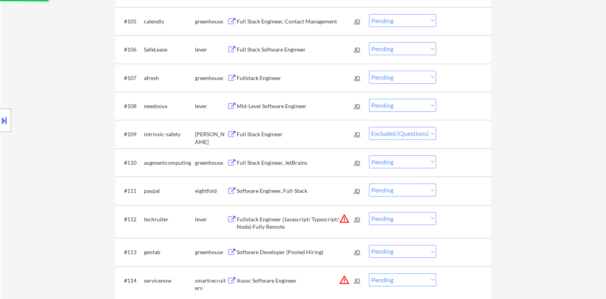
scroll to position [406, 0]
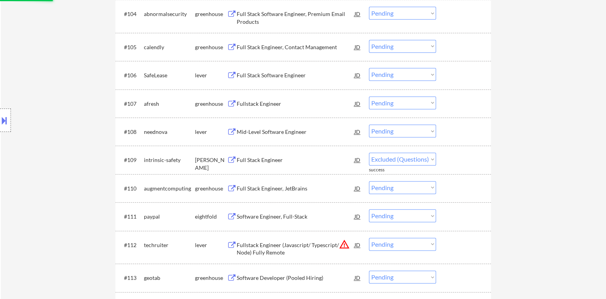
click at [290, 132] on div "Mid-Level Software Engineer" at bounding box center [296, 132] width 118 height 8
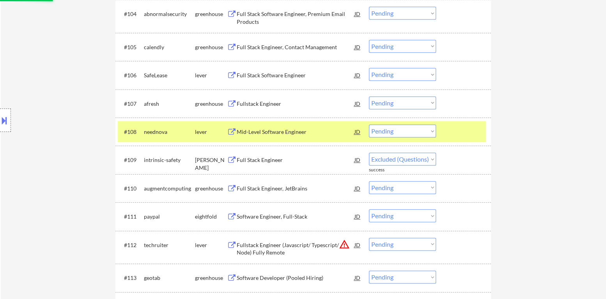
select select ""pending""
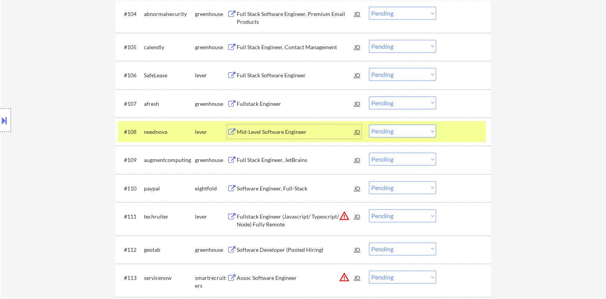
click at [419, 135] on select "Choose an option... Pending Applied Excluded (Questions) Excluded (Expired) Exc…" at bounding box center [402, 130] width 67 height 13
click at [369, 124] on select "Choose an option... Pending Applied Excluded (Questions) Excluded (Expired) Exc…" at bounding box center [402, 130] width 67 height 13
click at [450, 135] on div at bounding box center [464, 131] width 34 height 14
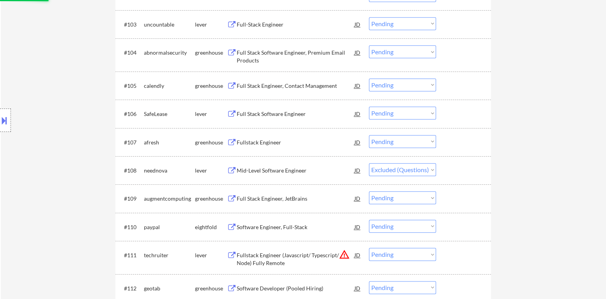
scroll to position [367, 0]
click at [271, 143] on div "Fullstack Engineer" at bounding box center [296, 143] width 118 height 8
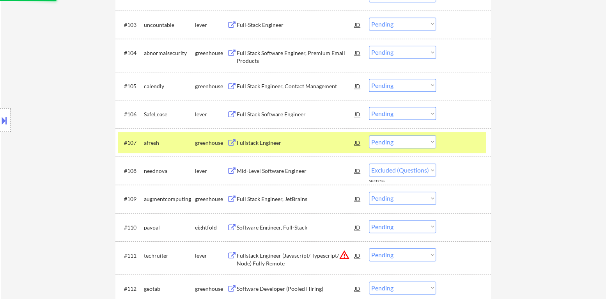
select select ""pending""
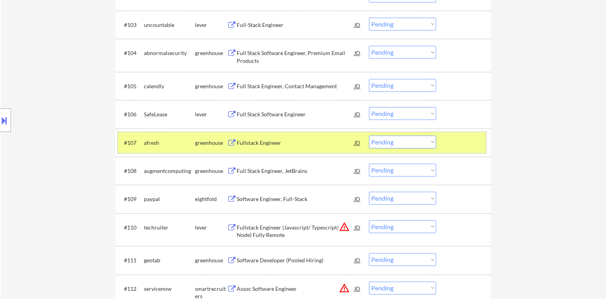
click at [454, 145] on div at bounding box center [464, 142] width 34 height 14
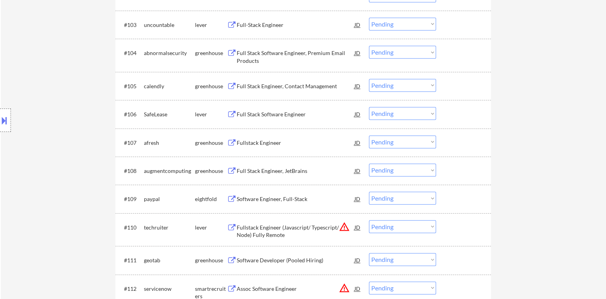
click at [285, 114] on div "Full Stack Software Engineer" at bounding box center [296, 114] width 118 height 8
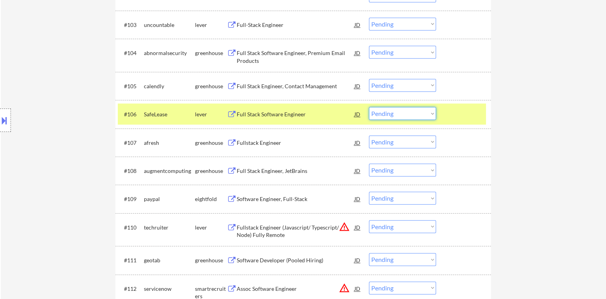
click at [406, 116] on select "Choose an option... Pending Applied Excluded (Questions) Excluded (Expired) Exc…" at bounding box center [402, 113] width 67 height 13
click at [369, 107] on select "Choose an option... Pending Applied Excluded (Questions) Excluded (Expired) Exc…" at bounding box center [402, 113] width 67 height 13
click at [444, 110] on div "#106 SafeLease lever Full Stack Software Engineer JD Choose an option... Pendin…" at bounding box center [302, 113] width 368 height 21
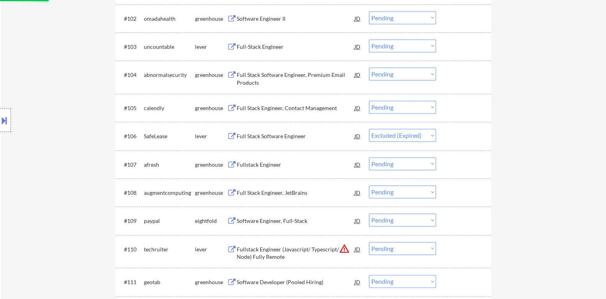
scroll to position [328, 0]
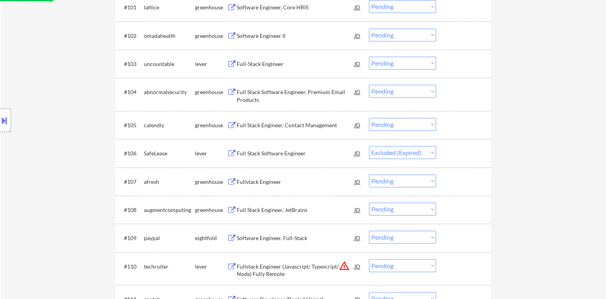
click at [282, 122] on div "Full Stack Engineer, Contact Management" at bounding box center [296, 125] width 118 height 8
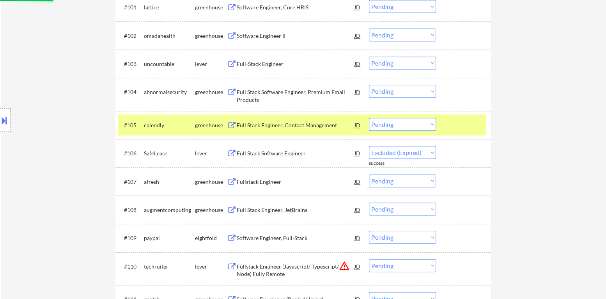
select select ""pending""
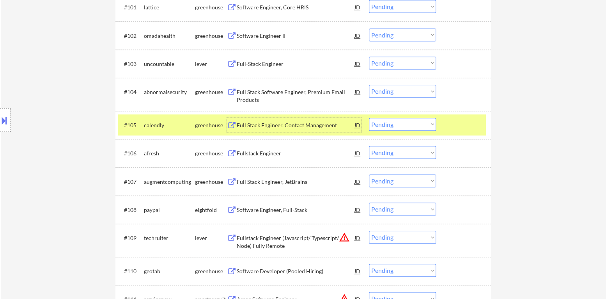
click at [404, 123] on select "Choose an option... Pending Applied Excluded (Questions) Excluded (Expired) Exc…" at bounding box center [402, 124] width 67 height 13
click at [369, 118] on select "Choose an option... Pending Applied Excluded (Questions) Excluded (Expired) Exc…" at bounding box center [402, 124] width 67 height 13
click at [461, 124] on div at bounding box center [464, 125] width 34 height 14
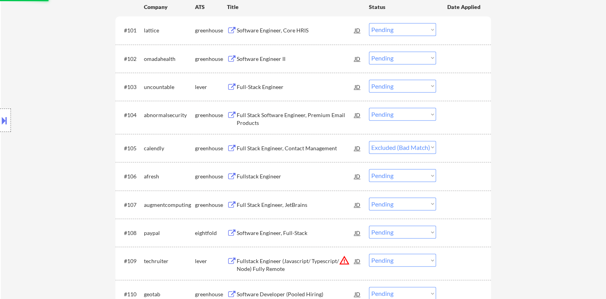
scroll to position [289, 0]
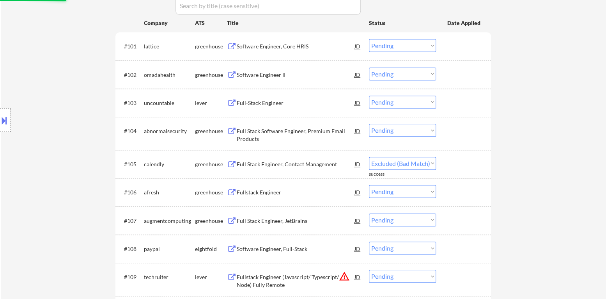
select select ""pending""
click at [271, 109] on div "#103 uncountable lever Full-Stack Engineer JD Choose an option... Pending Appli…" at bounding box center [302, 102] width 368 height 21
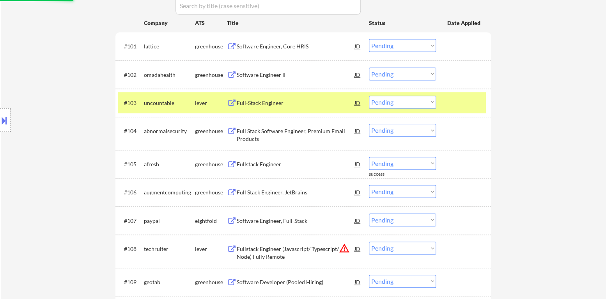
click at [270, 104] on div "Full-Stack Engineer" at bounding box center [296, 103] width 118 height 8
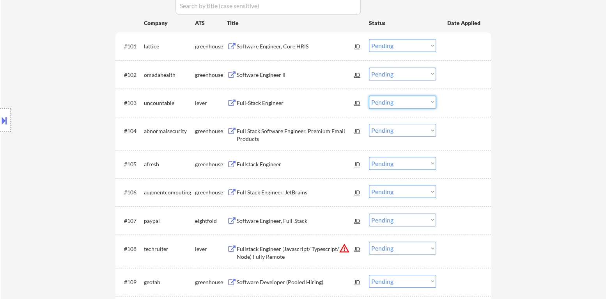
click at [387, 102] on select "Choose an option... Pending Applied Excluded (Questions) Excluded (Expired) Exc…" at bounding box center [402, 102] width 67 height 13
click at [369, 96] on select "Choose an option... Pending Applied Excluded (Questions) Excluded (Expired) Exc…" at bounding box center [402, 102] width 67 height 13
select select ""pending""
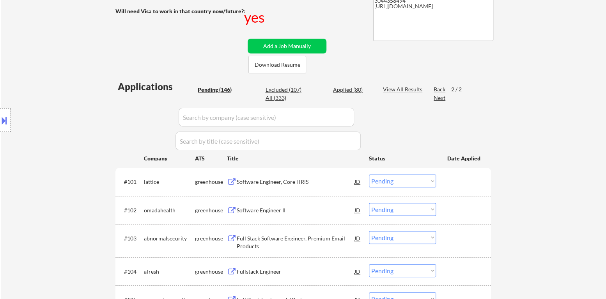
scroll to position [133, 0]
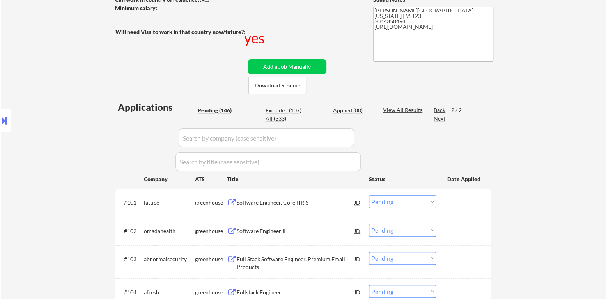
click at [271, 140] on input "input" at bounding box center [266, 137] width 175 height 19
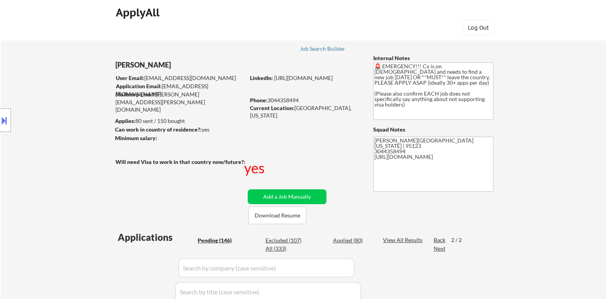
scroll to position [0, 0]
